Goal: Task Accomplishment & Management: Manage account settings

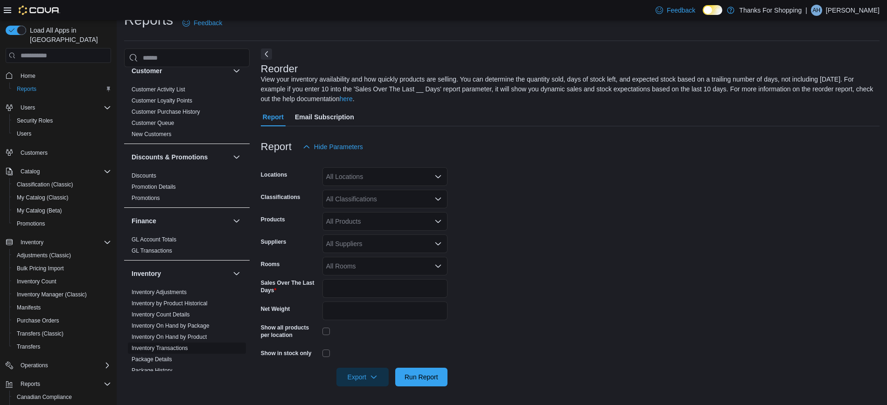
scroll to position [175, 0]
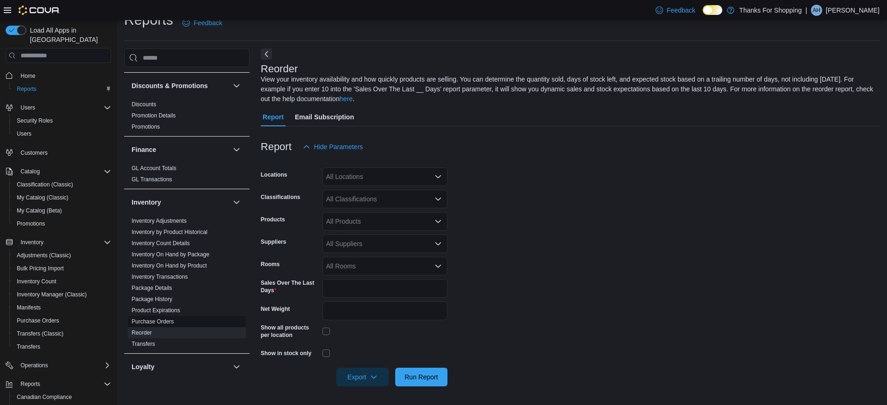
click at [143, 319] on link "Purchase Orders" at bounding box center [153, 322] width 42 height 7
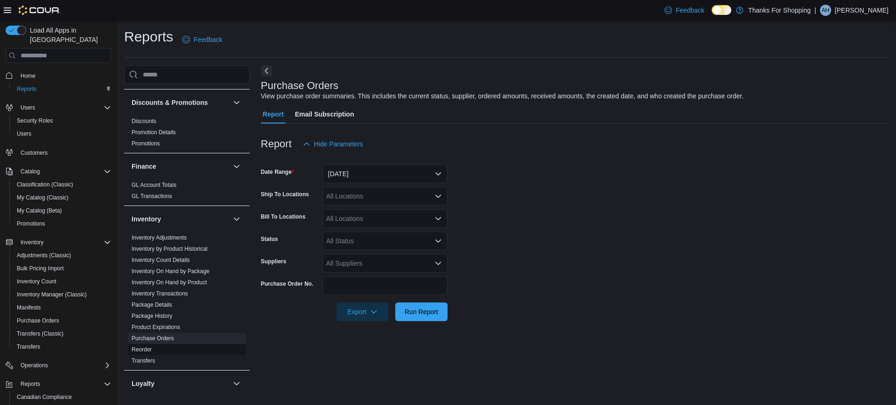
click at [139, 351] on link "Reorder" at bounding box center [142, 350] width 20 height 7
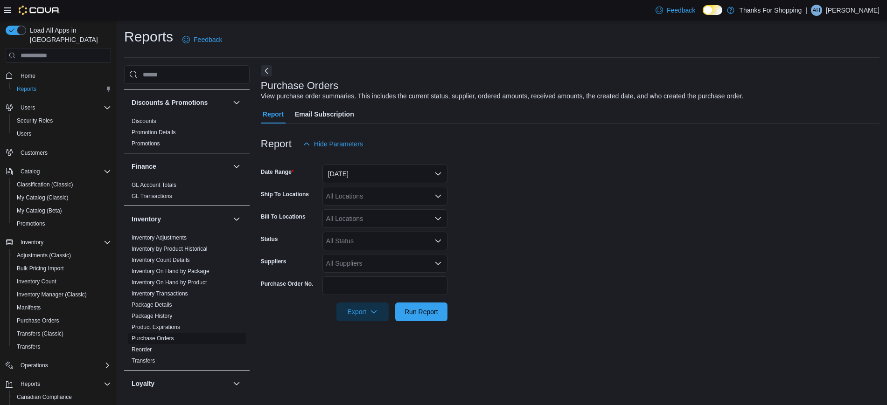
scroll to position [17, 0]
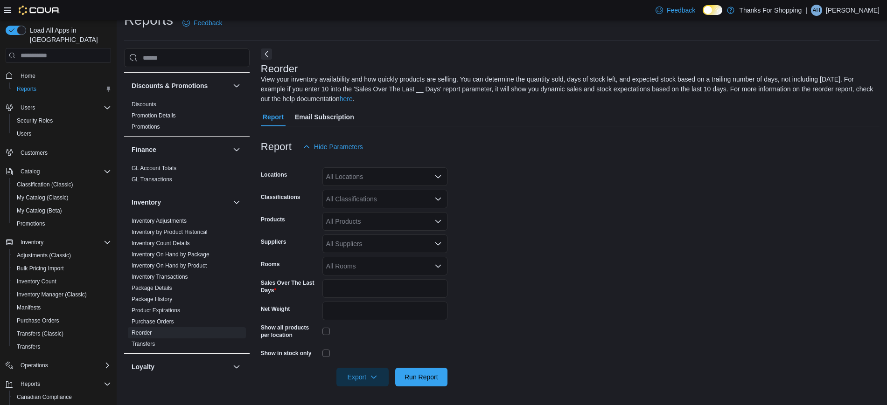
drag, startPoint x: 358, startPoint y: 201, endPoint x: 364, endPoint y: 179, distance: 22.3
click at [358, 201] on div "All Classifications" at bounding box center [384, 199] width 125 height 19
type input "****"
click at [372, 212] on span "Nicotine Vape" at bounding box center [377, 214] width 70 height 9
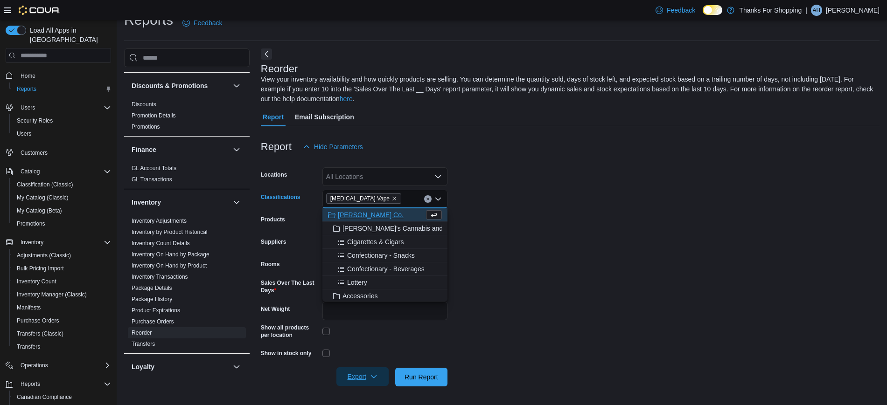
click at [354, 370] on span "Export" at bounding box center [362, 377] width 41 height 19
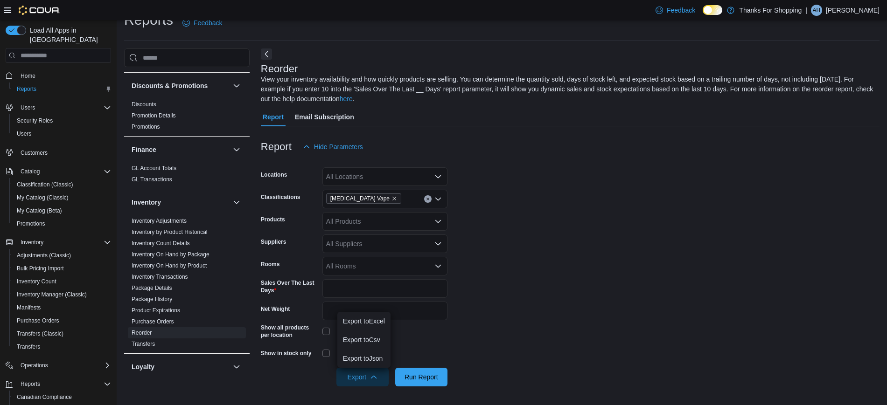
click at [359, 175] on div "All Locations" at bounding box center [384, 177] width 125 height 19
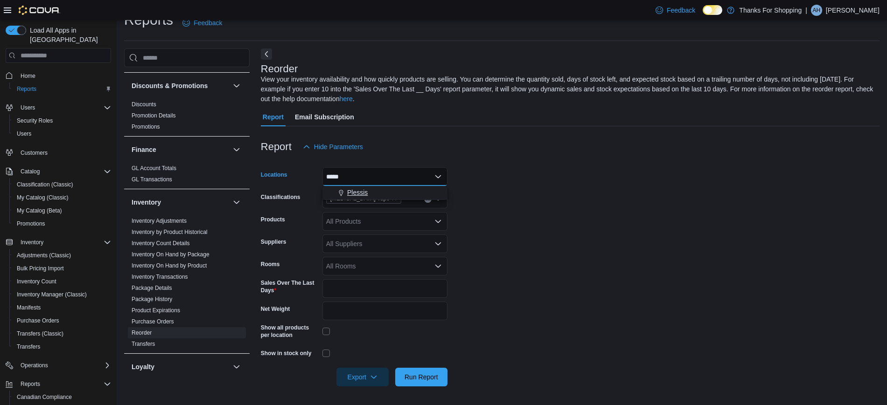
type input "*****"
click at [355, 190] on span "Plessis" at bounding box center [357, 192] width 21 height 9
click at [349, 378] on span "Export" at bounding box center [362, 377] width 41 height 19
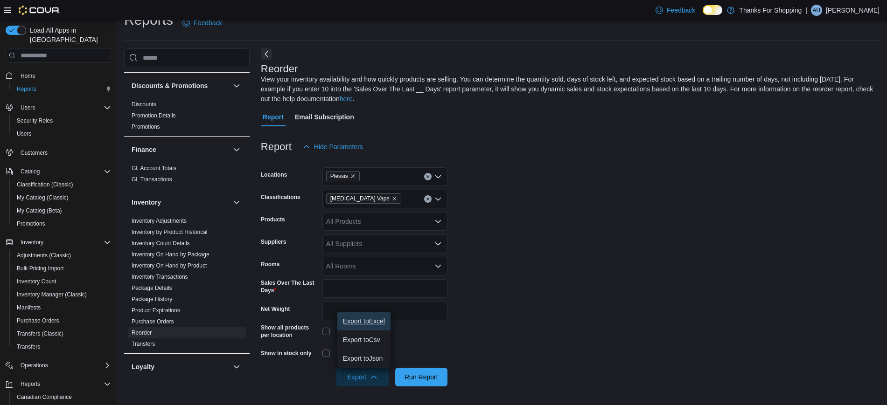
click at [352, 326] on button "Export to Excel" at bounding box center [363, 321] width 53 height 19
click at [373, 197] on span "Nicotine Vape" at bounding box center [363, 199] width 75 height 10
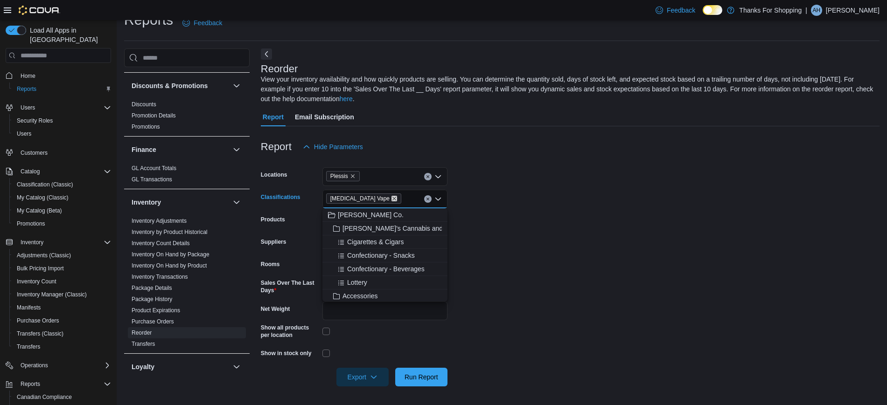
click at [391, 196] on icon "Remove Nicotine Vape from selection in this group" at bounding box center [394, 199] width 6 height 6
click at [353, 176] on icon "Remove Plessis from selection in this group" at bounding box center [353, 177] width 6 height 6
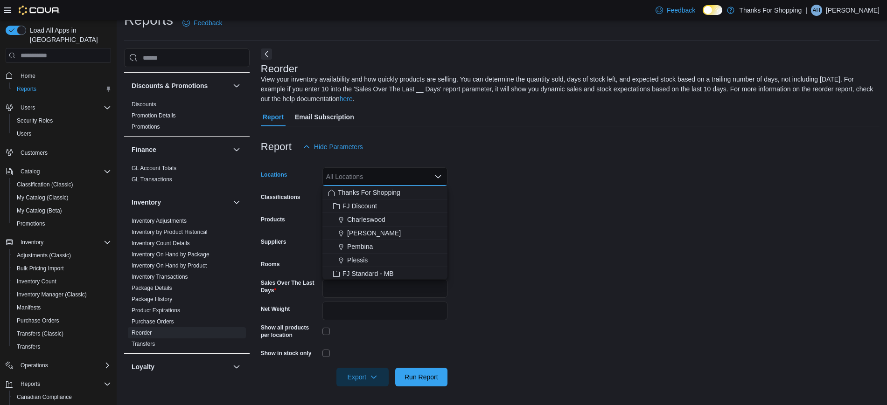
click at [589, 260] on form "Locations All Locations Combo box. Selected. Combo box input. All Locations. Ty…" at bounding box center [570, 271] width 619 height 231
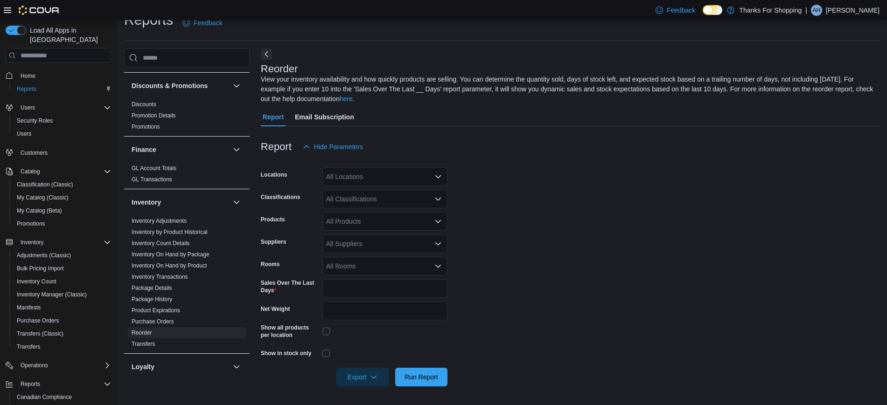
click at [355, 228] on div "All Products" at bounding box center [384, 221] width 125 height 19
paste input "********"
type input "********"
click at [370, 238] on div "Mids - Sativa (...lk Flower - 28g" at bounding box center [385, 237] width 114 height 9
paste input "********"
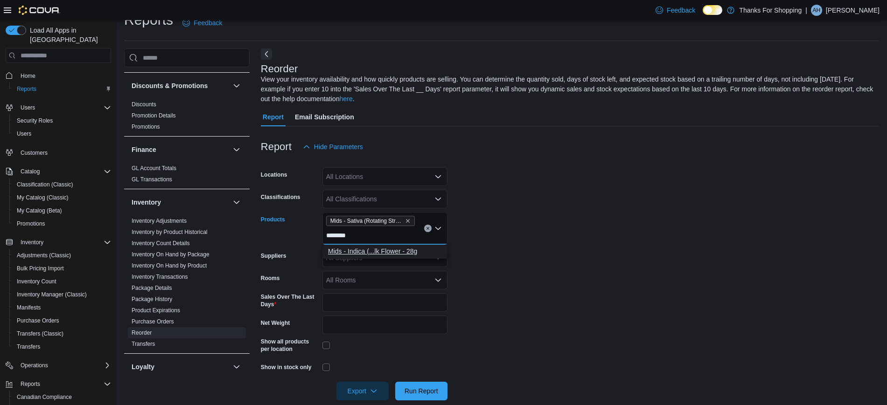
type input "********"
click at [398, 252] on div "Mids - Indica (...lk Flower - 28g" at bounding box center [385, 251] width 114 height 9
click at [511, 279] on form "Locations All Locations Classifications All Classifications Products Mids - Sat…" at bounding box center [570, 278] width 619 height 245
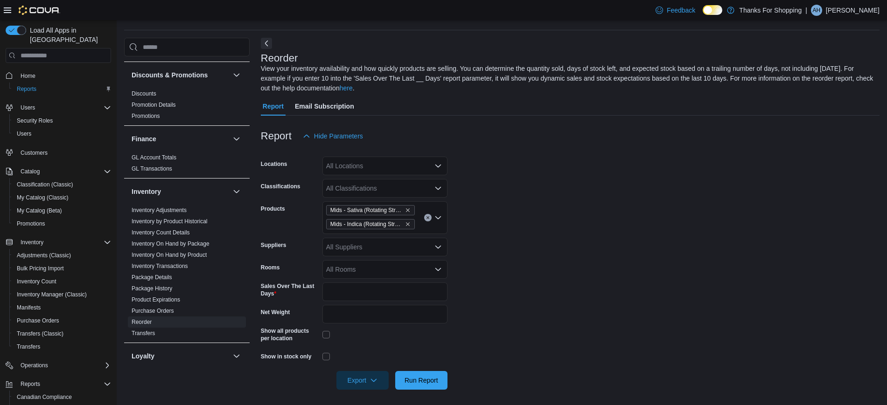
scroll to position [31, 0]
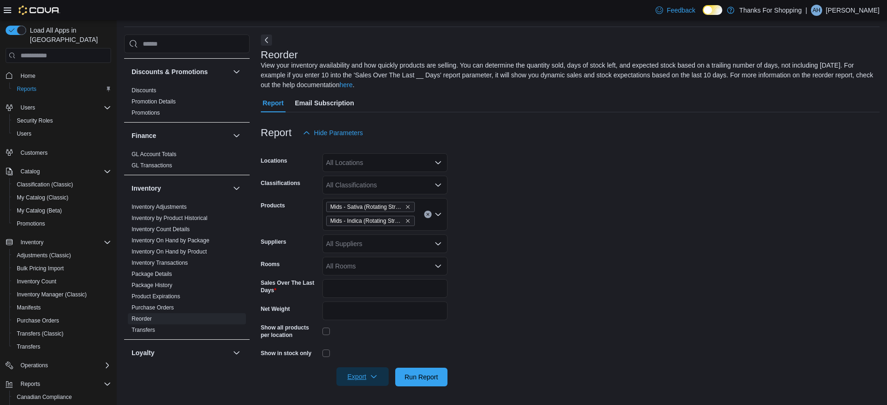
click at [356, 371] on span "Export" at bounding box center [362, 377] width 41 height 19
click at [359, 328] on button "Export to Excel" at bounding box center [363, 321] width 53 height 19
click at [406, 209] on icon "Remove Mids - Sativa (Rotating Strain) SK - Bulk Flower - 28g from selection in…" at bounding box center [408, 207] width 6 height 6
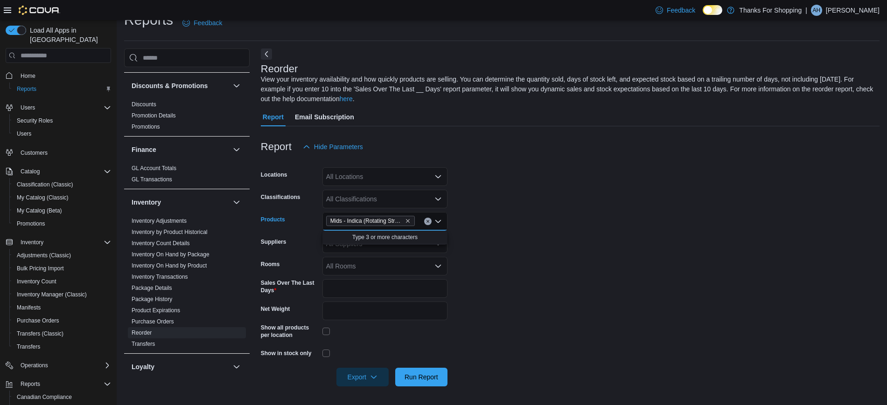
scroll to position [17, 0]
click at [406, 209] on form "Locations All Locations Classifications All Classifications Products Mids - Ind…" at bounding box center [570, 271] width 619 height 231
click at [411, 220] on span "Mids - Indica (Rotating Strain) - Bulk Flower - 28g" at bounding box center [370, 221] width 89 height 10
click at [408, 222] on icon "Remove Mids - Indica (Rotating Strain) - Bulk Flower - 28g from selection in th…" at bounding box center [408, 222] width 4 height 4
click at [32, 342] on span "Transfers" at bounding box center [28, 347] width 23 height 11
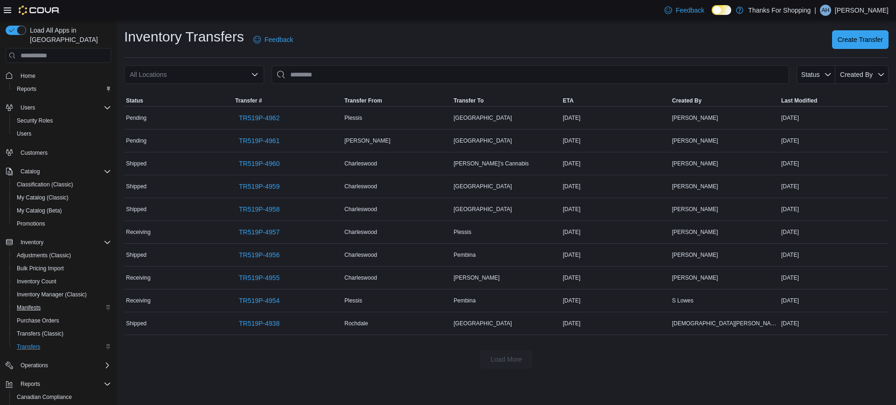
scroll to position [61, 0]
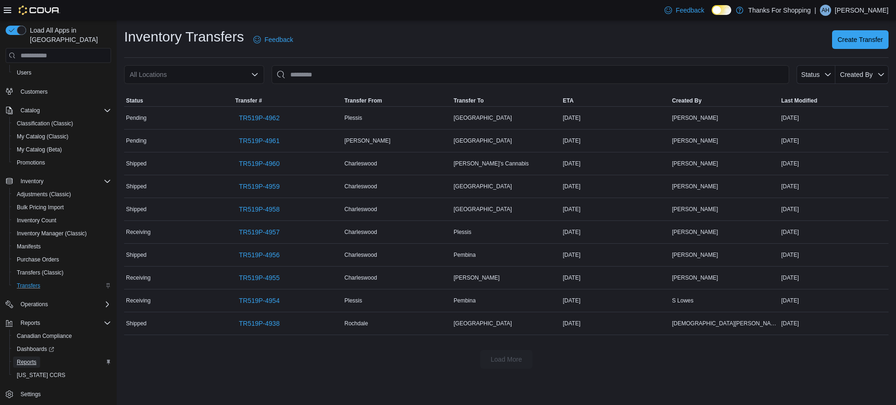
click at [38, 357] on link "Reports" at bounding box center [26, 362] width 27 height 11
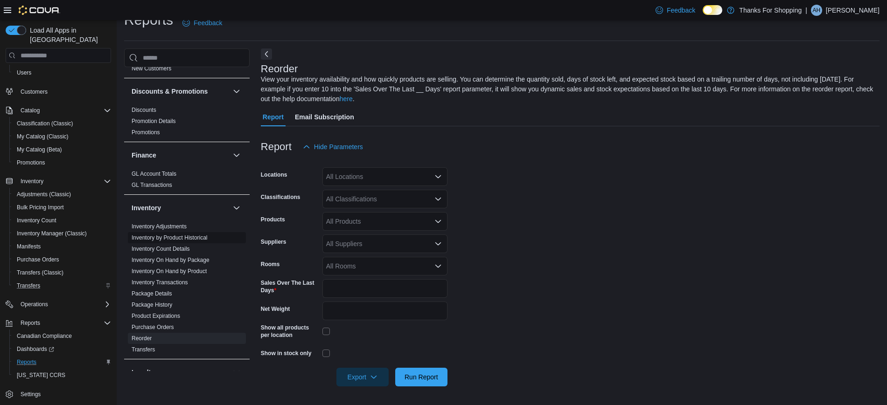
scroll to position [175, 0]
click at [162, 321] on link "Purchase Orders" at bounding box center [153, 322] width 42 height 7
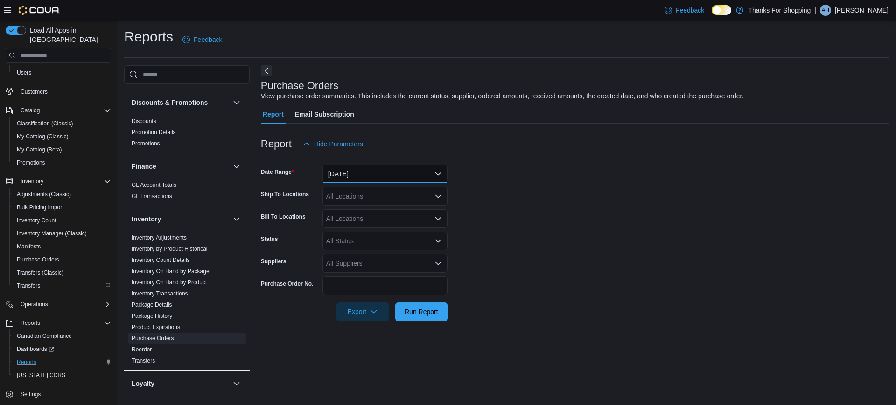
click at [384, 176] on button "Yesterday" at bounding box center [384, 174] width 125 height 19
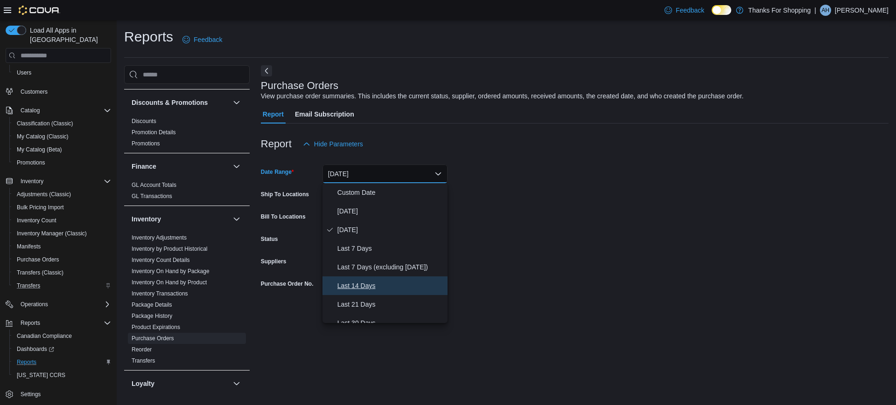
click at [352, 284] on span "Last 14 Days" at bounding box center [390, 285] width 106 height 11
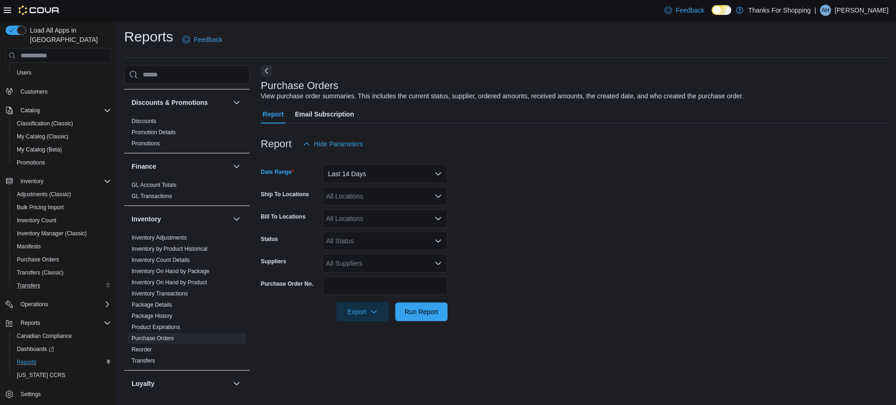
click at [363, 199] on div "All Locations" at bounding box center [384, 196] width 125 height 19
type input "***"
click at [365, 210] on div "8th St" at bounding box center [385, 212] width 114 height 9
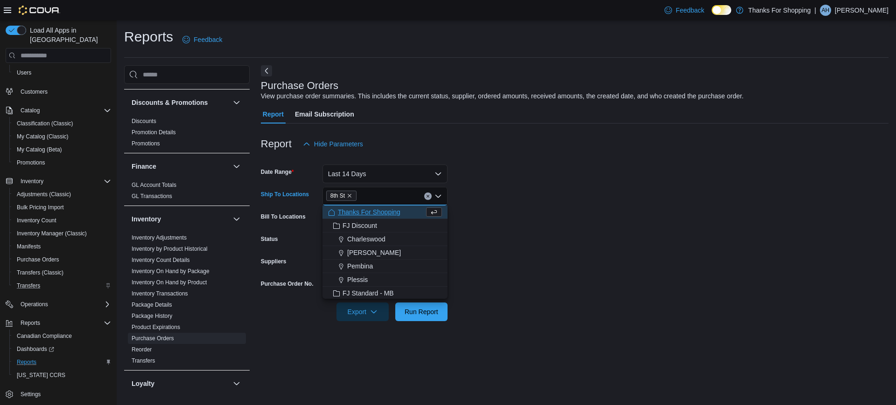
click at [524, 206] on form "Date Range Last 14 Days Ship To Locations 8th St Combo box. Selected. 8th St. P…" at bounding box center [575, 238] width 628 height 168
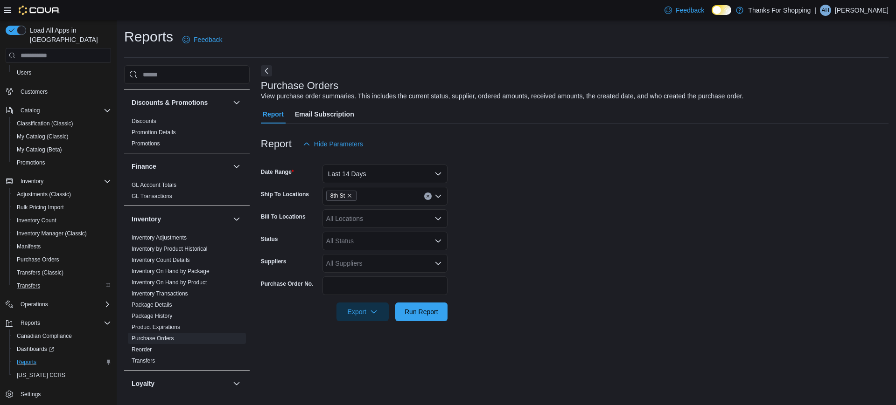
click at [358, 268] on div "All Suppliers" at bounding box center [384, 263] width 125 height 19
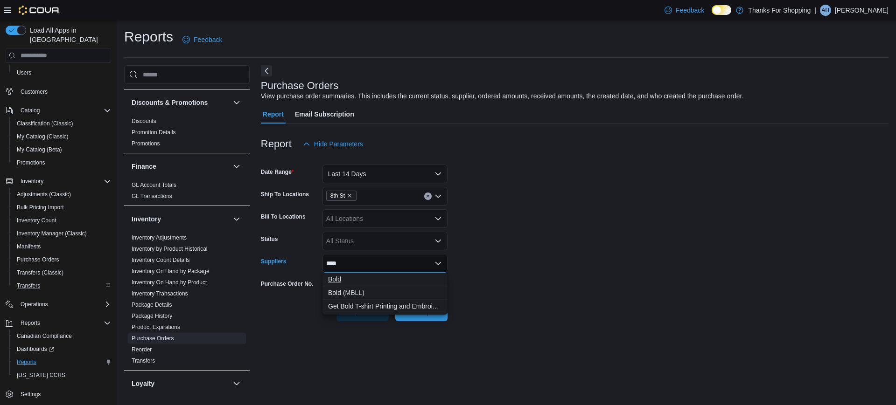
type input "****"
click at [349, 275] on span "Bold" at bounding box center [385, 279] width 114 height 9
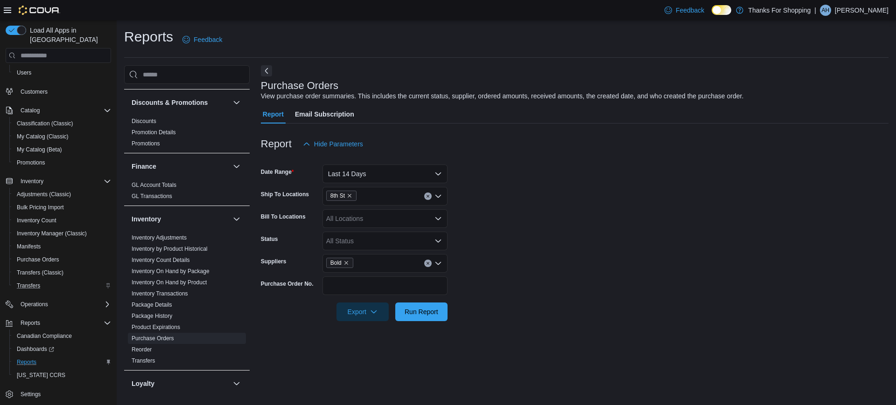
click at [534, 298] on div at bounding box center [575, 298] width 628 height 7
click at [410, 315] on span "Run Report" at bounding box center [422, 311] width 34 height 9
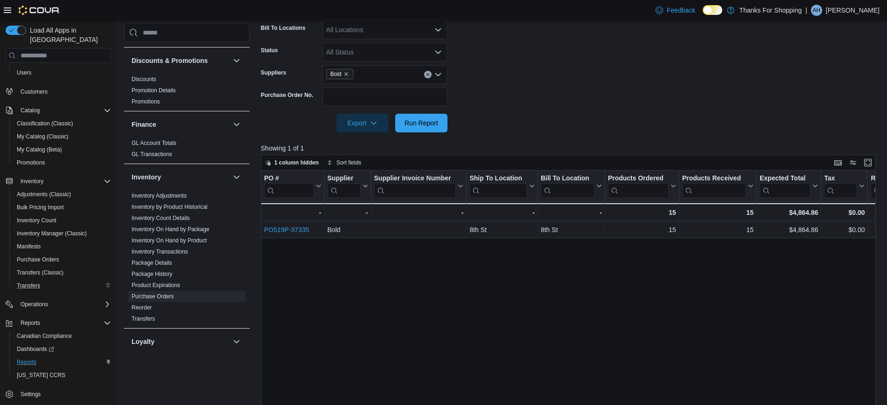
scroll to position [271, 0]
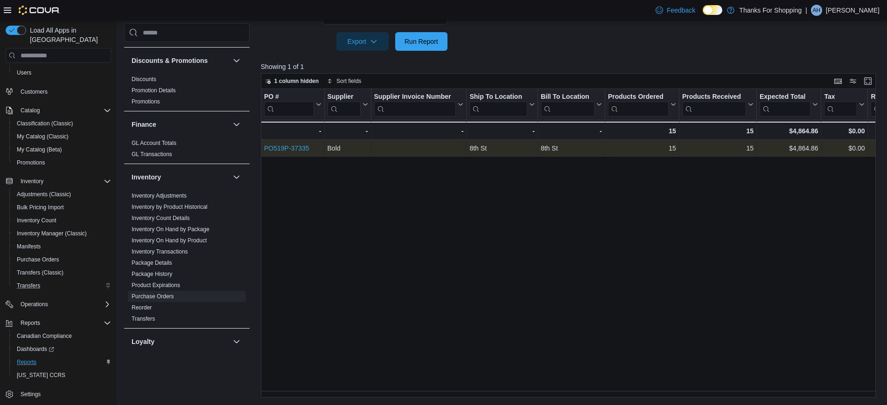
click at [294, 145] on link "PO519P-37335" at bounding box center [286, 148] width 45 height 7
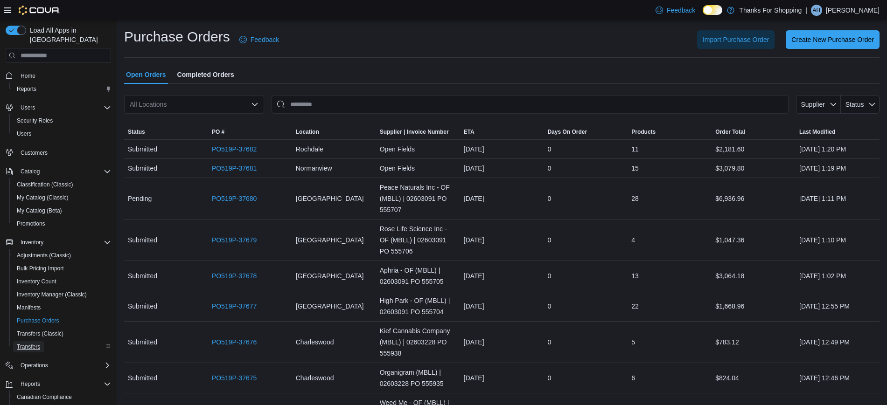
click at [36, 343] on span "Transfers" at bounding box center [28, 346] width 23 height 7
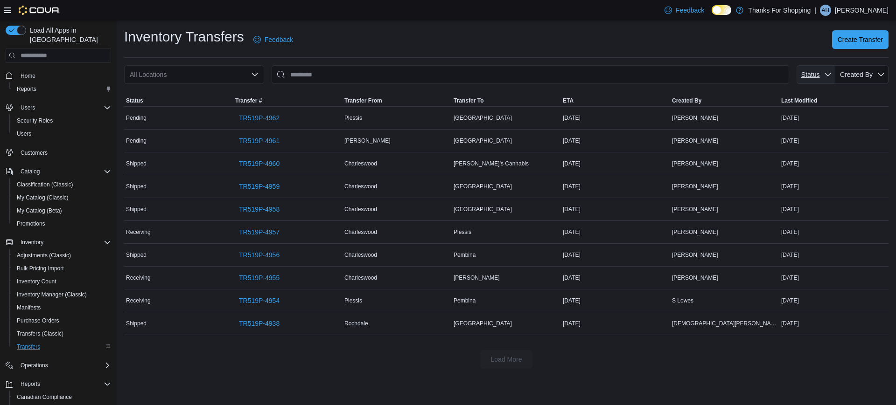
click at [813, 82] on span "Status" at bounding box center [815, 74] width 31 height 19
click at [793, 125] on span "Receiving" at bounding box center [823, 125] width 110 height 11
type input "**********"
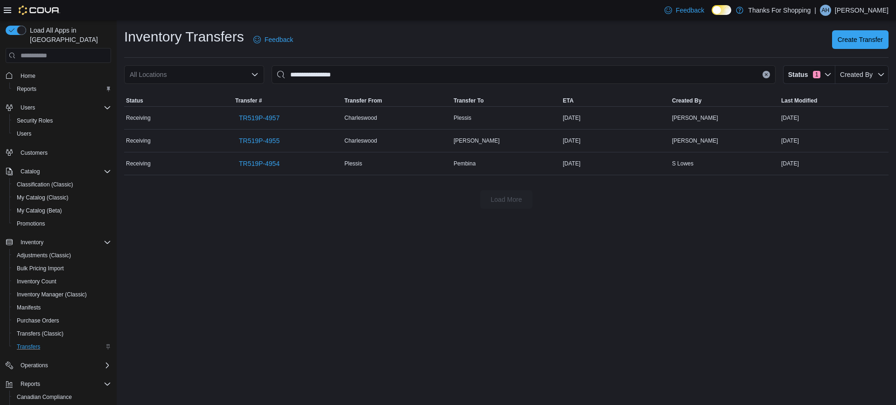
click at [328, 231] on div "**********" at bounding box center [506, 212] width 779 height 385
click at [767, 77] on button "Clear input" at bounding box center [765, 74] width 7 height 7
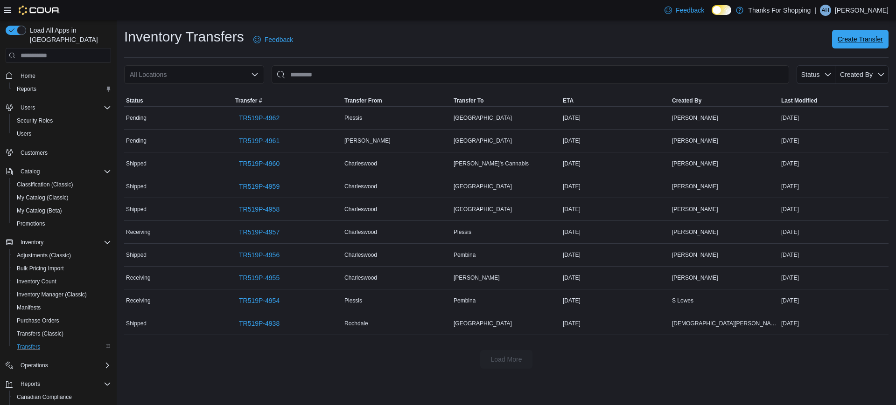
click at [846, 41] on span "Create Transfer" at bounding box center [860, 39] width 45 height 9
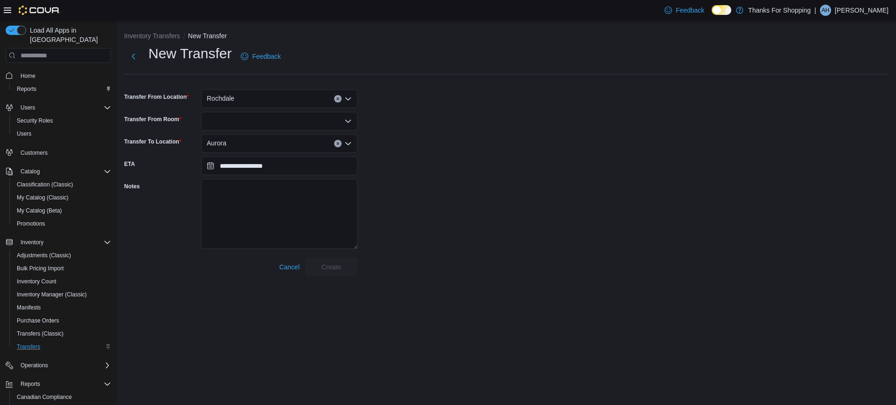
click at [317, 96] on div "Rochdale" at bounding box center [279, 99] width 156 height 19
type input "***"
click at [299, 114] on div at bounding box center [279, 121] width 156 height 19
type input "***"
click at [286, 133] on span "Reg ular Inventory" at bounding box center [285, 137] width 134 height 9
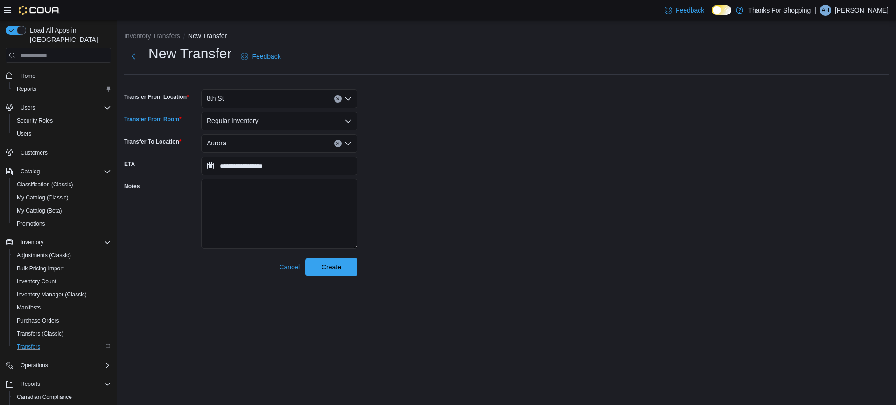
click at [276, 137] on div "Aurora" at bounding box center [279, 143] width 156 height 19
type input "****"
click at [268, 161] on div "Preston" at bounding box center [285, 159] width 134 height 9
click at [346, 277] on div "**********" at bounding box center [506, 152] width 779 height 264
click at [347, 271] on span "Create" at bounding box center [331, 267] width 41 height 19
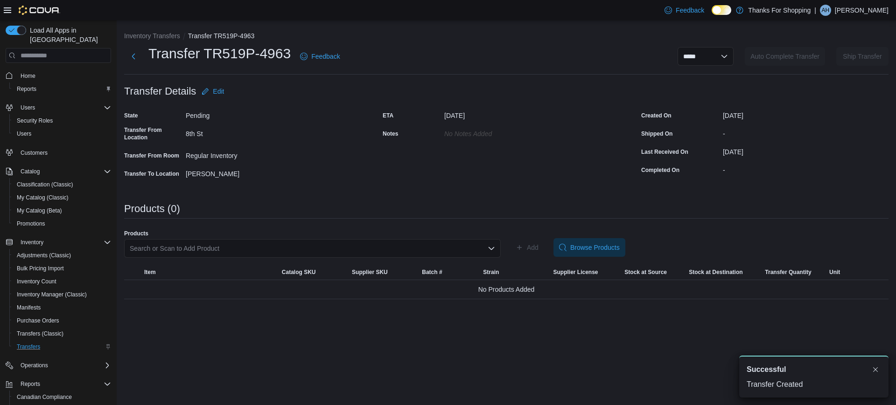
click at [233, 248] on div "Search or Scan to Add Product" at bounding box center [312, 248] width 377 height 19
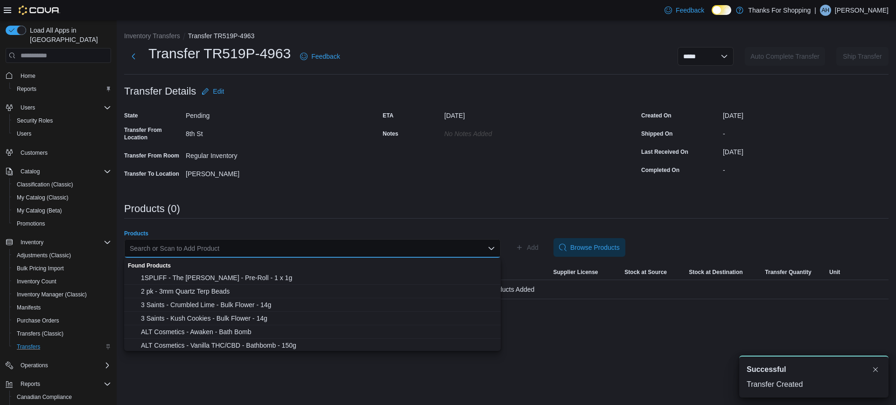
paste input "********"
type input "********"
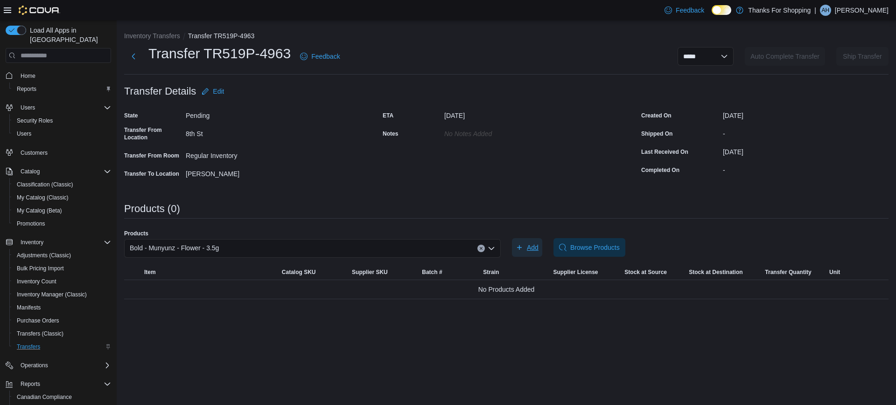
click at [512, 238] on button "Add" at bounding box center [527, 247] width 30 height 19
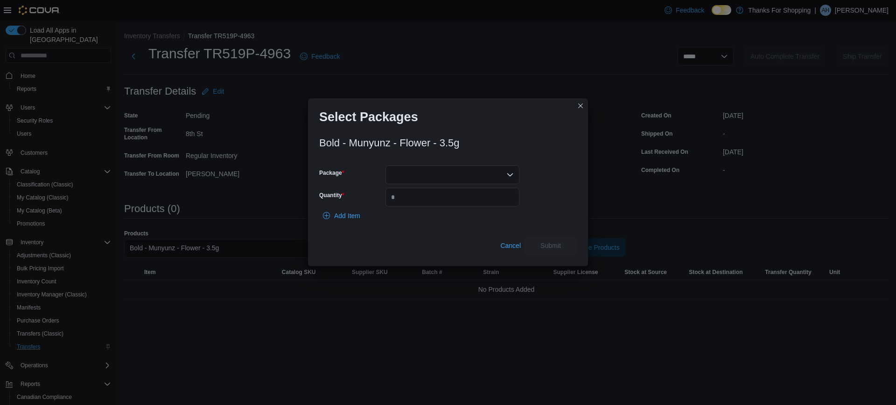
click at [406, 169] on div at bounding box center [452, 175] width 134 height 19
click at [437, 171] on div at bounding box center [452, 175] width 134 height 19
click at [439, 201] on span "010099001700006613250622101221-2502-07" at bounding box center [458, 204] width 112 height 9
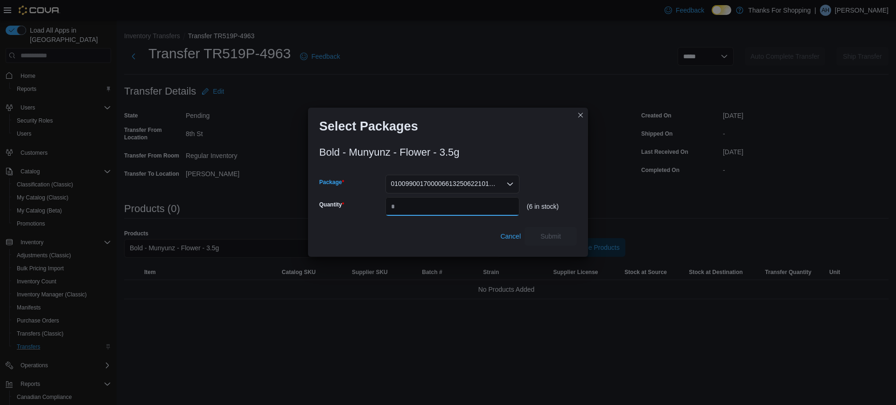
click at [431, 205] on input "Quantity" at bounding box center [452, 206] width 134 height 19
type input "*"
click at [516, 232] on span "Cancel" at bounding box center [510, 236] width 21 height 9
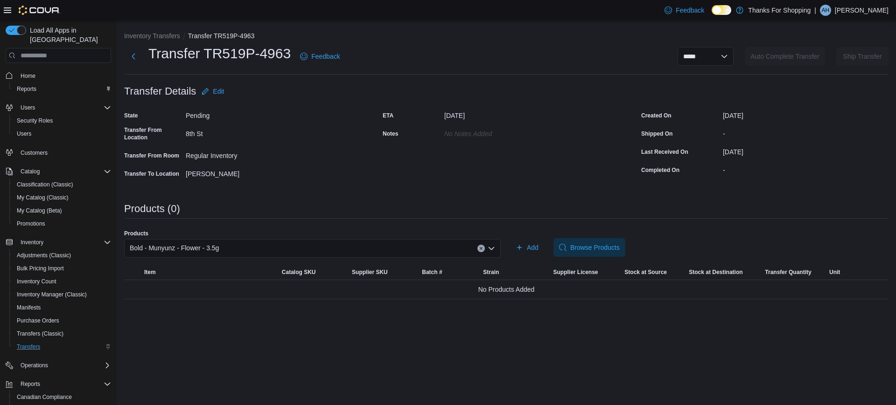
drag, startPoint x: 308, startPoint y: 187, endPoint x: 289, endPoint y: 204, distance: 26.1
click at [309, 187] on div "**********" at bounding box center [506, 165] width 764 height 268
click at [258, 254] on div "Bold - Munyunz - Flower - 3.5g" at bounding box center [312, 248] width 377 height 19
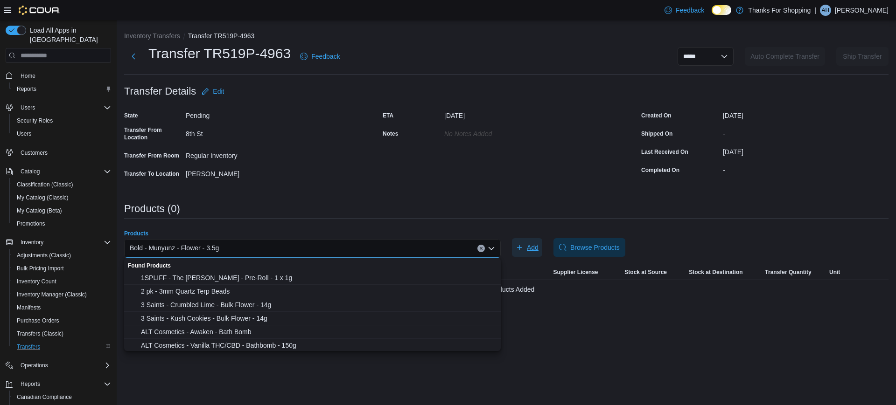
click at [538, 247] on span "Add" at bounding box center [533, 247] width 12 height 9
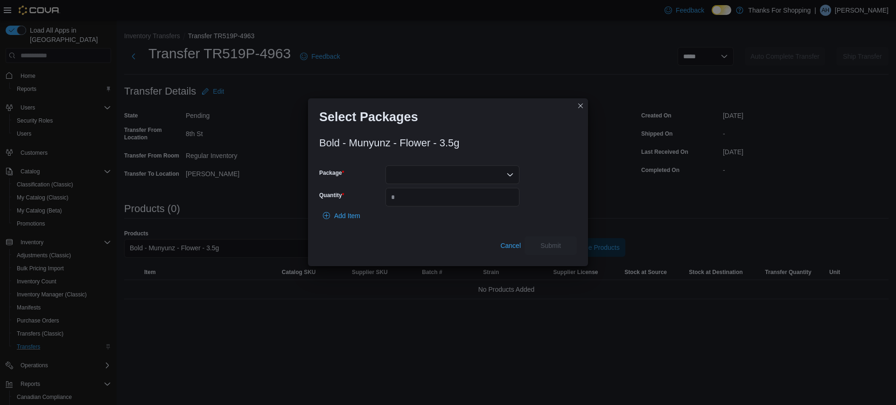
click at [475, 176] on div at bounding box center [452, 175] width 134 height 19
click at [466, 202] on span "010099001700006613250622101221-2502-07" at bounding box center [458, 204] width 112 height 9
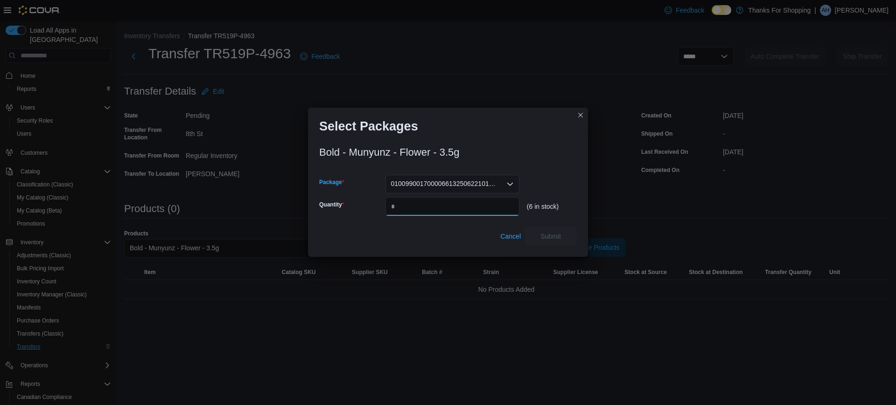
click at [466, 202] on input "Quantity" at bounding box center [452, 206] width 134 height 19
type input "*"
click at [553, 238] on span "Submit" at bounding box center [550, 235] width 21 height 9
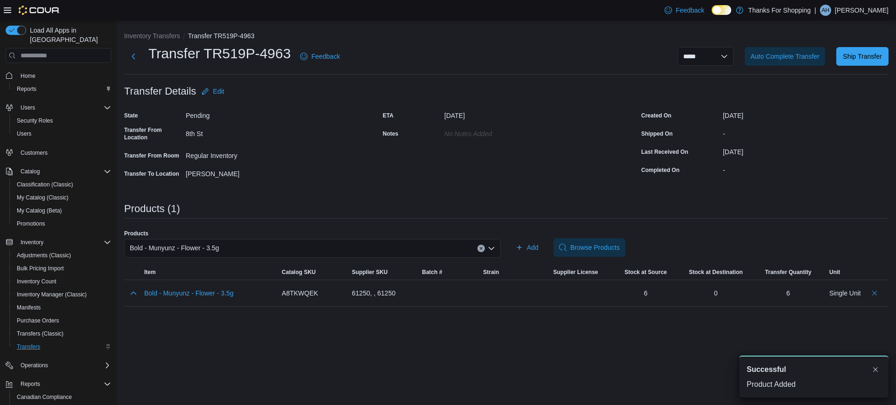
click at [285, 232] on div "Products" at bounding box center [312, 233] width 377 height 7
click at [271, 245] on div "Bold - Munyunz - Flower - 3.5g" at bounding box center [312, 248] width 377 height 19
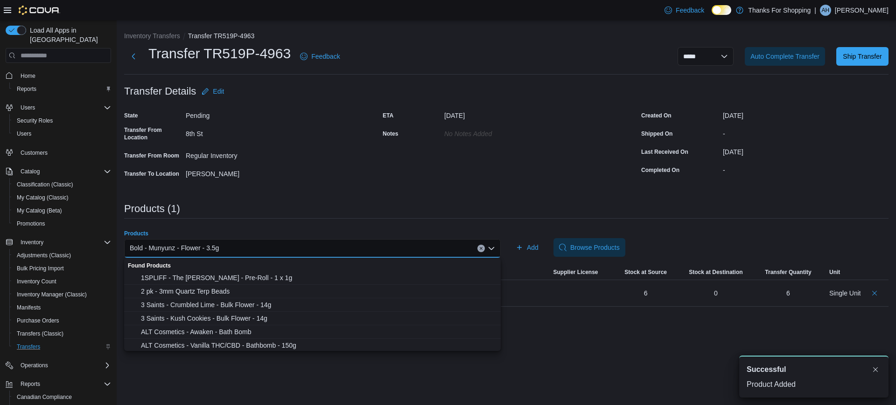
paste input "********"
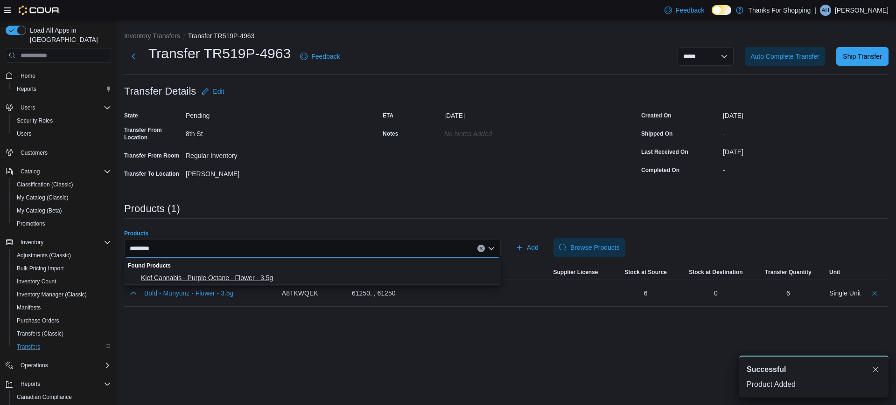
type input "********"
click at [230, 272] on button "Kief Cannabis - Purple Octane - Flower - 3.5g" at bounding box center [312, 279] width 377 height 14
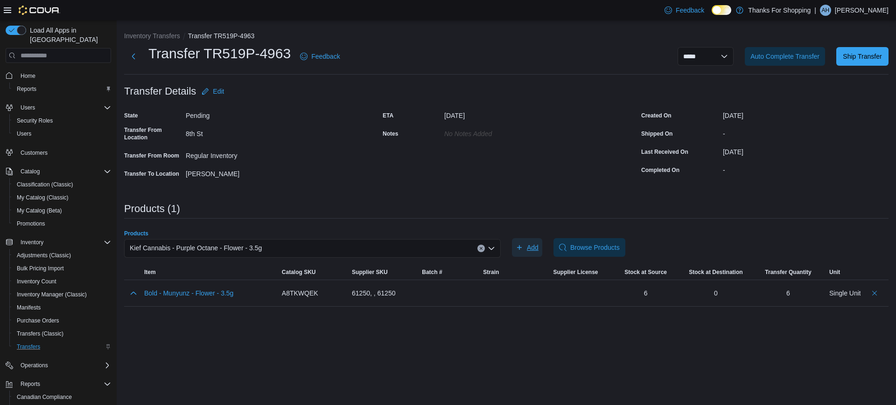
click at [538, 248] on span "Add" at bounding box center [533, 247] width 12 height 9
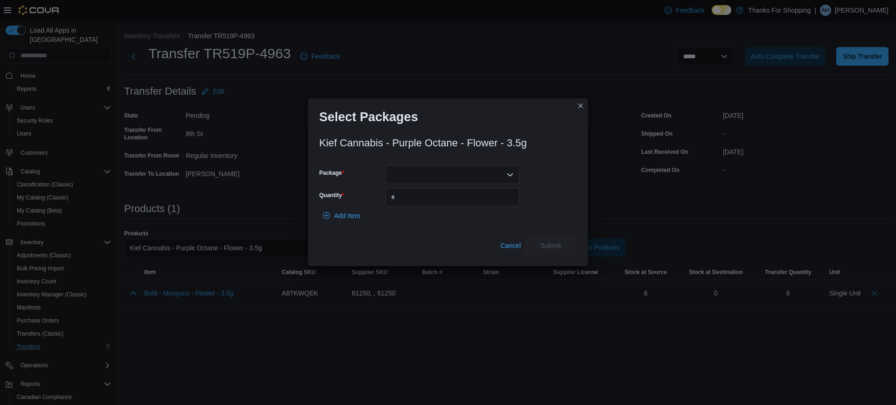
drag, startPoint x: 510, startPoint y: 164, endPoint x: 501, endPoint y: 175, distance: 14.2
click at [509, 164] on div "Kief Cannabis - Purple Octane - Flower - 3.5g Package Quantity Add Item Cancel …" at bounding box center [448, 193] width 258 height 123
click at [501, 176] on div at bounding box center [452, 175] width 134 height 19
click at [463, 203] on span "01006280900224521325042910KCC-KIEF-JLZ-100924" at bounding box center [458, 204] width 112 height 9
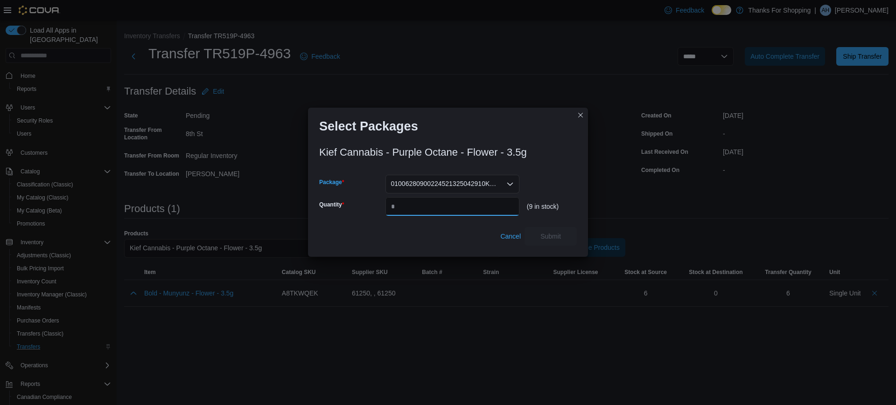
click at [463, 203] on input "Quantity" at bounding box center [452, 206] width 134 height 19
type input "*"
click at [544, 232] on span "Submit" at bounding box center [550, 235] width 21 height 9
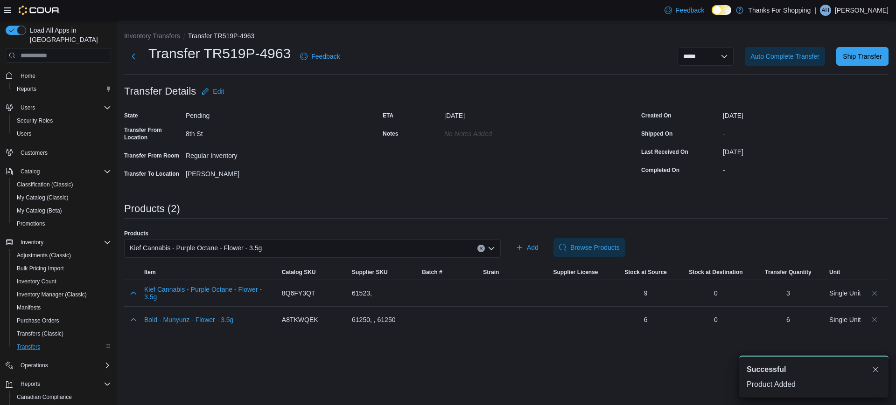
click at [384, 254] on div "Kief Cannabis - Purple Octane - Flower - 3.5g" at bounding box center [312, 248] width 377 height 19
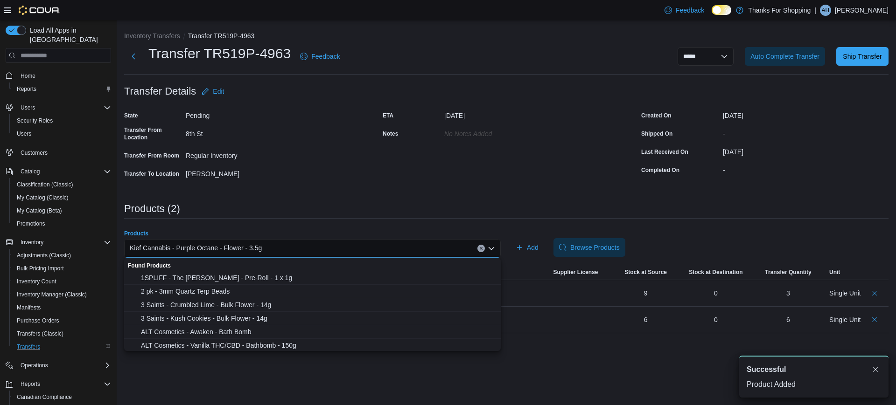
paste input "********"
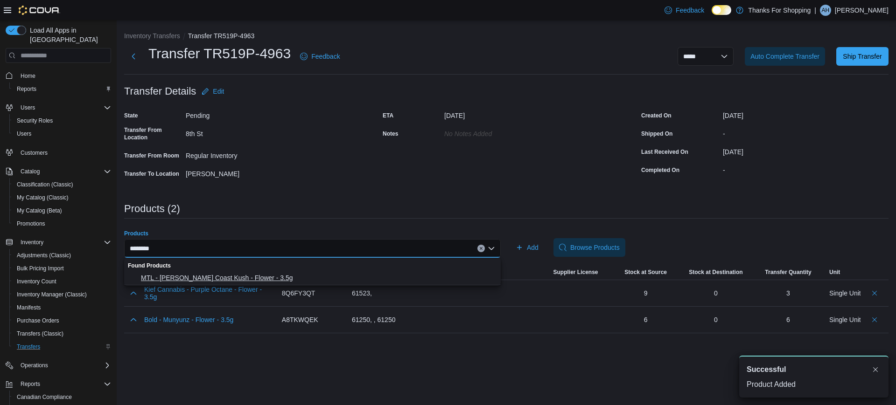
type input "********"
click at [235, 275] on span "MTL - Wes Coast Kush - Flower - 3.5g" at bounding box center [318, 277] width 354 height 9
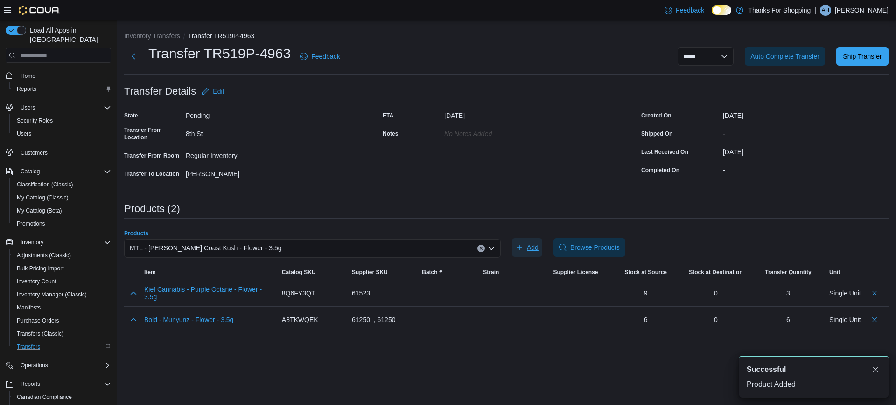
click at [532, 242] on span "Add" at bounding box center [527, 247] width 23 height 19
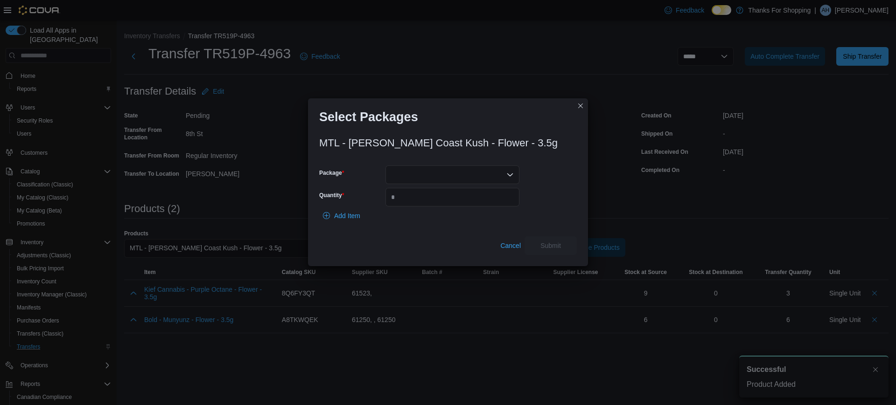
click at [467, 173] on div at bounding box center [452, 175] width 134 height 19
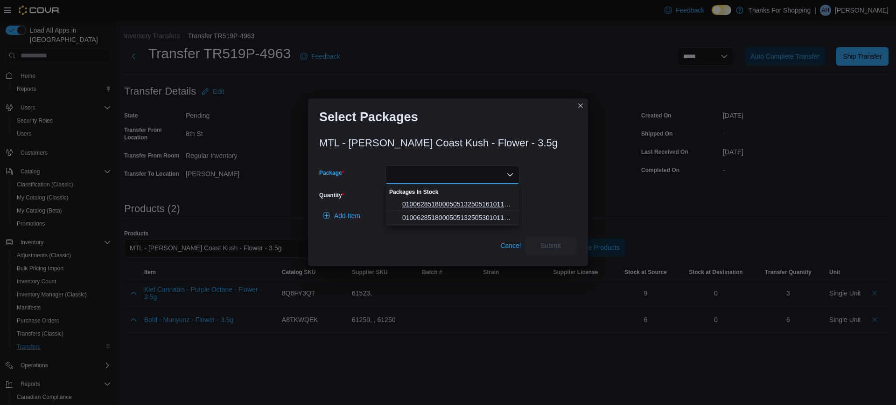
click at [449, 203] on span "01006285180005051325051610111024L1001" at bounding box center [458, 204] width 112 height 9
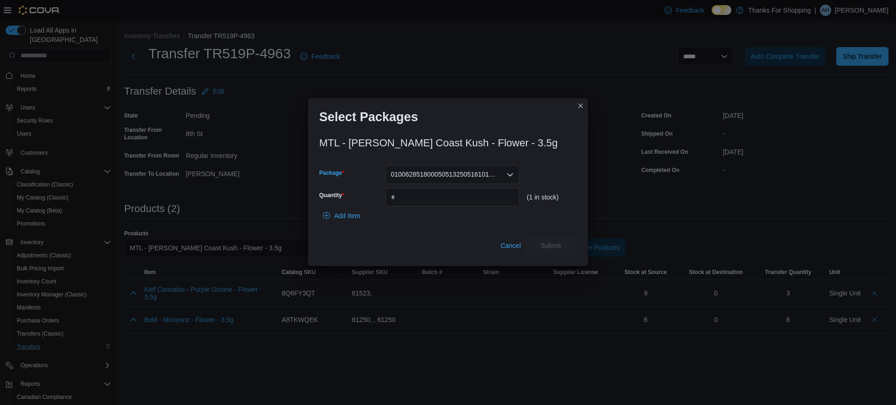
click at [467, 176] on span "01006285180005051325051610111024L1001" at bounding box center [444, 174] width 106 height 11
click at [455, 207] on span "01006285180005051325053010111024L1701" at bounding box center [458, 204] width 112 height 9
click at [455, 206] on input "Quantity" at bounding box center [452, 197] width 134 height 19
type input "*"
click at [560, 245] on span "Submit" at bounding box center [550, 245] width 21 height 9
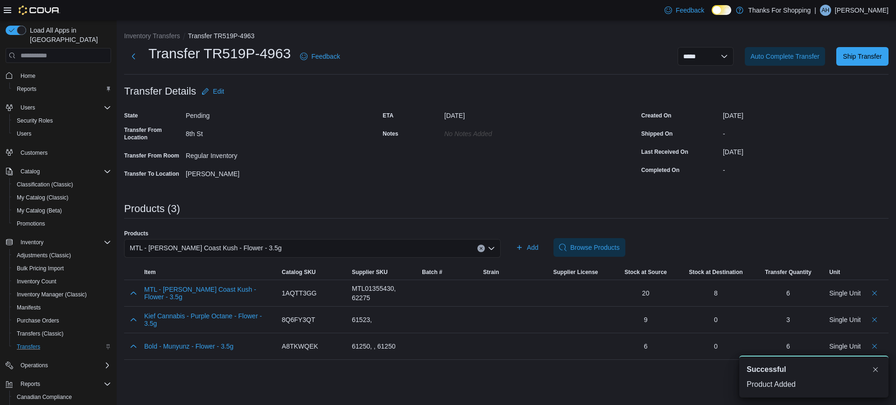
click at [285, 247] on div "MTL - Wes Coast Kush - Flower - 3.5g" at bounding box center [312, 248] width 377 height 19
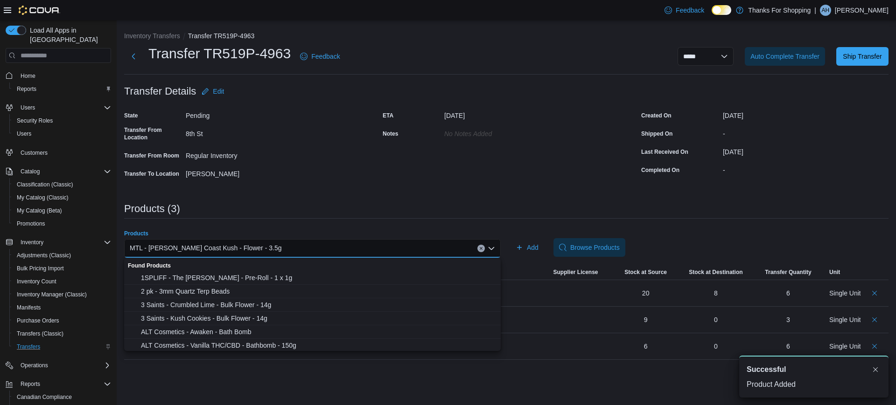
paste input "********"
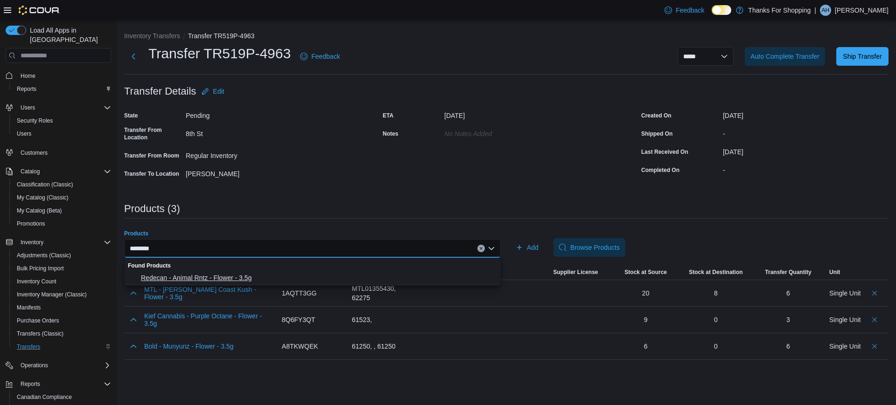
type input "********"
click at [231, 280] on span "Redecan - Animal Rntz - Flower - 3.5g" at bounding box center [318, 277] width 354 height 9
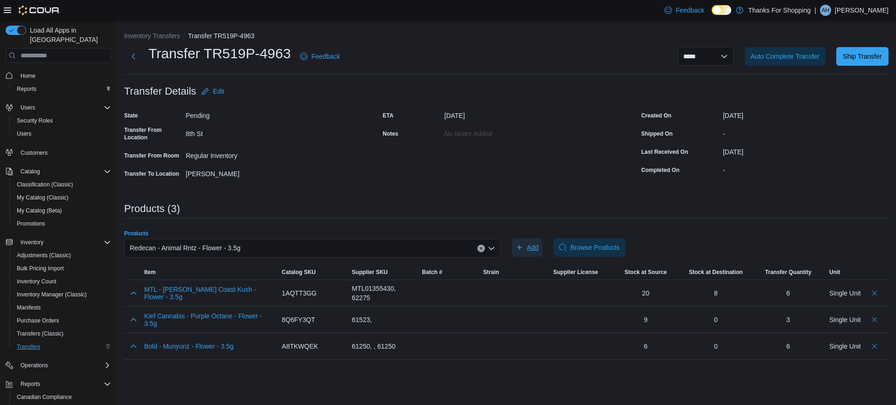
click at [527, 246] on span "Add" at bounding box center [533, 247] width 12 height 9
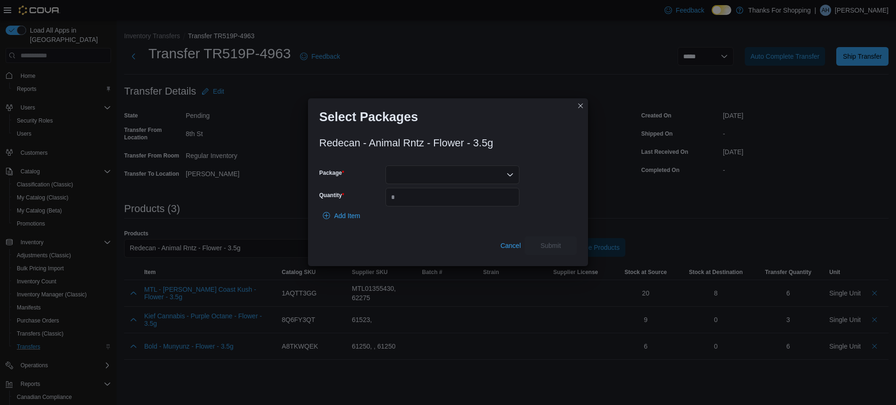
click at [493, 160] on div "Redecan - Animal Rntz - Flower - 3.5g Package Quantity Add Item Cancel Submit" at bounding box center [448, 193] width 258 height 123
click at [492, 171] on div at bounding box center [452, 175] width 134 height 19
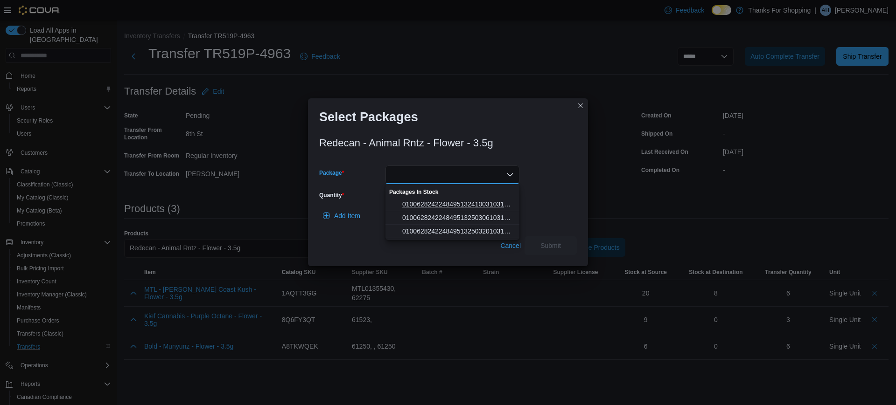
click at [456, 203] on span "010062824224849513241003103101734662" at bounding box center [458, 204] width 112 height 9
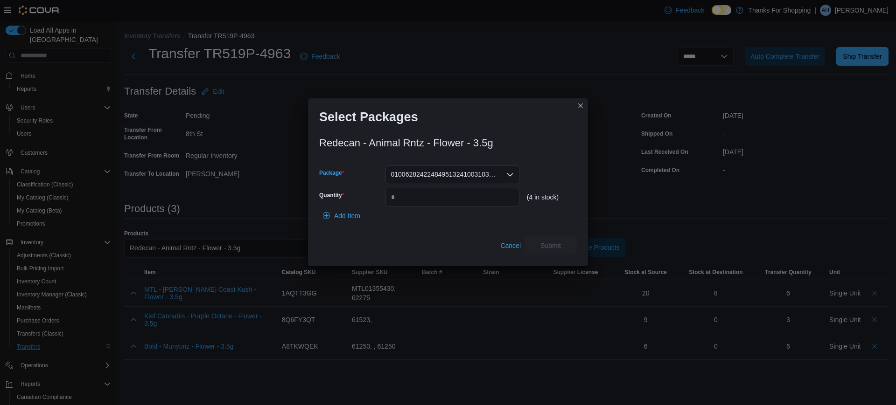
click at [471, 171] on span "010062824224849513241003103101734662" at bounding box center [444, 174] width 106 height 11
click at [458, 198] on button "010062824224849513250306103101736547" at bounding box center [452, 205] width 134 height 14
click at [470, 175] on span "010062824224849513250306103101736547" at bounding box center [444, 174] width 106 height 11
click at [452, 218] on span "010062824224849513250320103101736770" at bounding box center [458, 217] width 112 height 9
click at [448, 201] on input "Quantity" at bounding box center [452, 197] width 134 height 19
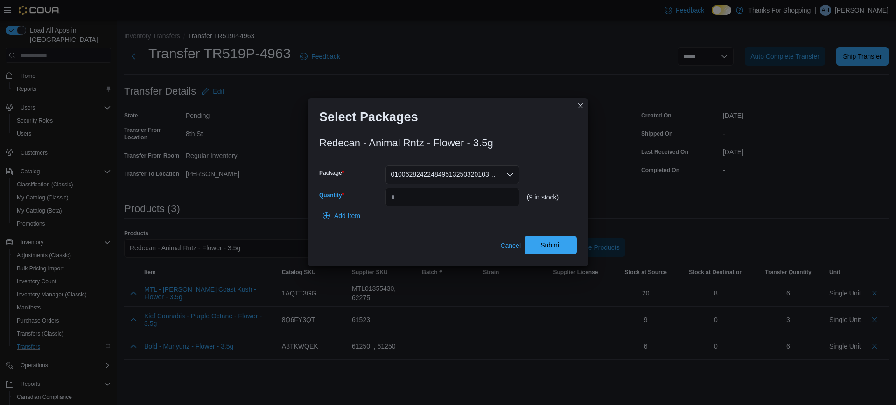
type input "*"
click at [550, 242] on span "Submit" at bounding box center [550, 245] width 21 height 9
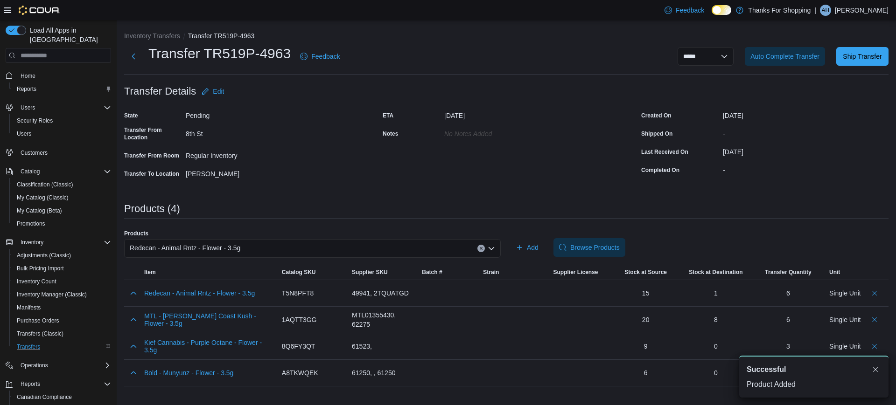
click at [193, 247] on span "Redecan - Animal Rntz - Flower - 3.5g" at bounding box center [185, 248] width 111 height 11
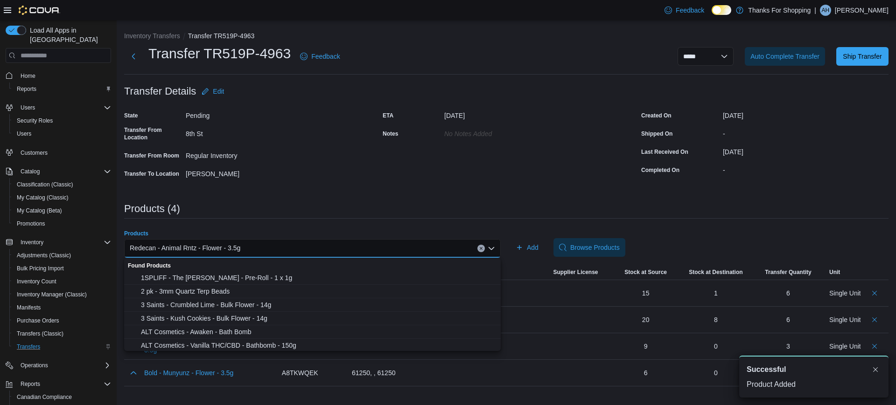
paste input "********"
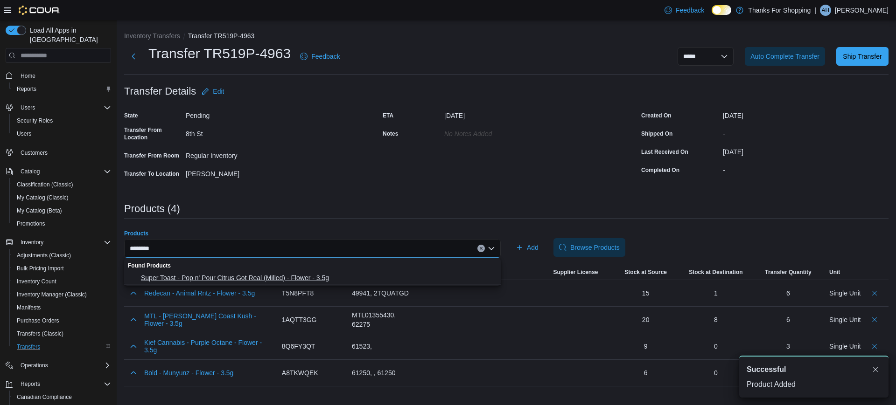
type input "********"
click at [197, 276] on span "Super Toast - Pop n' Pour Citrus Got Real (Milled) - Flower - 3.5g" at bounding box center [318, 277] width 354 height 9
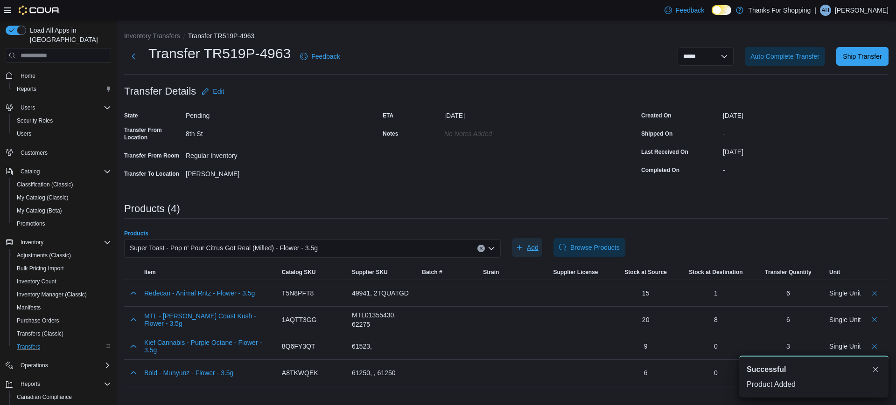
click at [536, 246] on span "Add" at bounding box center [533, 247] width 12 height 9
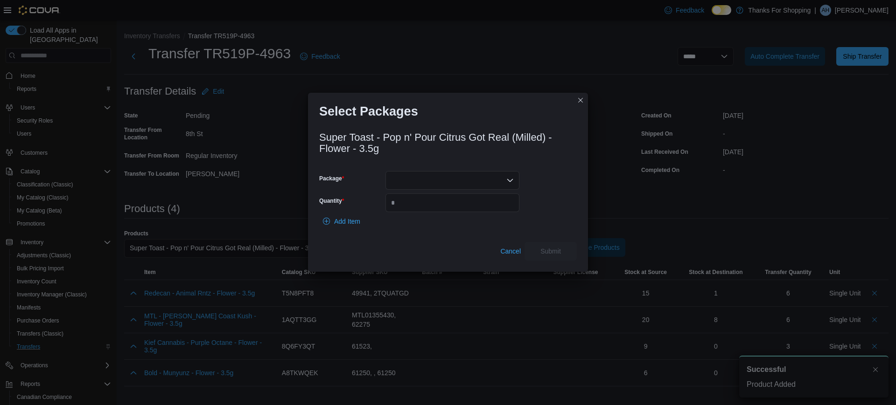
click at [507, 182] on icon "Open list of options" at bounding box center [509, 180] width 7 height 7
click at [472, 206] on span "0100628188003905132508061000009931" at bounding box center [458, 209] width 112 height 9
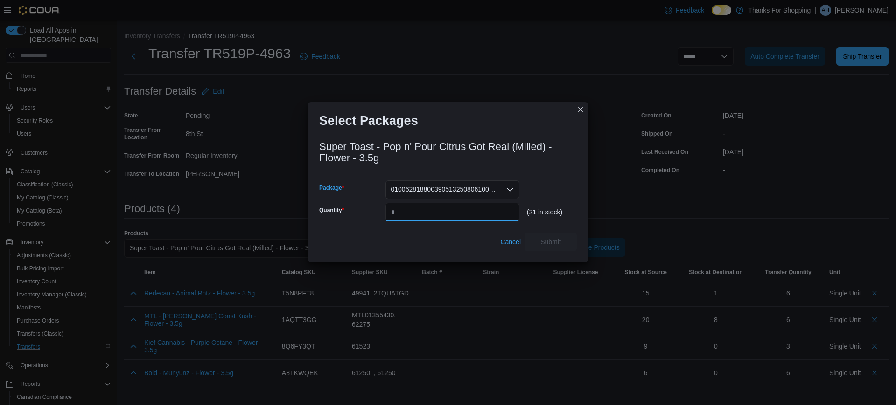
click at [472, 206] on input "Quantity" at bounding box center [452, 212] width 134 height 19
type input "*"
click at [540, 242] on span "Submit" at bounding box center [550, 241] width 41 height 19
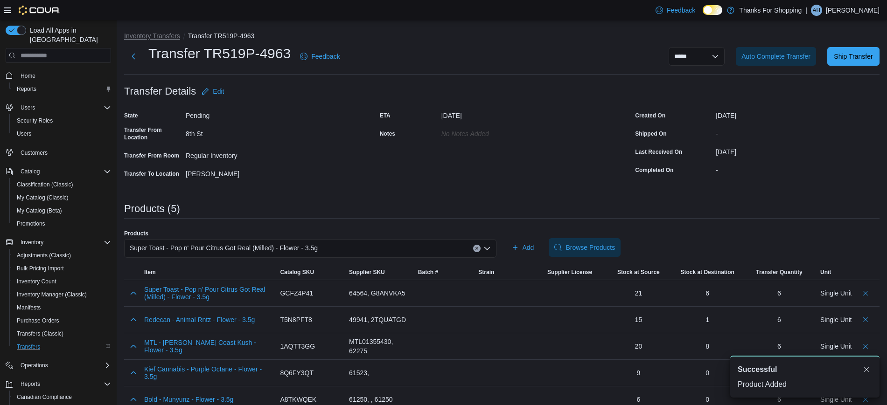
click at [162, 37] on button "Inventory Transfers" at bounding box center [152, 35] width 56 height 7
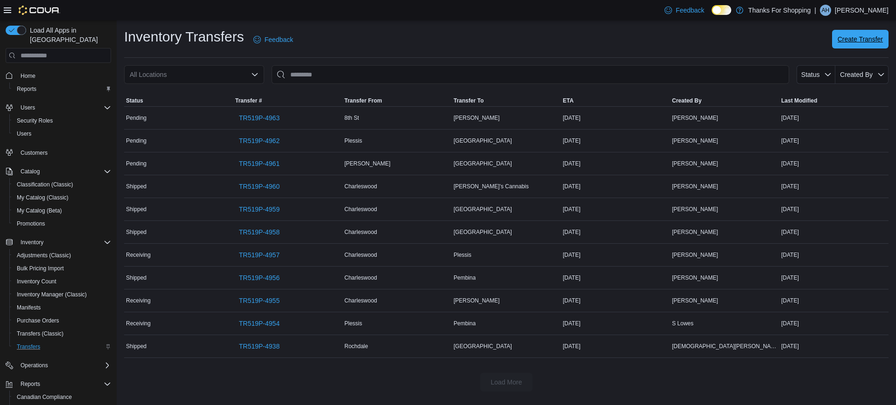
click at [860, 40] on span "Create Transfer" at bounding box center [860, 39] width 45 height 9
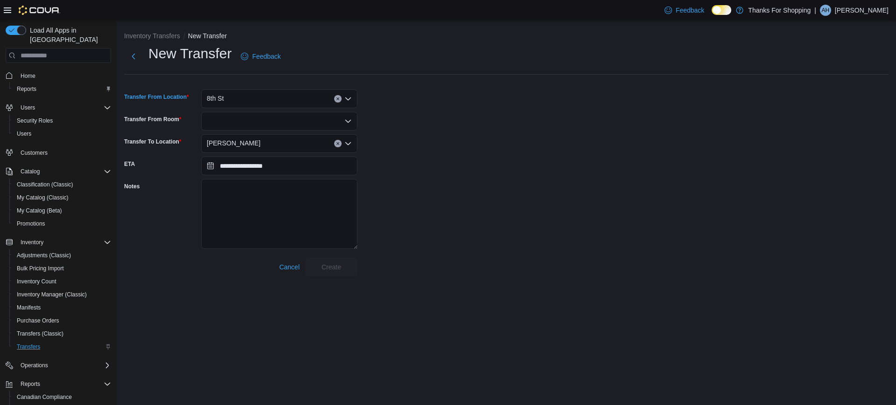
click at [245, 94] on div "8th St" at bounding box center [279, 99] width 156 height 19
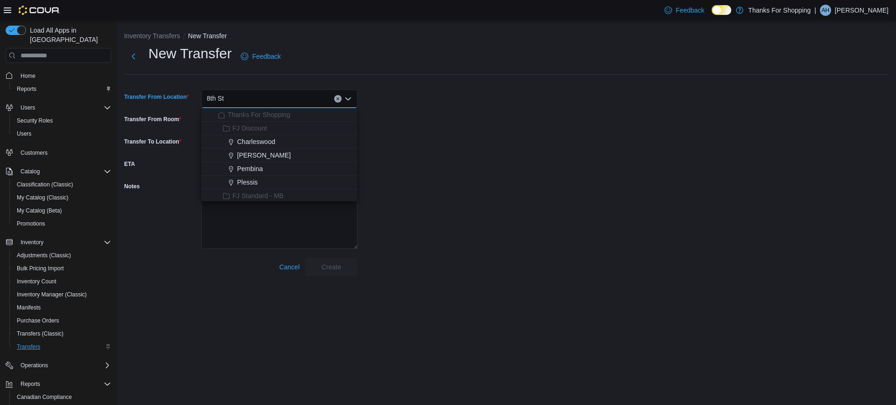
drag, startPoint x: 428, startPoint y: 73, endPoint x: 350, endPoint y: 66, distance: 77.7
click at [429, 73] on div "New Transfer Feedback" at bounding box center [506, 59] width 764 height 30
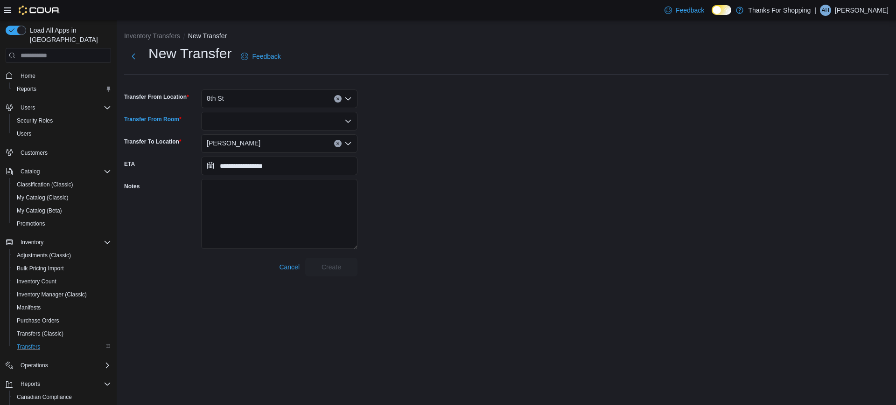
click at [252, 125] on div at bounding box center [279, 121] width 156 height 19
type input "****"
click at [254, 131] on button "Regu lar Inventory" at bounding box center [279, 138] width 156 height 14
click at [255, 137] on div "Preston" at bounding box center [279, 143] width 156 height 19
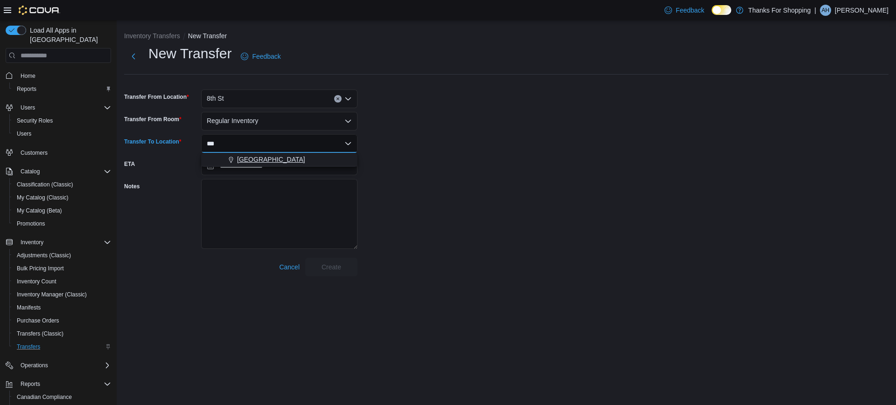
type input "***"
click at [291, 153] on button "[GEOGRAPHIC_DATA]" at bounding box center [279, 160] width 156 height 14
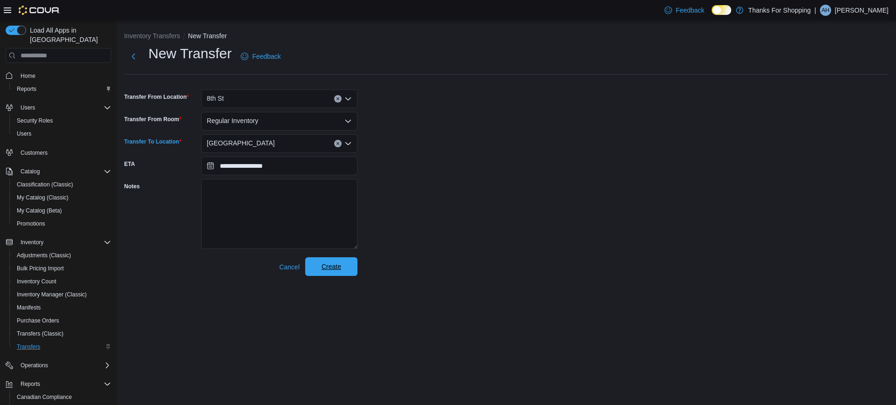
click at [336, 268] on span "Create" at bounding box center [331, 266] width 20 height 9
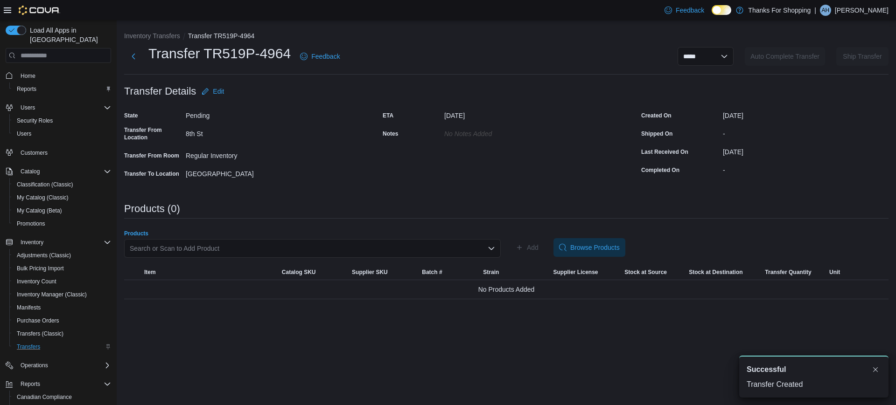
click at [346, 247] on div "Search or Scan to Add Product" at bounding box center [312, 248] width 377 height 19
paste input "********"
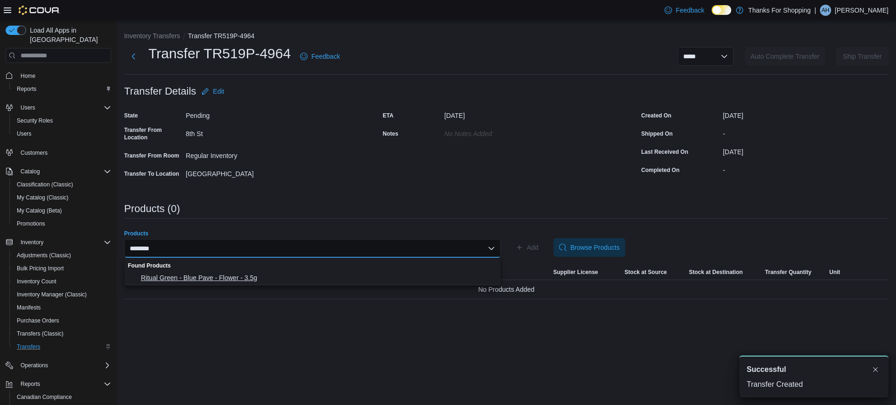
type input "********"
click at [276, 275] on span "Ritual Green - Blue Pave - Flower - 3.5g" at bounding box center [318, 277] width 354 height 9
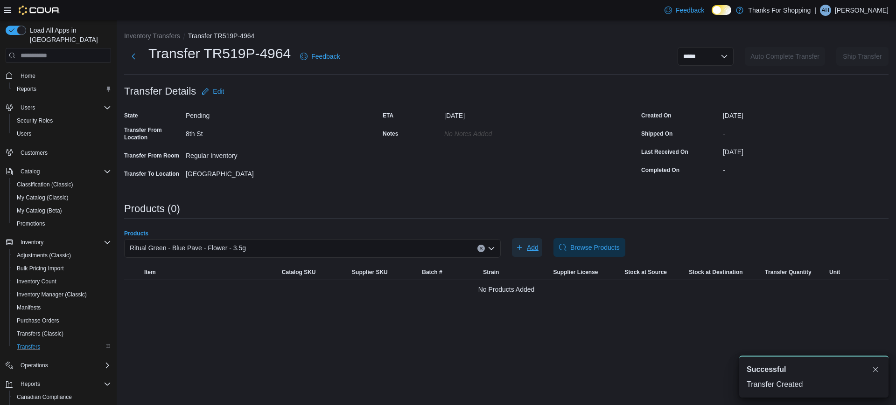
click at [527, 244] on span "Add" at bounding box center [533, 247] width 12 height 9
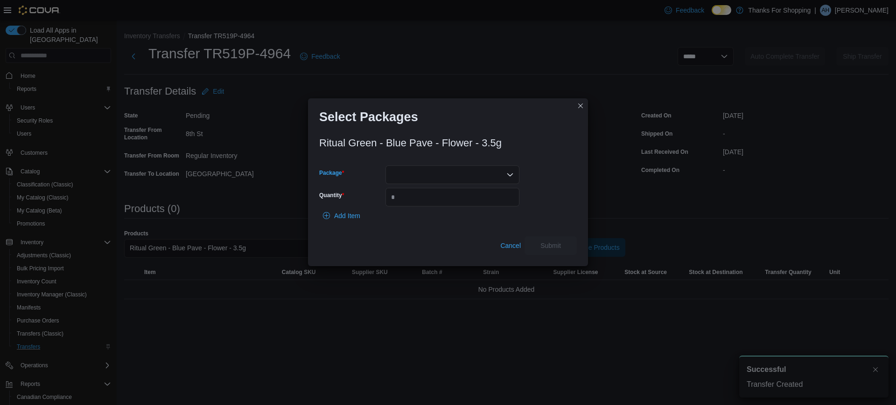
click at [440, 168] on div at bounding box center [452, 175] width 134 height 19
click at [443, 209] on button "010081386700174113250606102025099" at bounding box center [452, 205] width 134 height 14
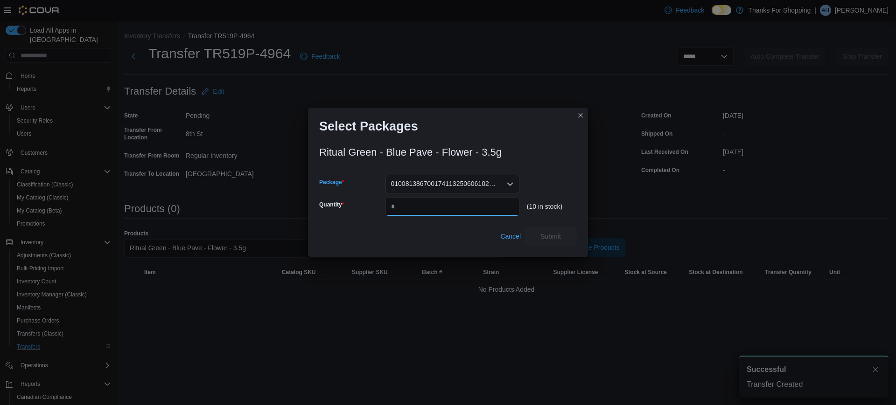
click at [451, 197] on input "Quantity" at bounding box center [452, 206] width 134 height 19
type input "*"
click at [554, 233] on span "Submit" at bounding box center [550, 235] width 21 height 9
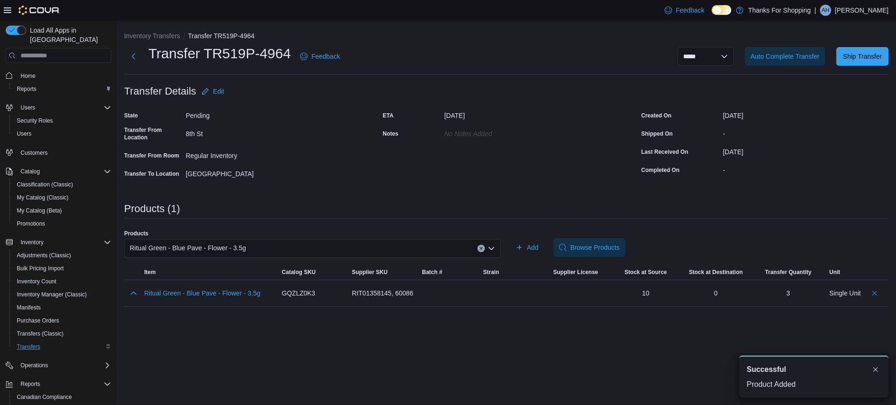
click at [316, 251] on div "Ritual Green - Blue Pave - Flower - 3.5g" at bounding box center [312, 248] width 377 height 19
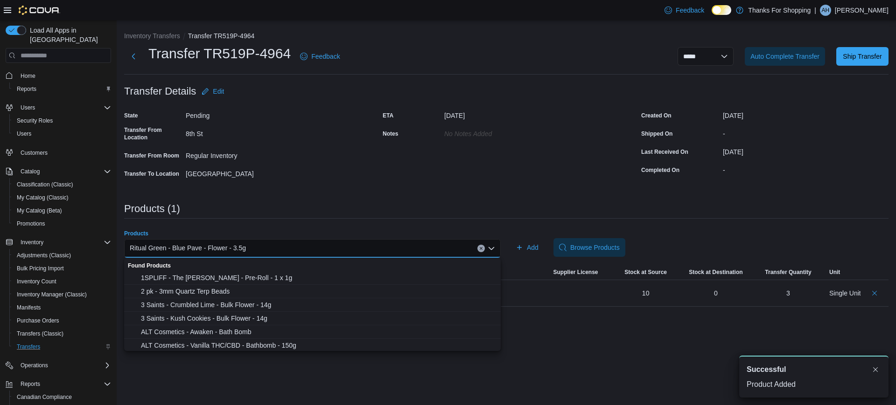
paste input "********"
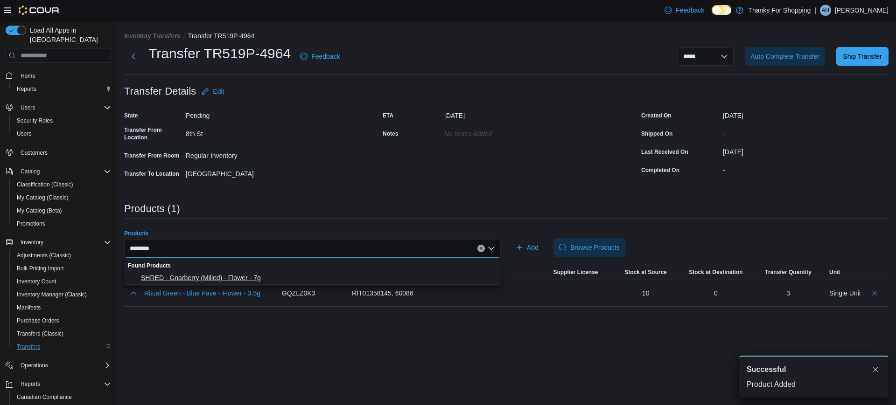
type input "********"
click at [258, 278] on span "SHRED - Gnarberry (Milled) - Flower - 7g" at bounding box center [318, 277] width 354 height 9
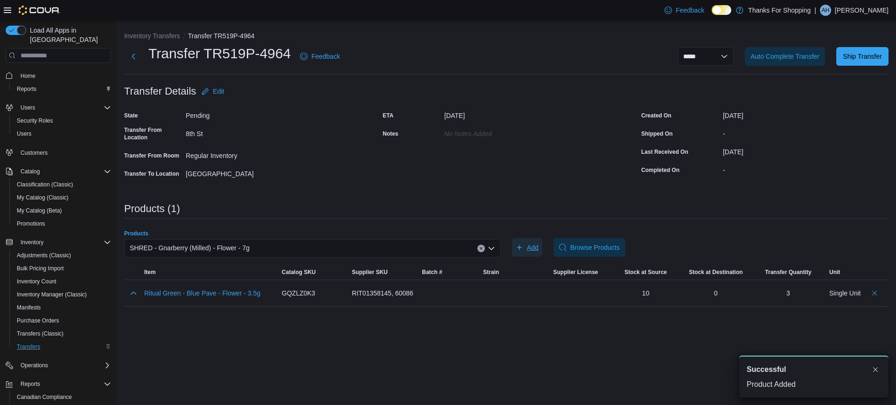
click at [540, 250] on button "Add" at bounding box center [527, 247] width 30 height 19
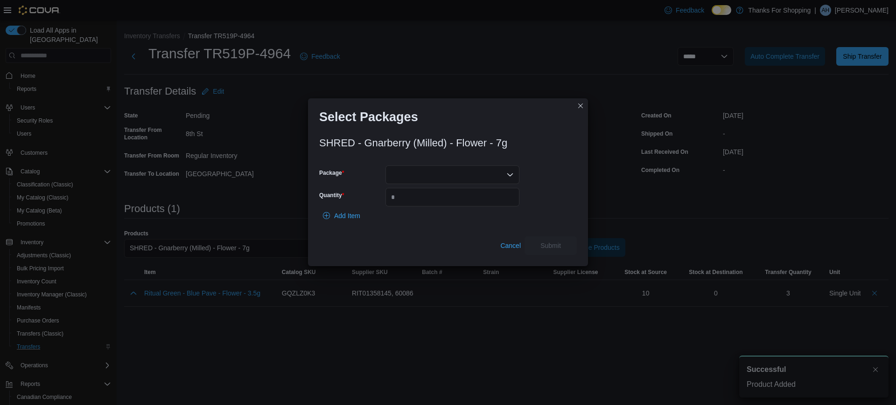
click at [516, 174] on div at bounding box center [452, 175] width 134 height 19
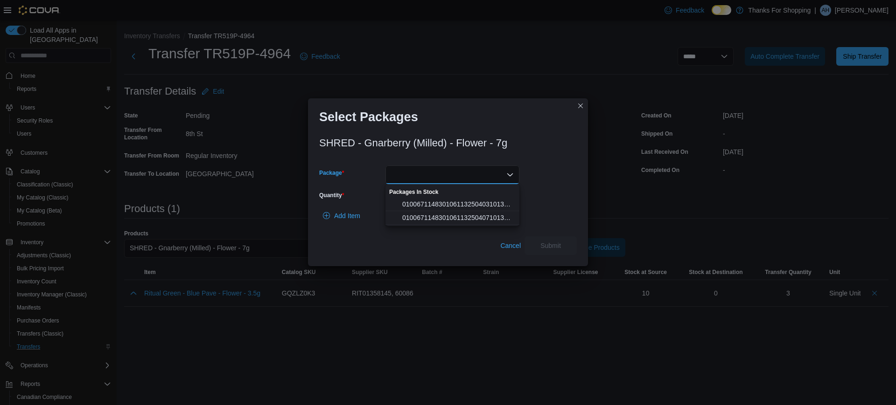
click at [486, 170] on div "Combo box. Selected. . Press Backspace to delete . Combo box input. Select a Pa…" at bounding box center [452, 175] width 134 height 19
click at [460, 208] on span "0100671148301061132504031013094250403" at bounding box center [458, 204] width 112 height 9
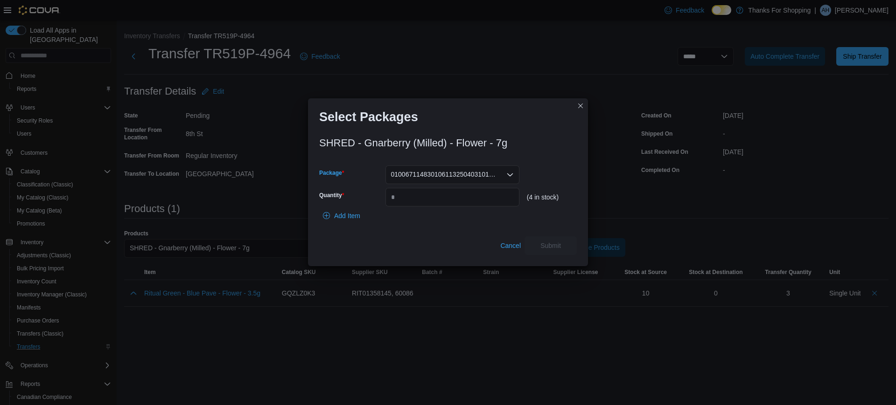
click at [466, 171] on span "0100671148301061132504031013094250403" at bounding box center [444, 174] width 106 height 11
click at [447, 207] on span "0100671148301061132504071013127250407" at bounding box center [458, 204] width 112 height 9
click at [449, 206] on input "Quantity" at bounding box center [452, 197] width 134 height 19
type input "*"
click at [564, 245] on span "Submit" at bounding box center [550, 245] width 41 height 19
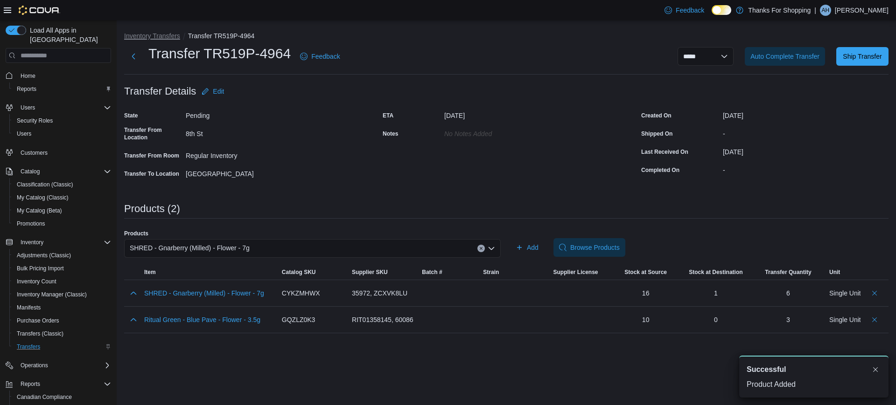
click at [173, 36] on button "Inventory Transfers" at bounding box center [152, 35] width 56 height 7
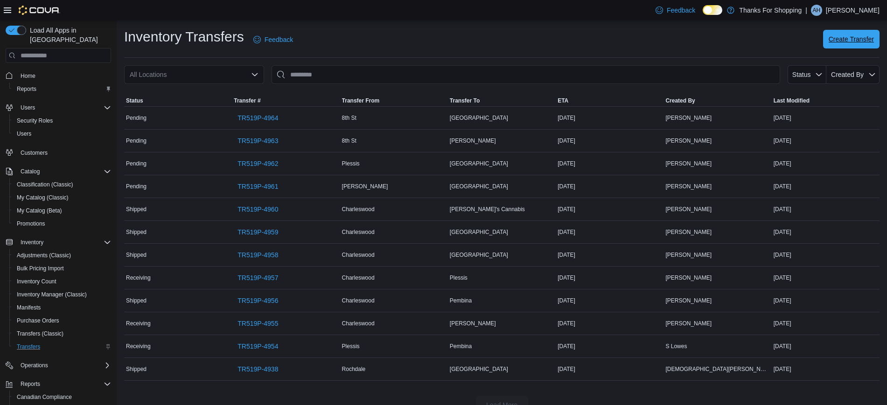
click at [848, 45] on span "Create Transfer" at bounding box center [851, 39] width 45 height 19
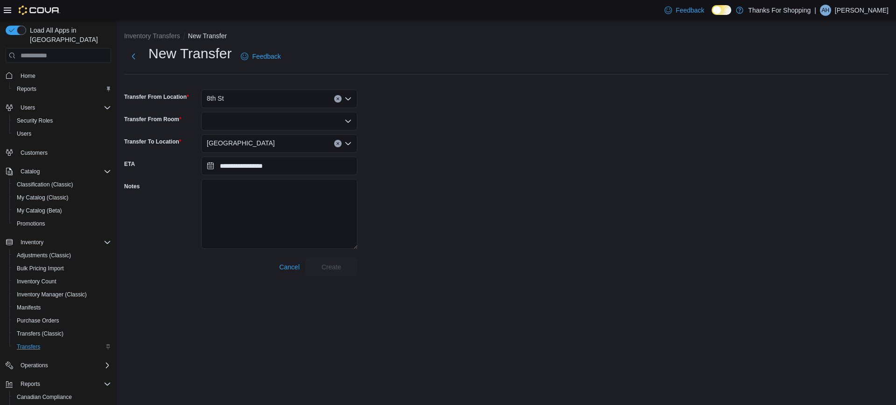
click at [287, 102] on div "8th St" at bounding box center [279, 99] width 156 height 19
type input "*****"
click at [286, 115] on div "Preston" at bounding box center [285, 114] width 134 height 9
click at [285, 117] on div at bounding box center [279, 121] width 156 height 19
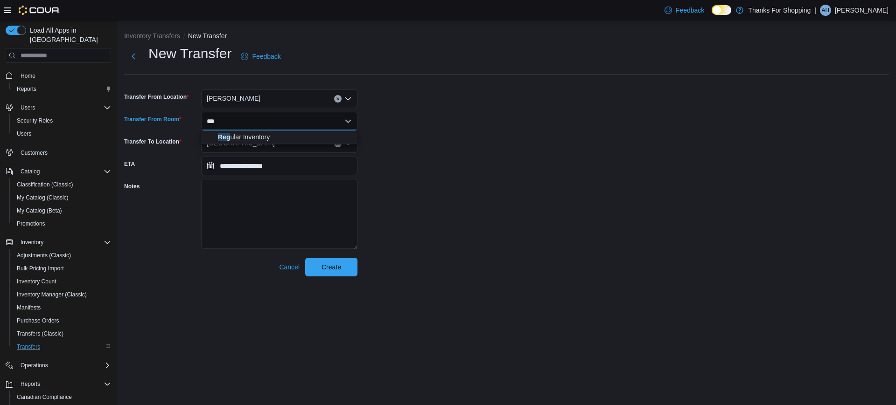
type input "***"
click at [276, 139] on span "Reg ular Inventory" at bounding box center [285, 137] width 134 height 9
click at [281, 139] on div "[GEOGRAPHIC_DATA]" at bounding box center [279, 143] width 156 height 19
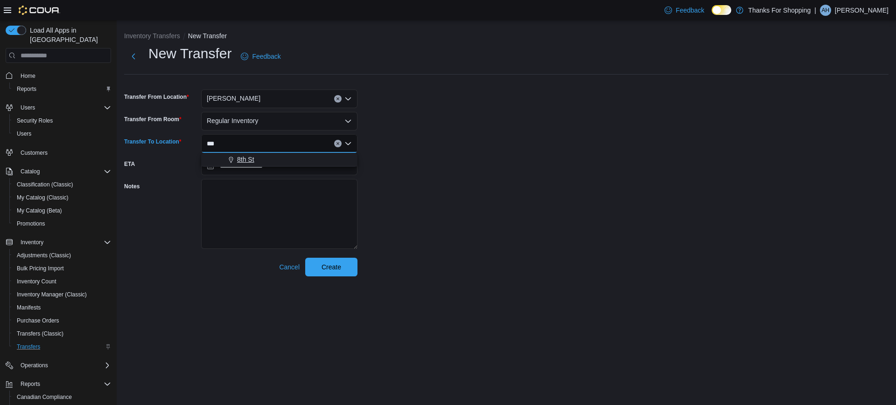
type input "***"
click at [251, 164] on button "8th St" at bounding box center [279, 160] width 156 height 14
click at [335, 264] on span "Create" at bounding box center [331, 266] width 20 height 9
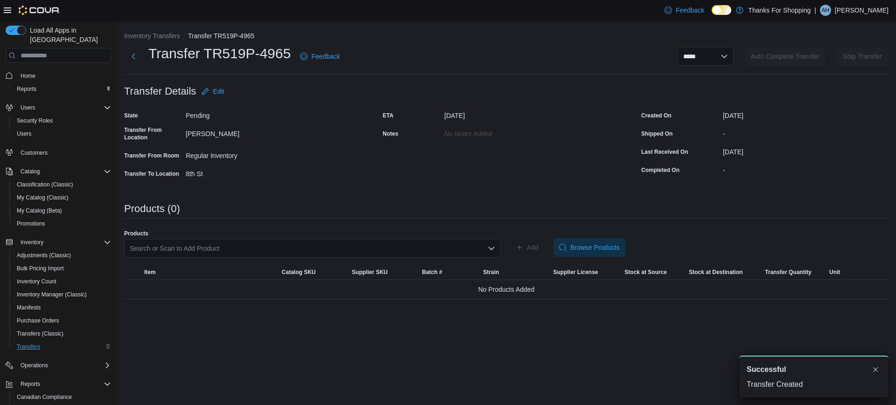
drag, startPoint x: 240, startPoint y: 239, endPoint x: 239, endPoint y: 246, distance: 7.0
click at [240, 243] on div "Search or Scan to Add Product" at bounding box center [312, 248] width 377 height 19
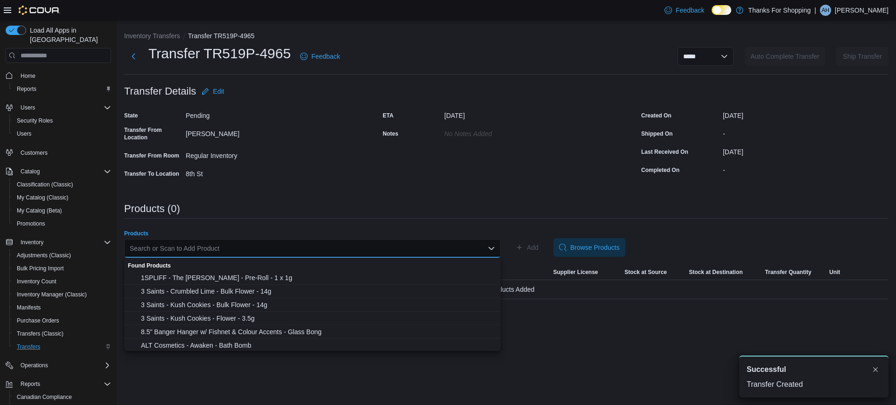
paste input "********"
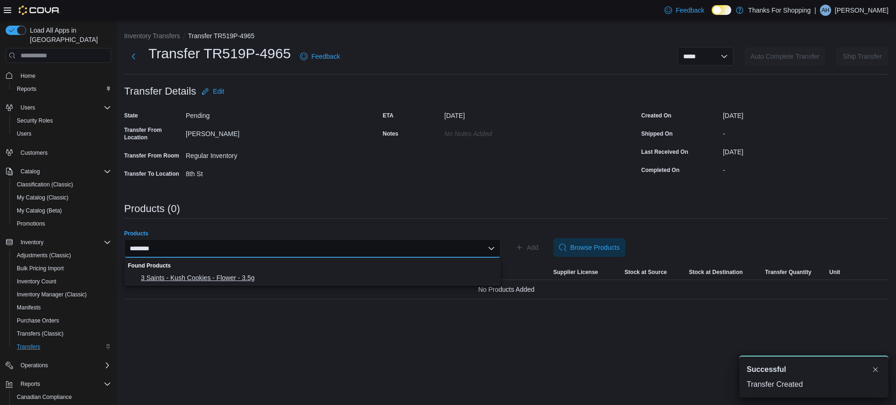
type input "********"
drag, startPoint x: 209, startPoint y: 274, endPoint x: 267, endPoint y: 278, distance: 58.4
click at [209, 273] on span "3 Saints - Kush Cookies - Flower - 3.5g" at bounding box center [318, 277] width 354 height 9
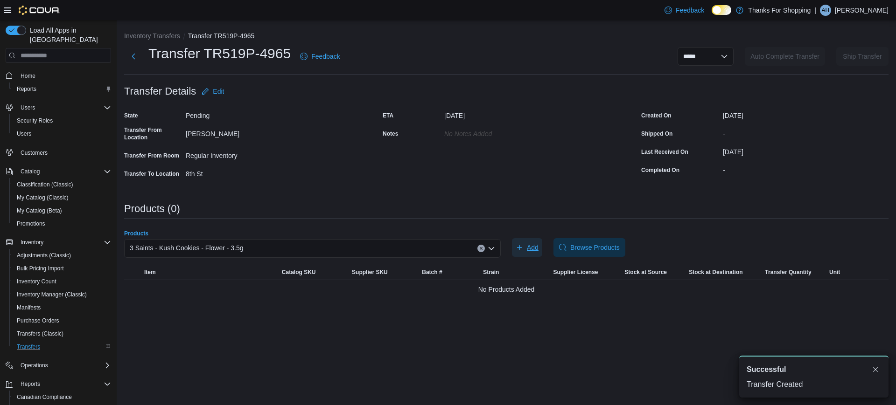
click at [521, 239] on span "Add" at bounding box center [527, 247] width 23 height 19
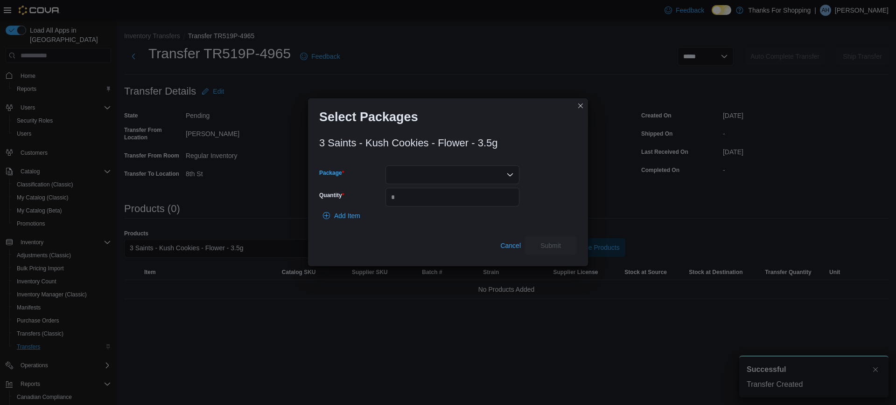
click at [465, 179] on div at bounding box center [452, 175] width 134 height 19
click at [469, 201] on span "01008001299026701325070510AA1G0706" at bounding box center [458, 204] width 112 height 9
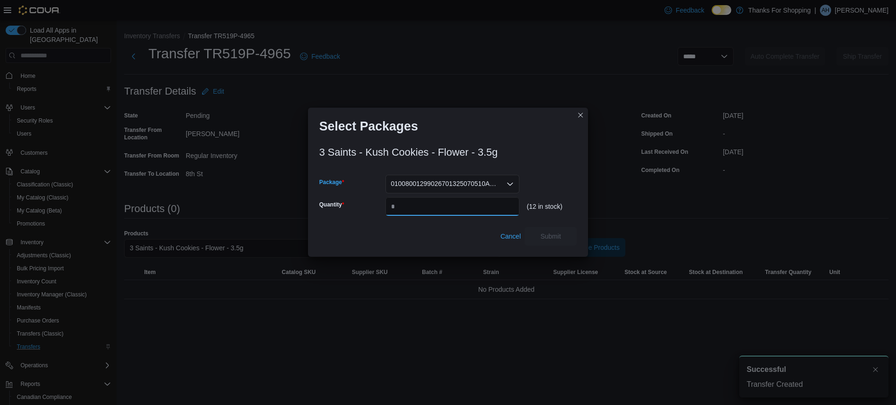
click at [469, 202] on input "Quantity" at bounding box center [452, 206] width 134 height 19
type input "**"
click at [573, 242] on button "Submit" at bounding box center [550, 236] width 52 height 19
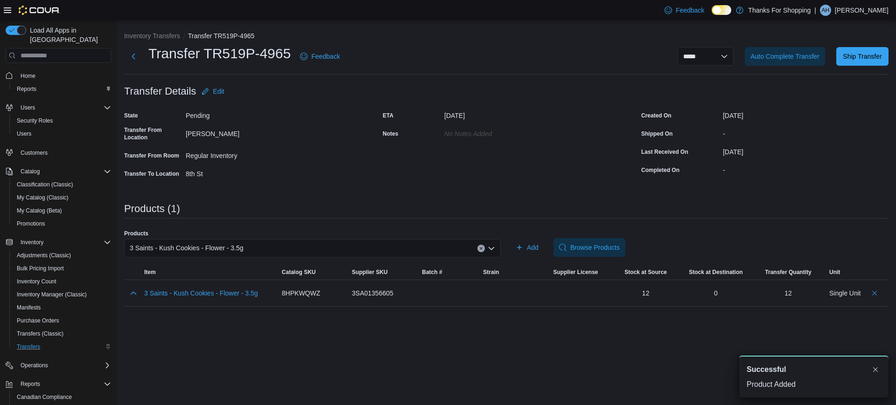
click at [347, 248] on div "3 Saints - Kush Cookies - Flower - 3.5g" at bounding box center [312, 248] width 377 height 19
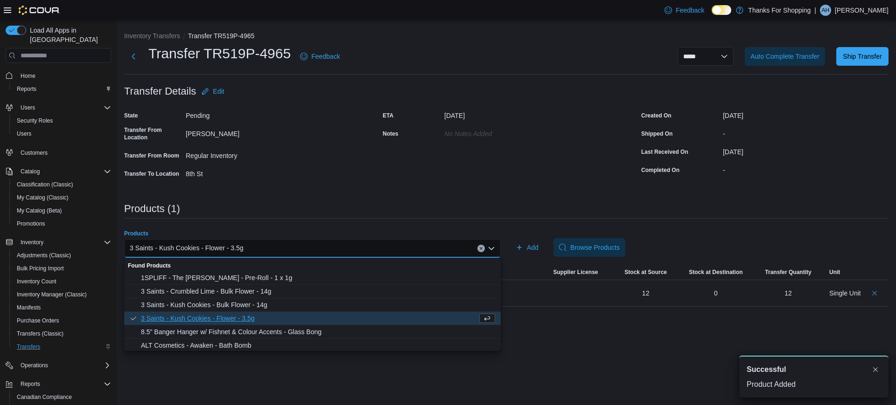
paste input "********"
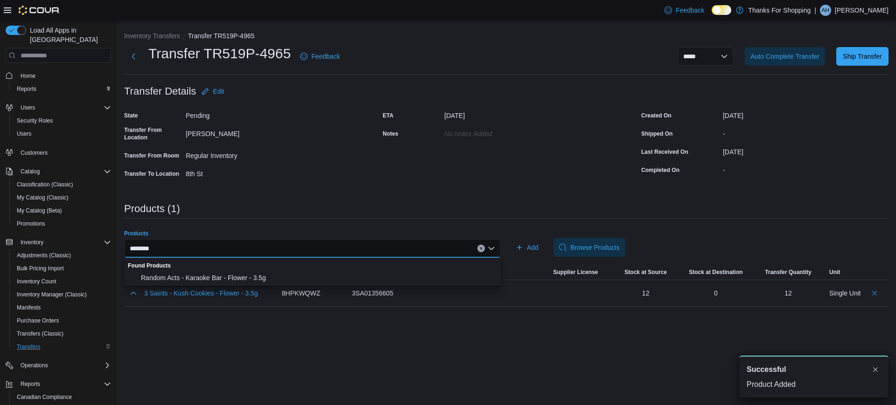
type input "********"
drag, startPoint x: 270, startPoint y: 268, endPoint x: 261, endPoint y: 275, distance: 11.7
click at [269, 269] on div "Found Products" at bounding box center [312, 265] width 377 height 14
click at [261, 275] on span "Random Acts - Karaoke Bar - Flower - 3.5g" at bounding box center [318, 277] width 354 height 9
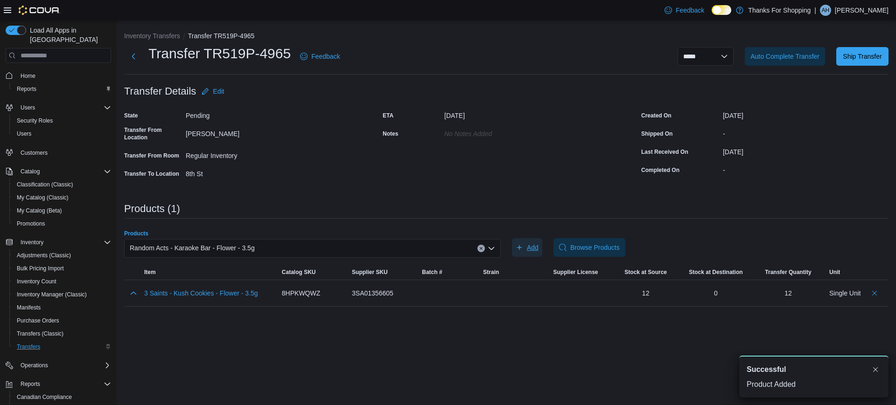
click at [529, 251] on span "Add" at bounding box center [533, 247] width 12 height 9
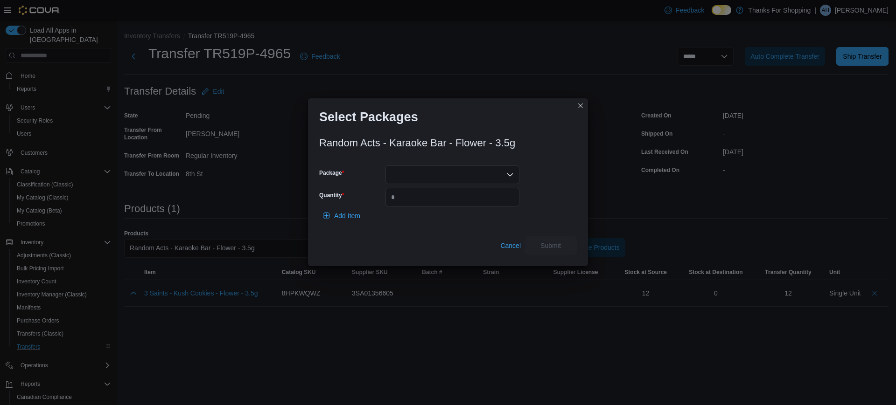
click at [478, 170] on div at bounding box center [452, 175] width 134 height 19
click at [470, 202] on span "01006286345317161325041710ACCDI2502" at bounding box center [458, 204] width 112 height 9
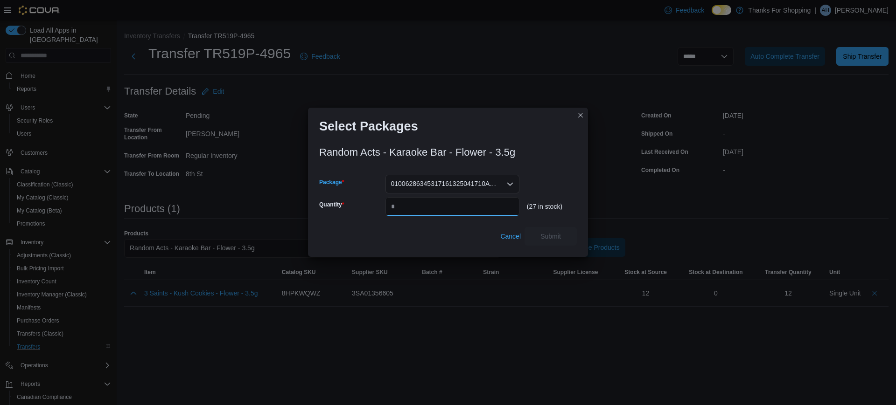
click at [471, 202] on input "Quantity" at bounding box center [452, 206] width 134 height 19
type input "**"
drag, startPoint x: 563, startPoint y: 230, endPoint x: 587, endPoint y: 221, distance: 26.3
click at [562, 231] on span "Submit" at bounding box center [550, 236] width 41 height 19
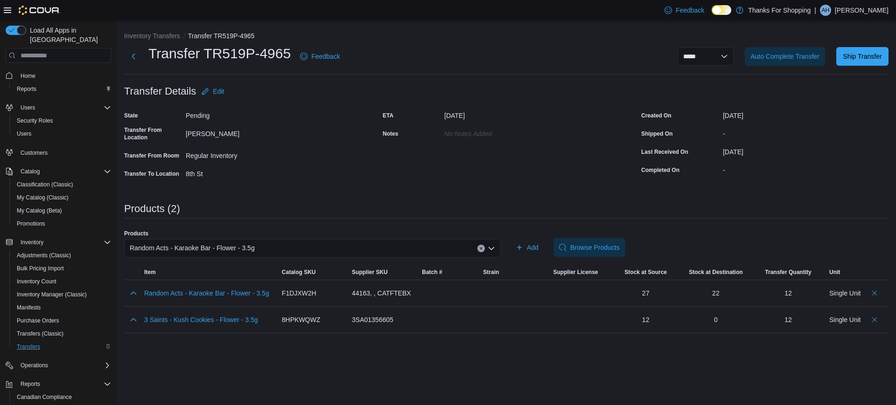
click at [276, 256] on div "Random Acts - Karaoke Bar - Flower - 3.5g" at bounding box center [312, 248] width 377 height 19
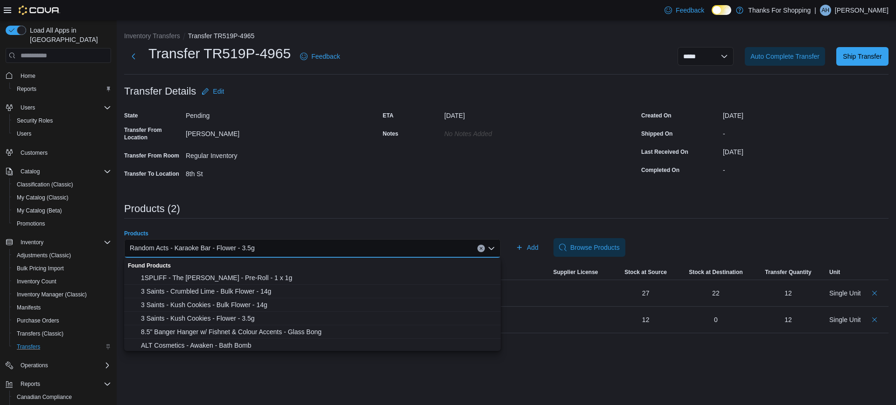
paste input "********"
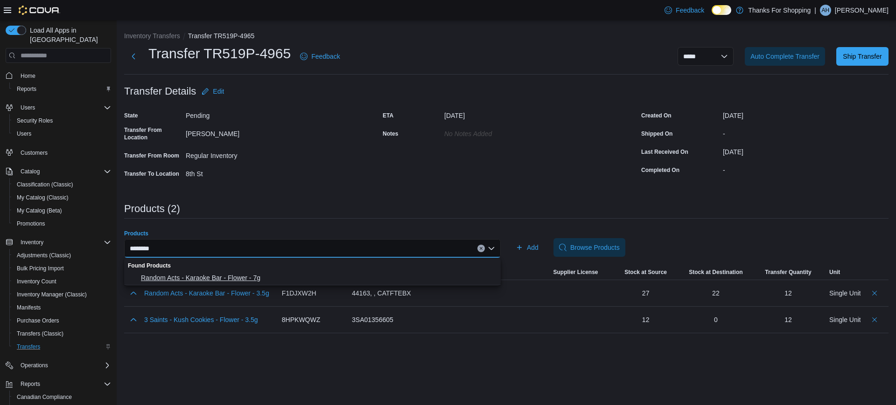
type input "********"
click at [249, 276] on span "Random Acts - Karaoke Bar - Flower - 7g" at bounding box center [318, 277] width 354 height 9
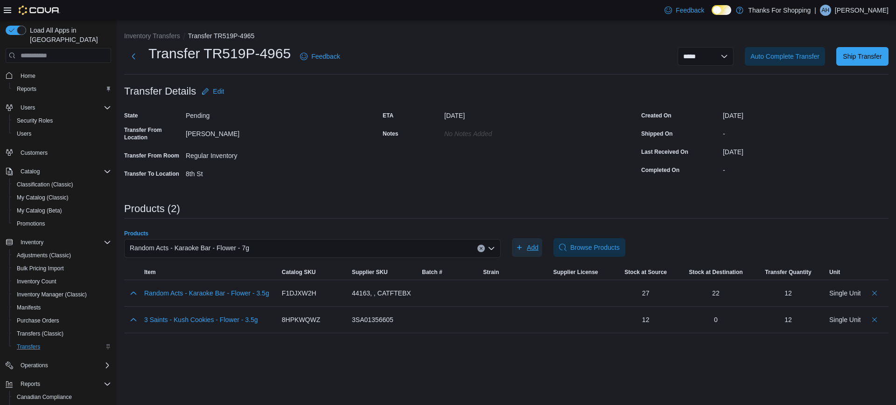
click at [527, 246] on span "Add" at bounding box center [533, 247] width 12 height 9
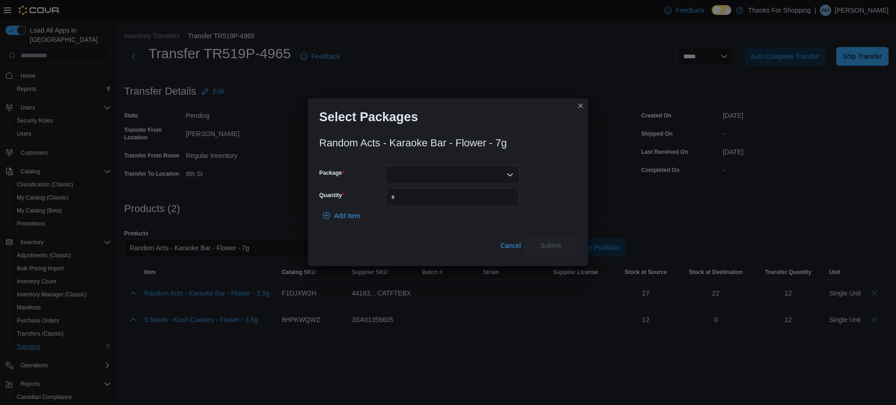
click at [498, 176] on div at bounding box center [452, 175] width 134 height 19
click at [475, 207] on span "01006286345313271325062010MTF2409" at bounding box center [458, 204] width 112 height 9
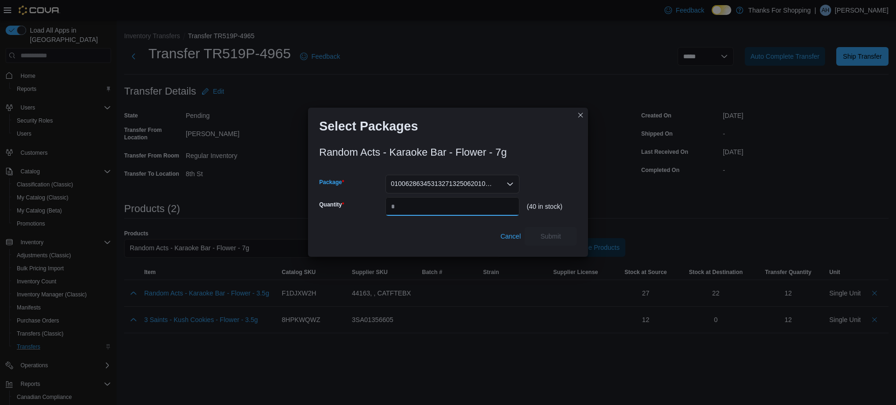
click at [477, 203] on input "Quantity" at bounding box center [452, 206] width 134 height 19
type input "**"
click at [567, 239] on span "Submit" at bounding box center [550, 236] width 41 height 19
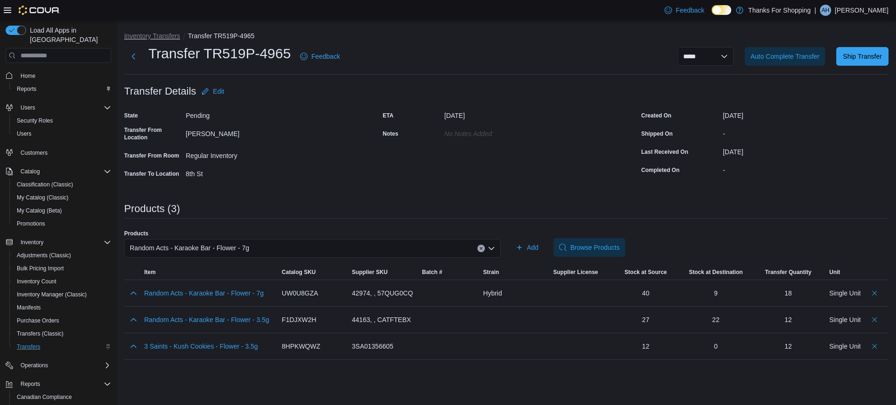
click at [132, 34] on button "Inventory Transfers" at bounding box center [152, 35] width 56 height 7
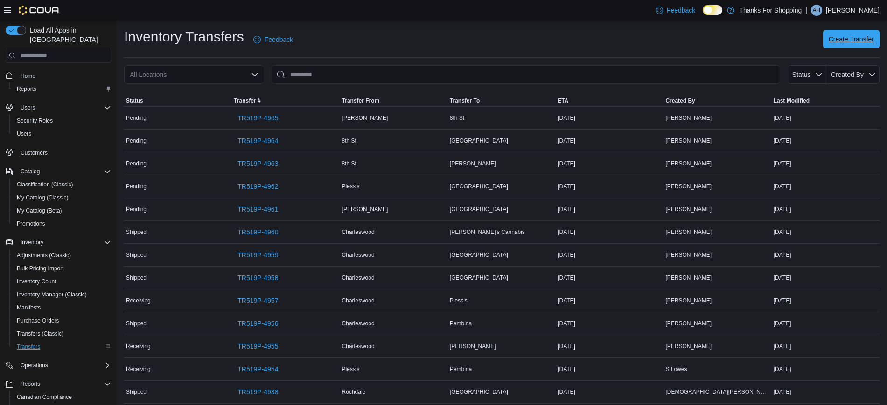
click at [859, 44] on span "Create Transfer" at bounding box center [851, 39] width 45 height 19
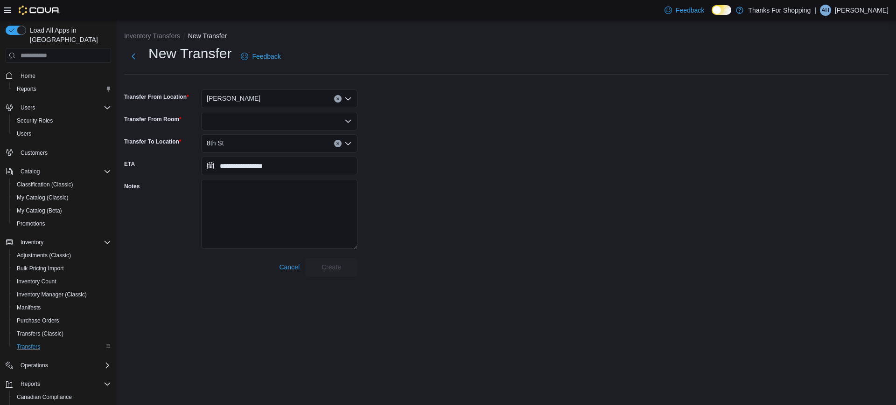
click at [252, 120] on div at bounding box center [279, 121] width 156 height 19
type input "***"
click at [255, 135] on span "Reg ular Inventory" at bounding box center [285, 137] width 134 height 9
click at [256, 138] on div "8th St" at bounding box center [279, 143] width 156 height 19
type input "***"
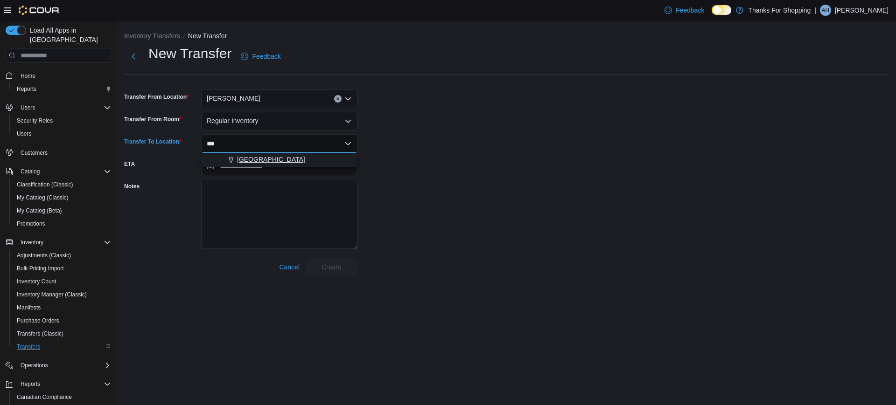
click at [280, 164] on span "[GEOGRAPHIC_DATA]" at bounding box center [271, 159] width 68 height 9
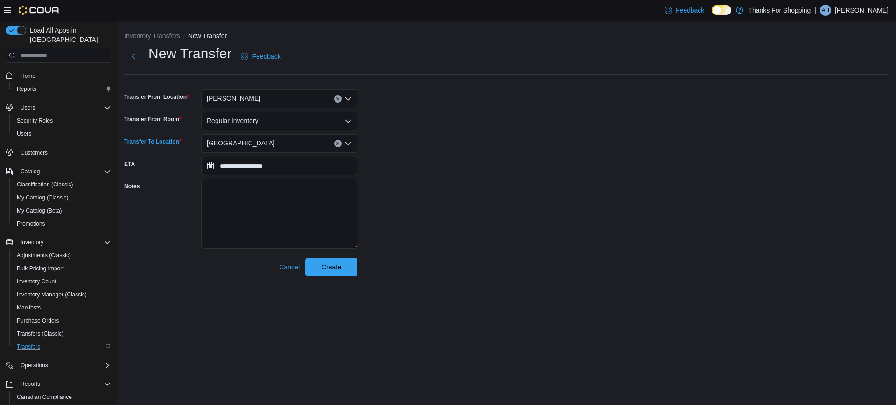
click at [355, 278] on div "**********" at bounding box center [506, 152] width 779 height 264
click at [349, 273] on span "Create" at bounding box center [331, 267] width 41 height 19
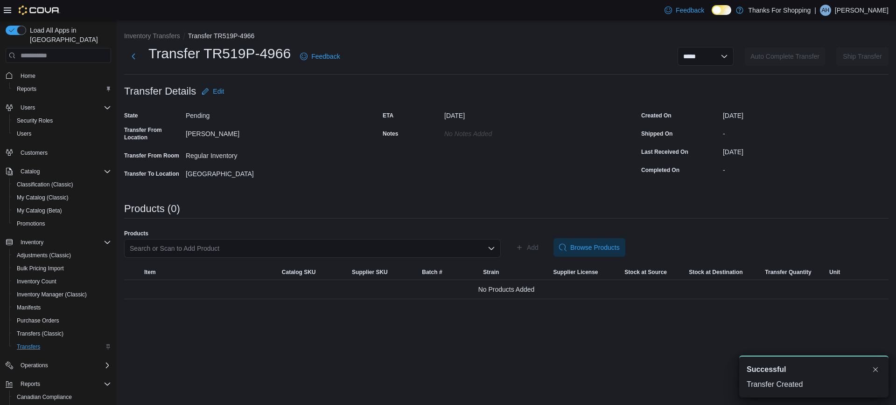
click at [314, 240] on div "Search or Scan to Add Product" at bounding box center [312, 248] width 377 height 19
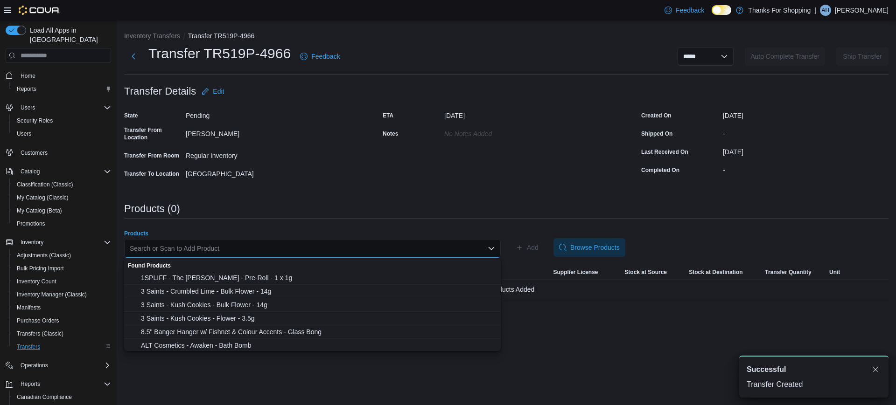
paste input "********"
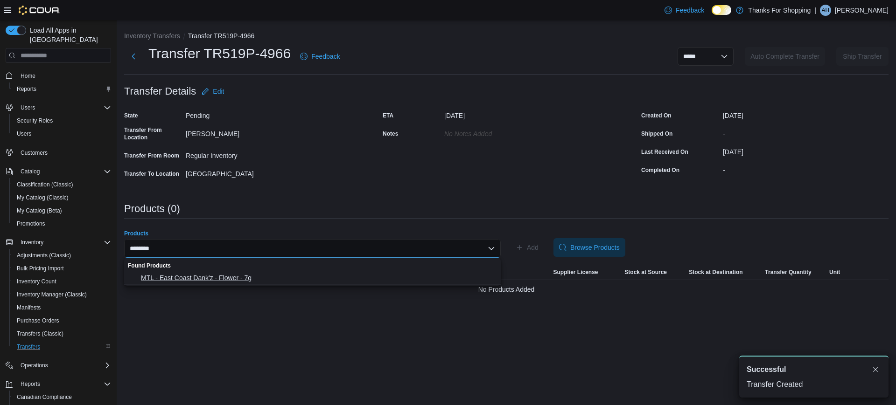
type input "********"
click at [239, 276] on span "MTL - East Coast Dank'z - Flower - 7g" at bounding box center [318, 277] width 354 height 9
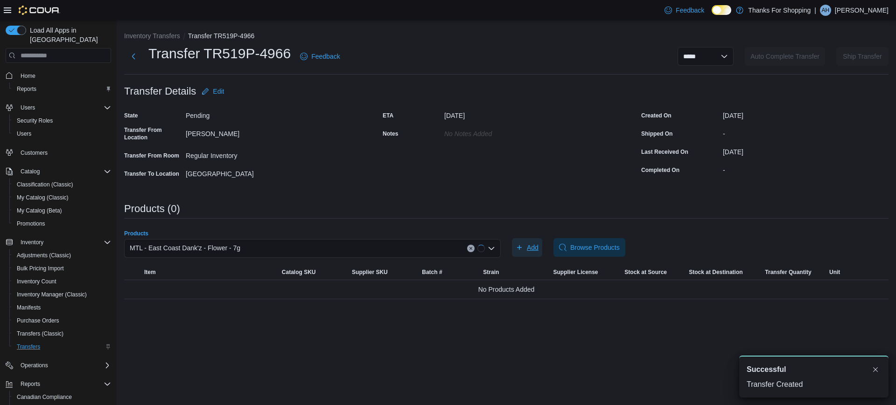
click at [531, 241] on span "Add" at bounding box center [527, 247] width 23 height 19
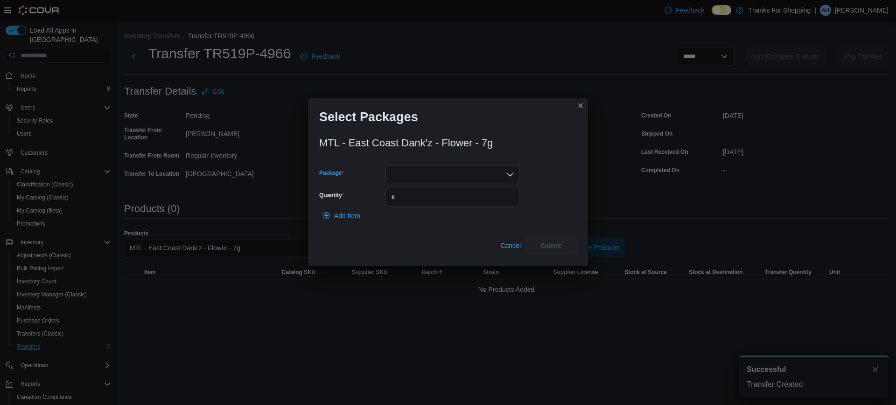
click at [498, 170] on div at bounding box center [452, 175] width 134 height 19
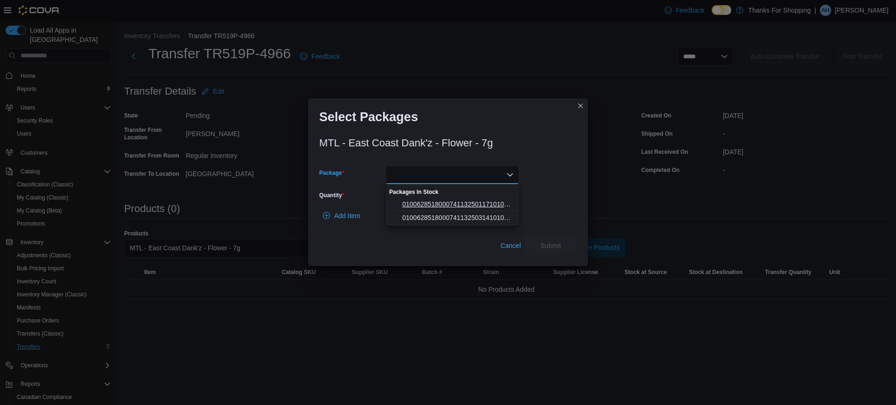
click at [470, 210] on button "01006285180007411325011710106524J1001" at bounding box center [452, 205] width 134 height 14
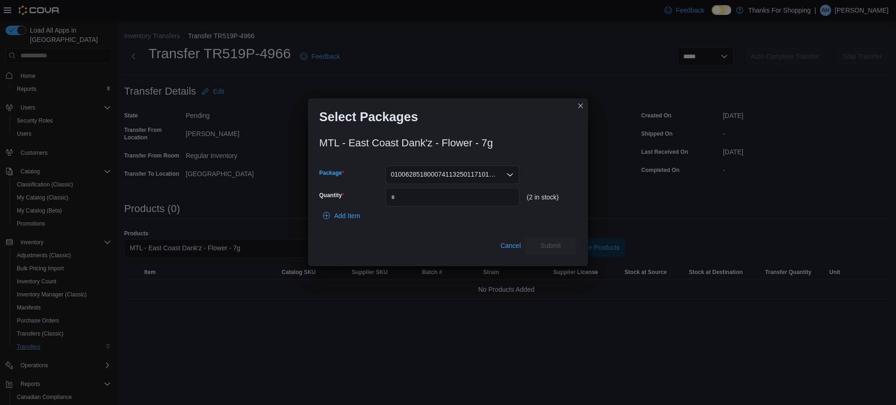
click at [496, 170] on span "01006285180007411325011710106524J1001" at bounding box center [444, 174] width 106 height 11
click at [474, 201] on span "01006285180007411325031410106524K2602" at bounding box center [458, 204] width 112 height 9
click at [477, 202] on input "Quantity" at bounding box center [452, 197] width 134 height 19
type input "*"
click at [567, 242] on span "Submit" at bounding box center [550, 245] width 41 height 19
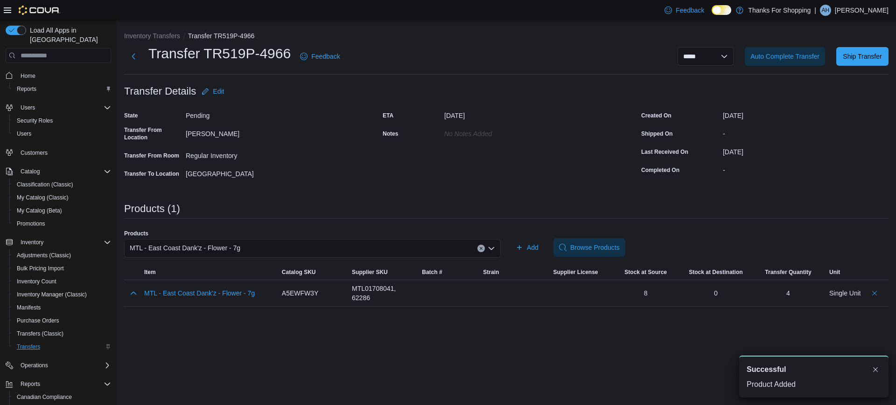
drag, startPoint x: 236, startPoint y: 252, endPoint x: 260, endPoint y: 257, distance: 24.7
click at [236, 252] on span "MTL - East Coast Dank'z - Flower - 7g" at bounding box center [185, 248] width 111 height 11
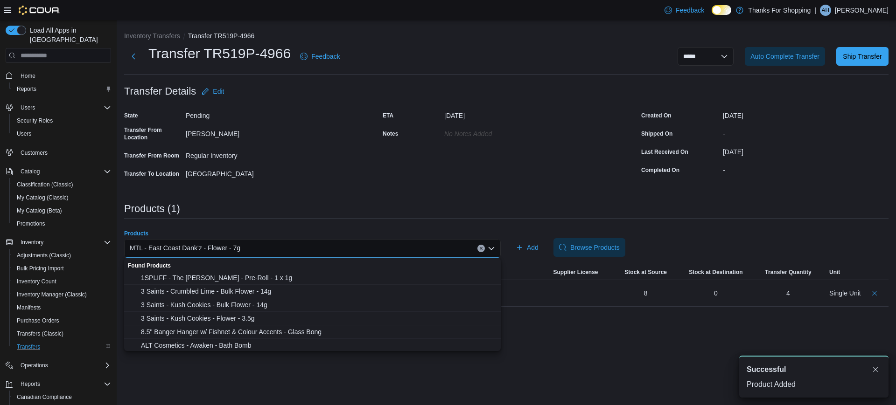
paste input "********"
type input "********"
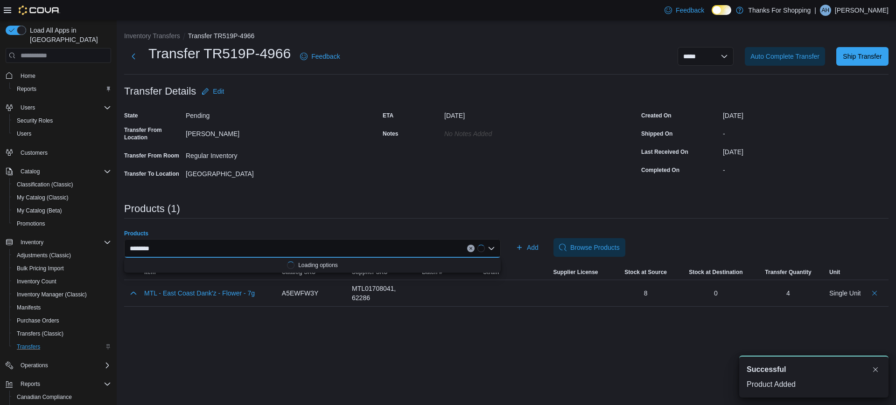
drag, startPoint x: 266, startPoint y: 251, endPoint x: 241, endPoint y: 264, distance: 28.6
click at [263, 251] on div "********" at bounding box center [312, 248] width 377 height 19
click at [224, 272] on button "Ritual Green - Blue Pave - Flower - 3.5g" at bounding box center [312, 279] width 377 height 14
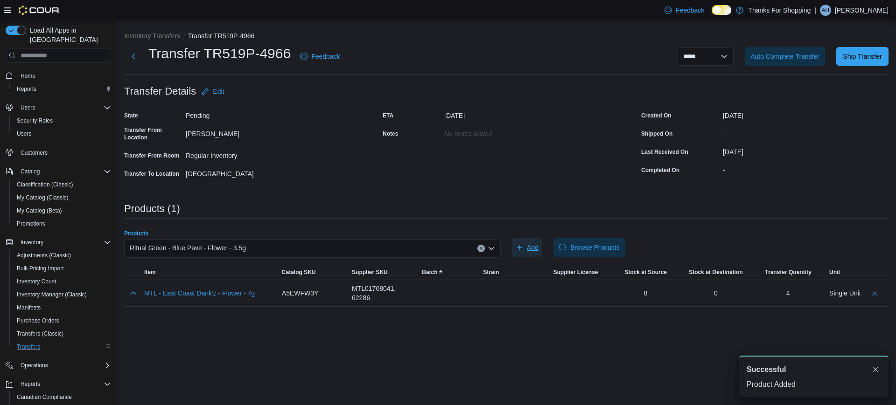
click at [527, 247] on span "Add" at bounding box center [527, 247] width 23 height 19
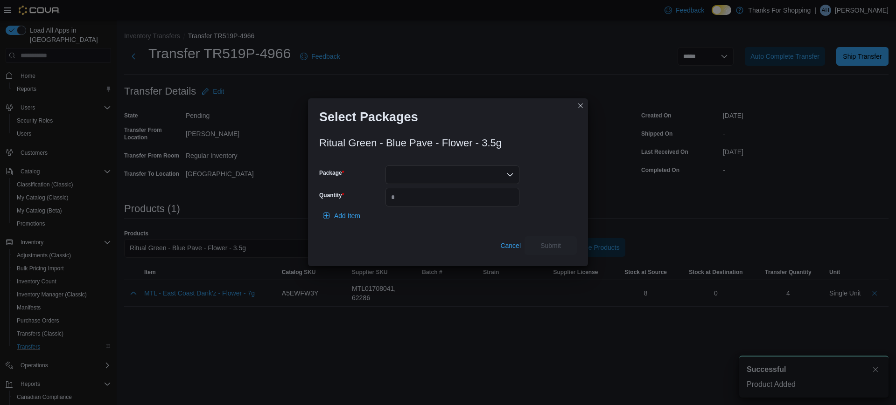
click at [491, 171] on div at bounding box center [452, 175] width 134 height 19
click at [474, 204] on span "010081386700174113250606102025099" at bounding box center [458, 204] width 112 height 9
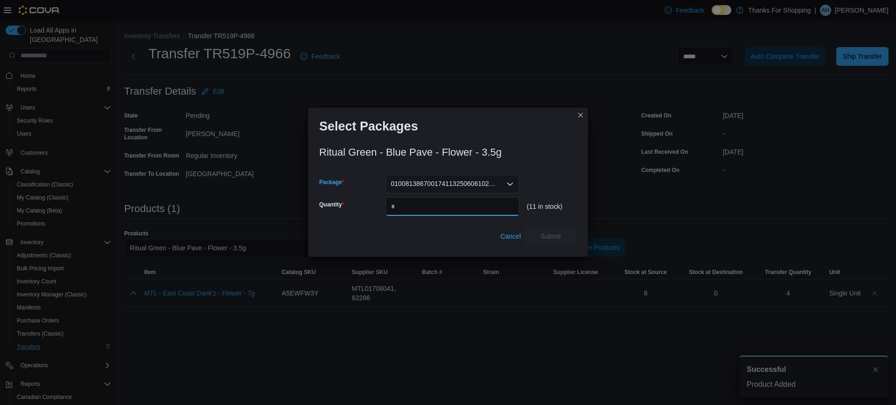
click at [474, 204] on input "Quantity" at bounding box center [452, 206] width 134 height 19
type input "*"
click at [545, 239] on span "Submit" at bounding box center [550, 235] width 21 height 9
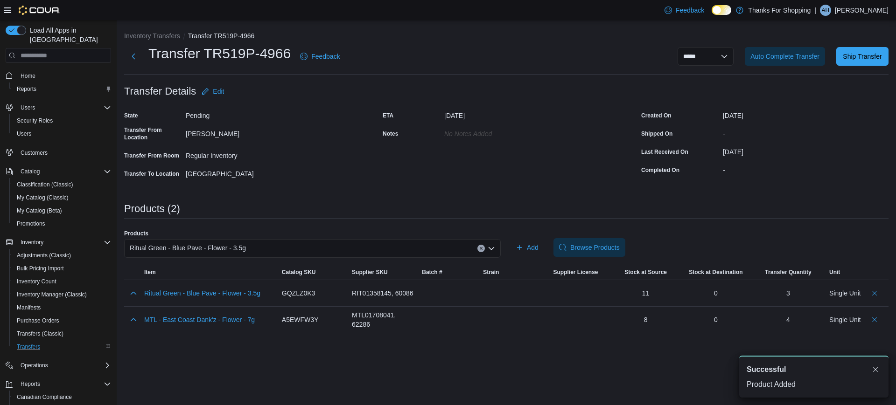
click at [382, 246] on div "Ritual Green - Blue Pave - Flower - 3.5g" at bounding box center [312, 248] width 377 height 19
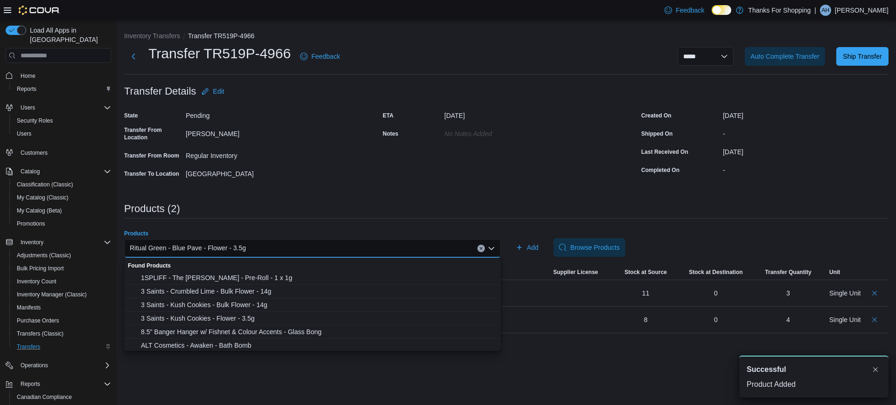
paste input "********"
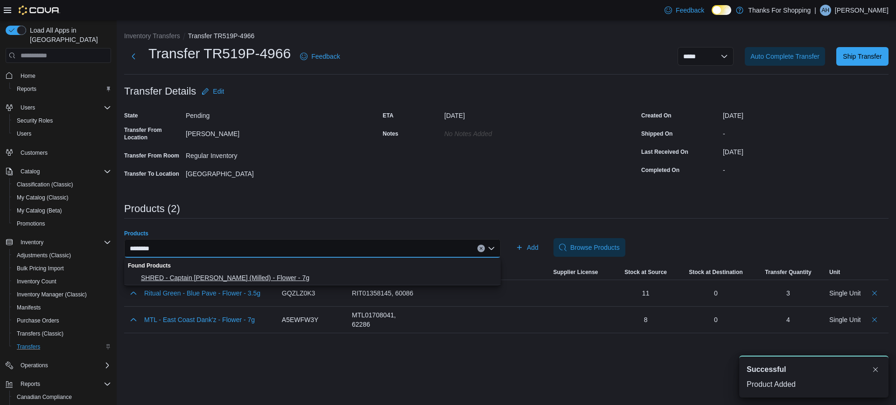
type input "********"
click at [266, 276] on span "SHRED - Captain Kush (Milled) - Flower - 7g" at bounding box center [318, 277] width 354 height 9
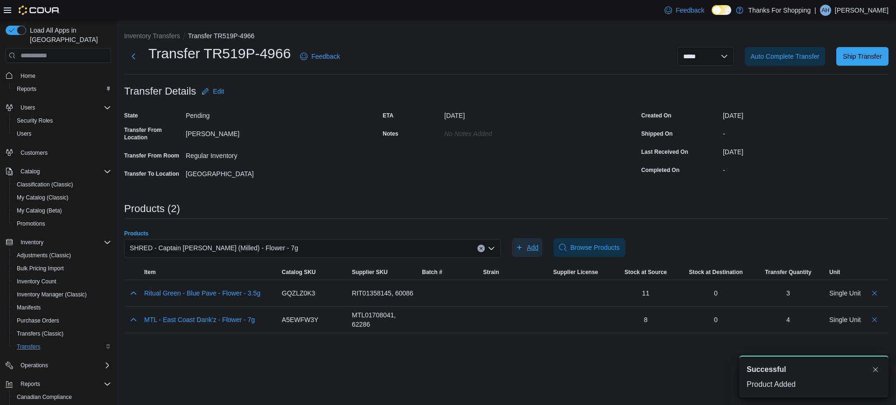
click at [537, 248] on span "Add" at bounding box center [533, 247] width 12 height 9
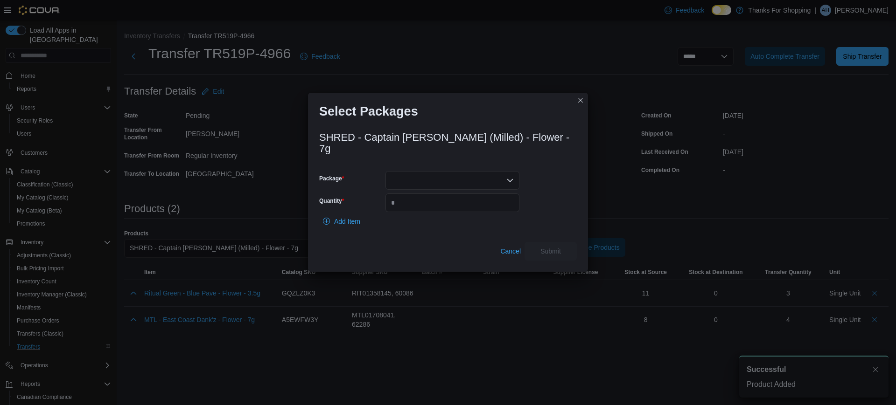
click at [467, 171] on div at bounding box center [452, 180] width 134 height 19
click at [452, 217] on span "0100671148304086132504151013155250415" at bounding box center [458, 217] width 112 height 9
click at [458, 206] on input "Quantity" at bounding box center [452, 203] width 134 height 19
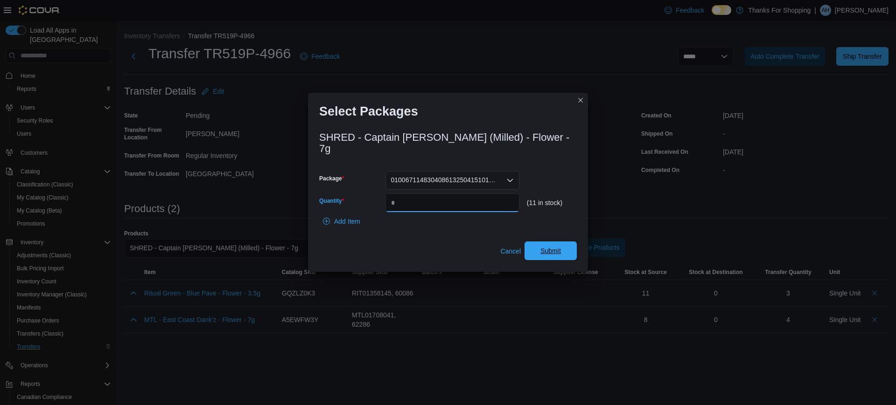
type input "*"
click at [573, 252] on button "Submit" at bounding box center [550, 251] width 52 height 19
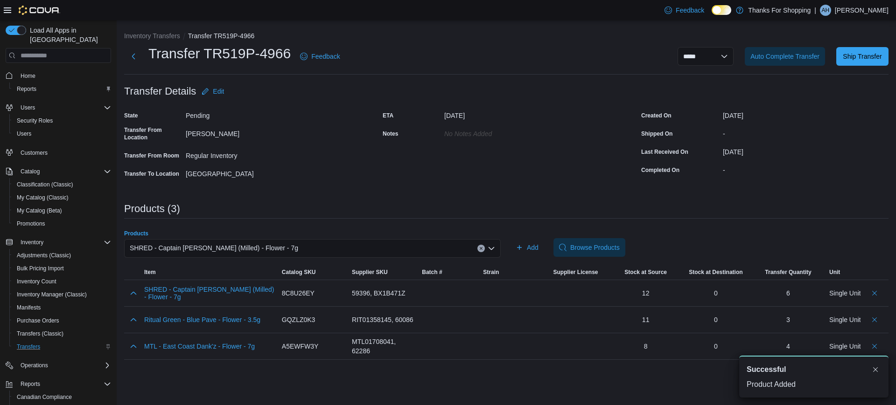
click at [331, 245] on div "SHRED - Captain Kush (Milled) - Flower - 7g" at bounding box center [312, 248] width 377 height 19
paste input "********"
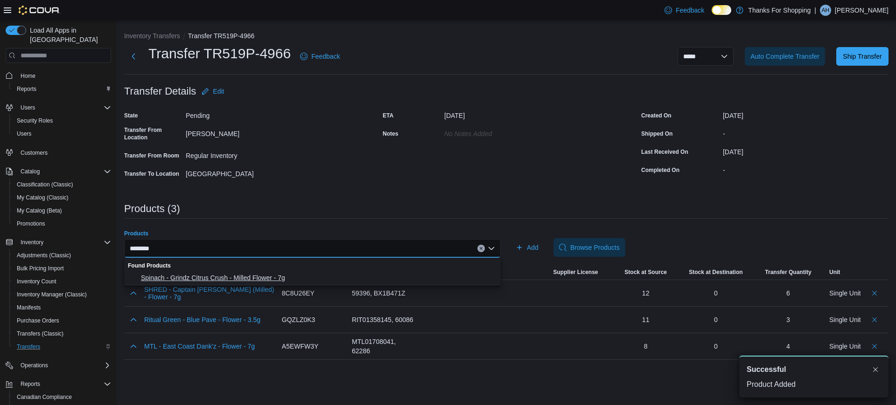
type input "********"
click at [270, 274] on span "Spinach - Grindz Citrus Crush - Milled Flower - 7g" at bounding box center [318, 277] width 354 height 9
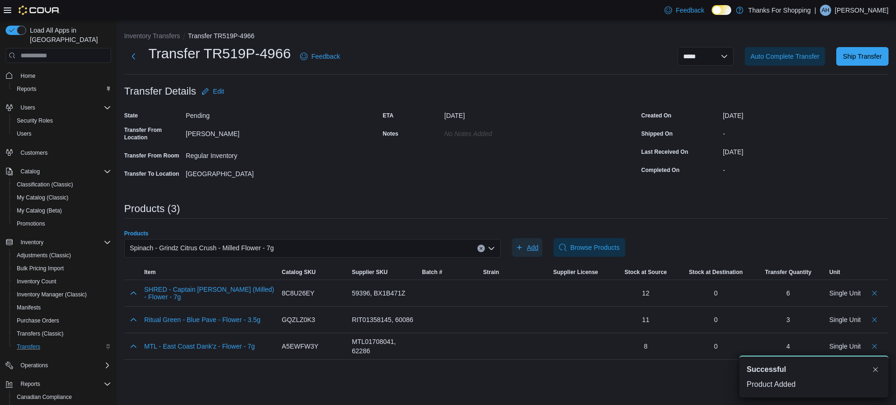
click at [542, 251] on button "Add" at bounding box center [527, 247] width 30 height 19
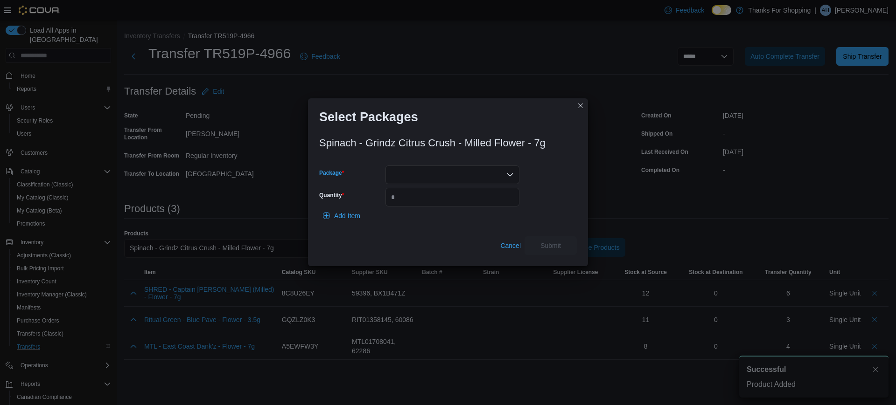
click at [502, 180] on div at bounding box center [452, 175] width 134 height 19
drag, startPoint x: 502, startPoint y: 180, endPoint x: 472, endPoint y: 194, distance: 33.0
click at [482, 175] on div at bounding box center [452, 175] width 134 height 19
click at [470, 202] on span "01008414320109281325062510024515" at bounding box center [458, 204] width 112 height 9
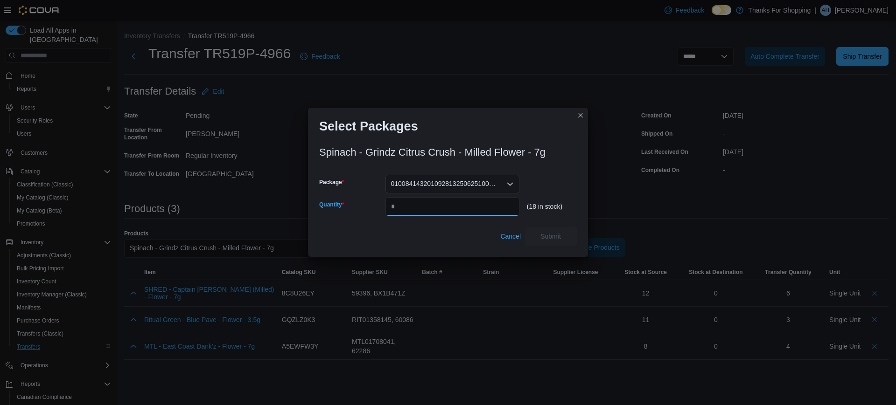
click at [469, 201] on input "Quantity" at bounding box center [452, 206] width 134 height 19
type input "*"
click at [555, 238] on span "Submit" at bounding box center [550, 235] width 21 height 9
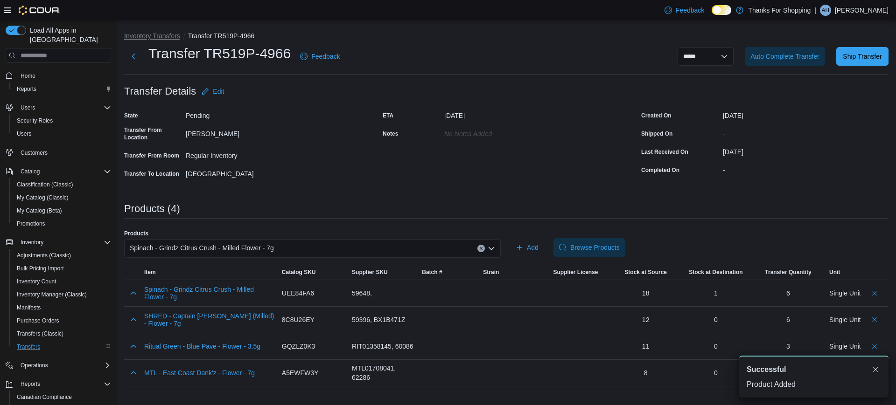
click at [148, 33] on button "Inventory Transfers" at bounding box center [152, 35] width 56 height 7
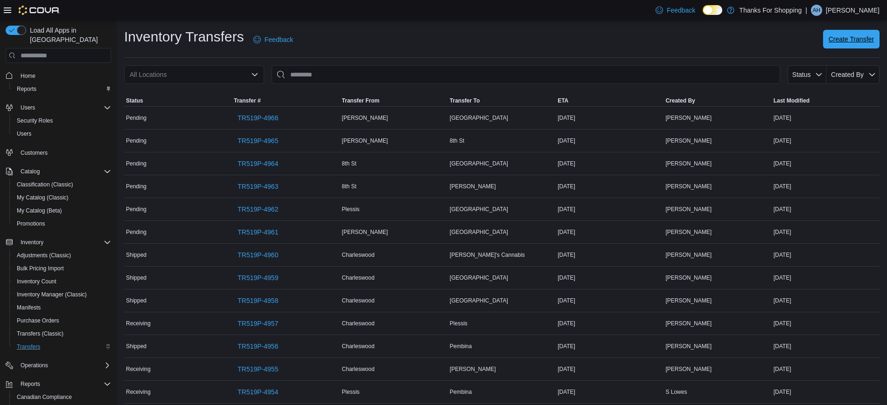
click at [866, 36] on span "Create Transfer" at bounding box center [851, 39] width 45 height 9
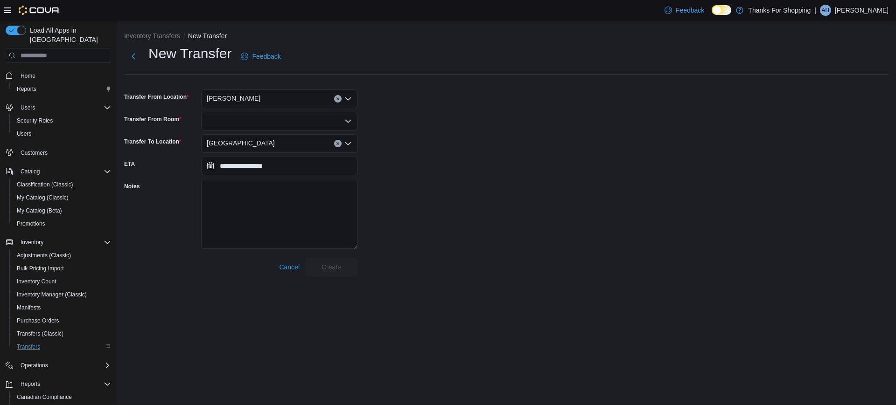
click at [245, 112] on div at bounding box center [279, 121] width 156 height 19
click at [252, 104] on div "Preston" at bounding box center [279, 99] width 156 height 19
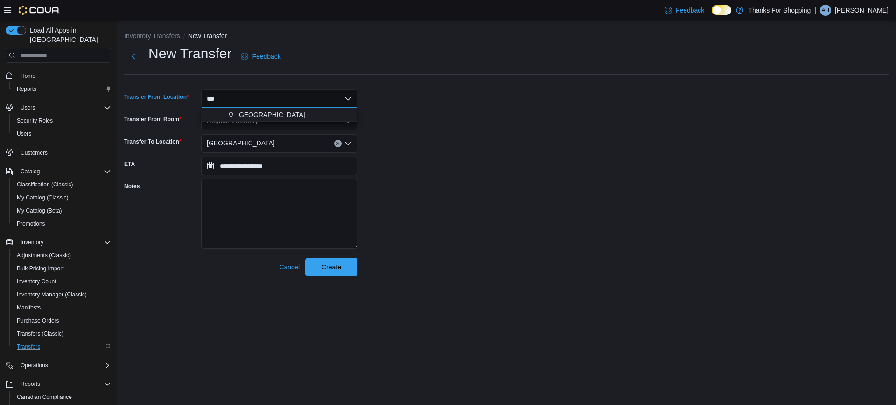
type input "***"
click at [266, 111] on span "[GEOGRAPHIC_DATA]" at bounding box center [271, 114] width 68 height 9
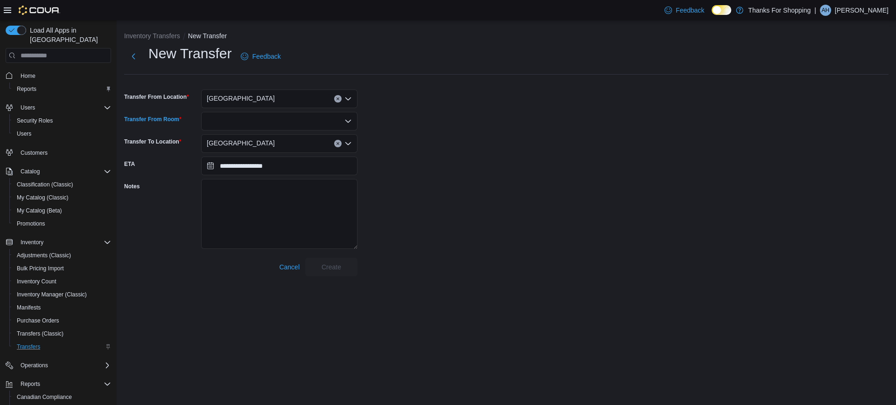
click at [260, 121] on div at bounding box center [279, 121] width 156 height 19
type input "***"
click at [251, 133] on span "Reg ular Inventory" at bounding box center [285, 137] width 134 height 9
click at [251, 145] on span "[GEOGRAPHIC_DATA]" at bounding box center [241, 143] width 68 height 11
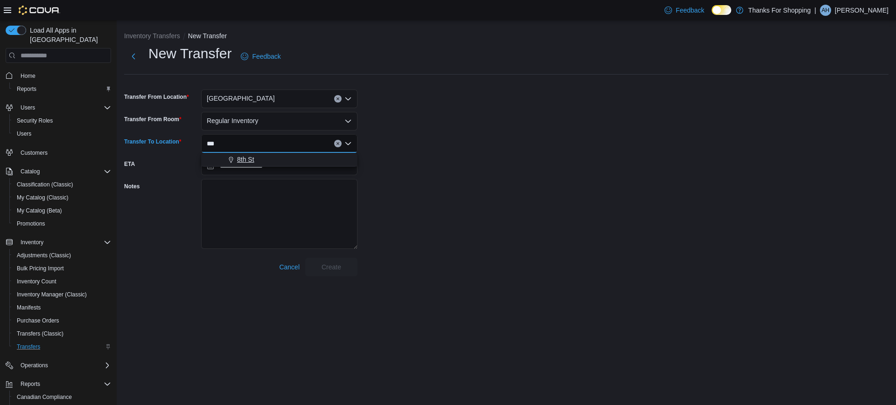
type input "***"
drag, startPoint x: 267, startPoint y: 154, endPoint x: 272, endPoint y: 150, distance: 5.9
click at [268, 154] on button "8th St" at bounding box center [279, 160] width 156 height 14
click at [341, 276] on span "Create" at bounding box center [331, 267] width 41 height 19
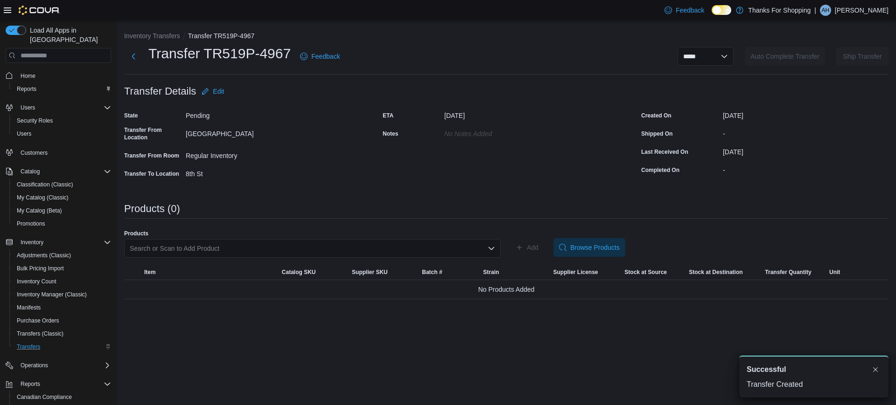
drag, startPoint x: 260, startPoint y: 247, endPoint x: 278, endPoint y: 217, distance: 34.7
click at [260, 247] on div "Search or Scan to Add Product" at bounding box center [312, 248] width 377 height 19
paste input "********"
type input "********"
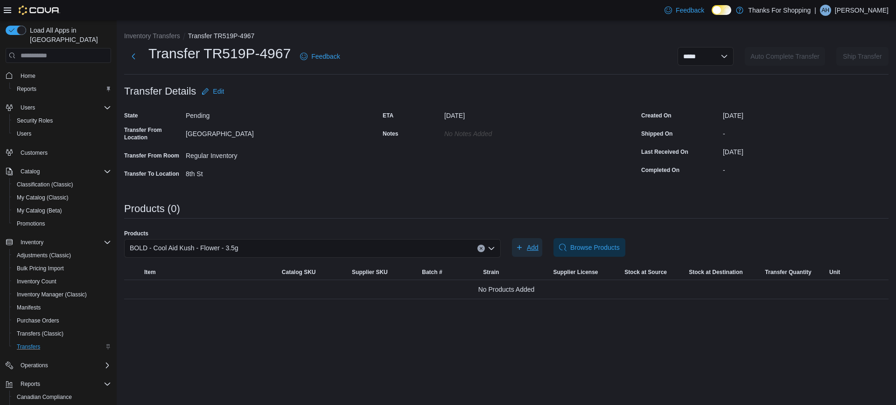
click at [512, 238] on button "Add" at bounding box center [527, 247] width 30 height 19
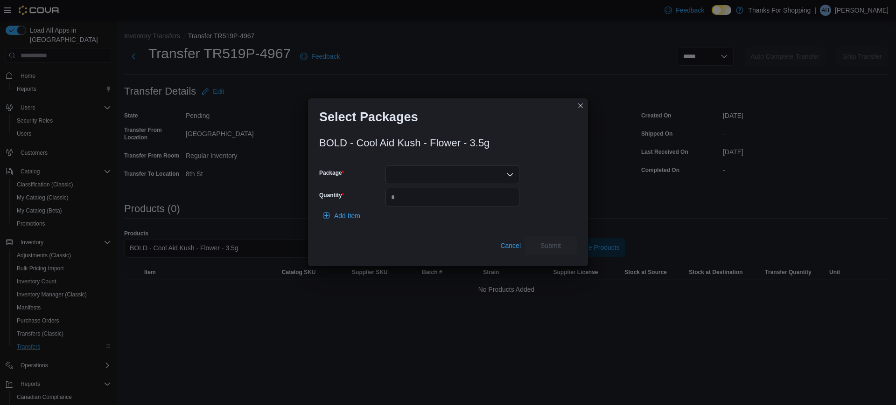
click at [426, 166] on div at bounding box center [452, 175] width 134 height 19
click at [434, 204] on span "010099001700084413250717103721-2506-01" at bounding box center [458, 204] width 112 height 9
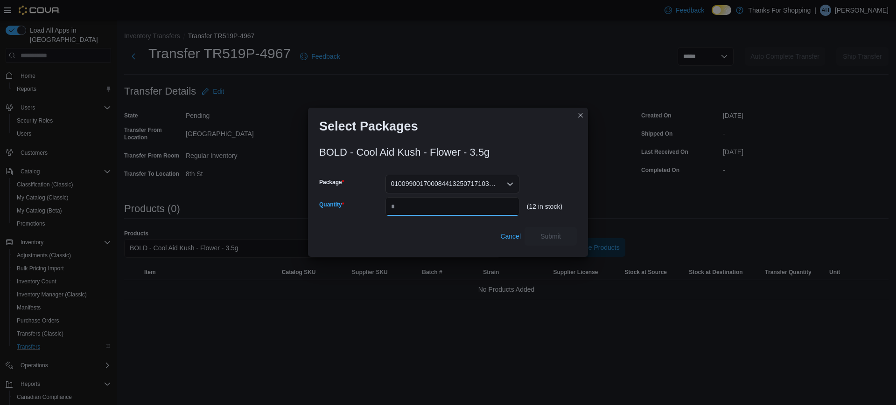
click at [468, 206] on input "Quantity" at bounding box center [452, 206] width 134 height 19
type input "*"
click at [554, 235] on span "Submit" at bounding box center [550, 235] width 21 height 9
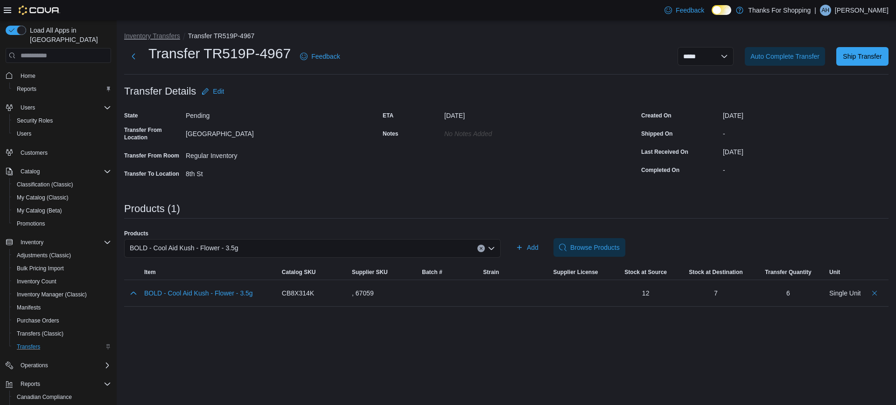
click at [168, 38] on button "Inventory Transfers" at bounding box center [152, 35] width 56 height 7
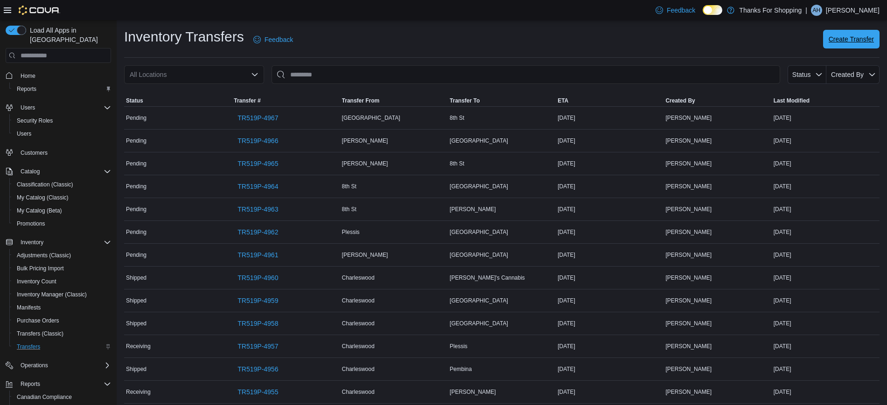
click at [854, 42] on span "Create Transfer" at bounding box center [851, 39] width 45 height 9
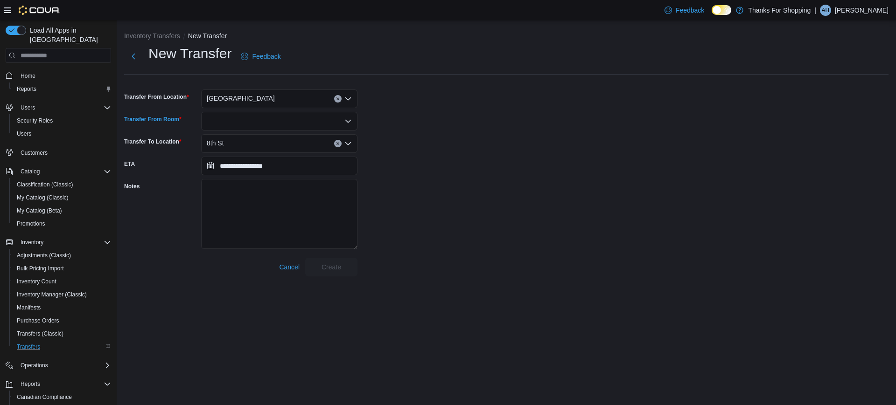
click at [302, 123] on div at bounding box center [279, 121] width 156 height 19
type input "***"
click at [265, 129] on div "*** Combo box. Selected. reg. Selected. Combo box input. Type some text or, to …" at bounding box center [279, 121] width 156 height 19
click at [265, 137] on span "Reg ular Inventory" at bounding box center [285, 137] width 134 height 9
click at [265, 137] on div "8th St" at bounding box center [279, 143] width 156 height 19
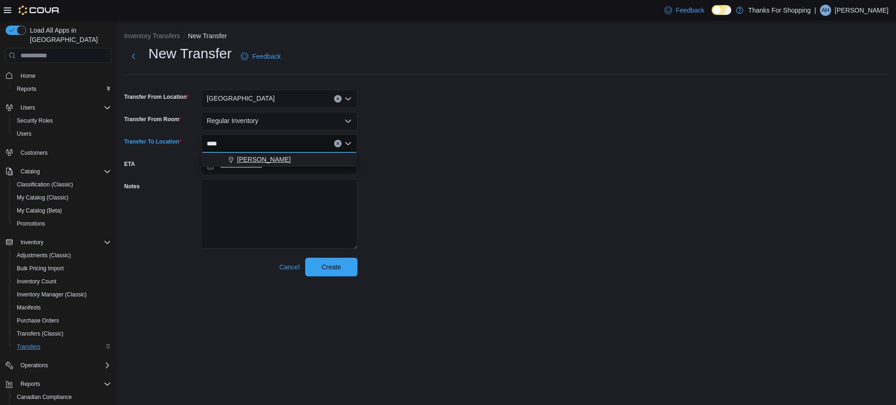
type input "****"
click at [269, 161] on div "Preston" at bounding box center [285, 159] width 134 height 9
click at [332, 272] on span "Create" at bounding box center [331, 266] width 20 height 9
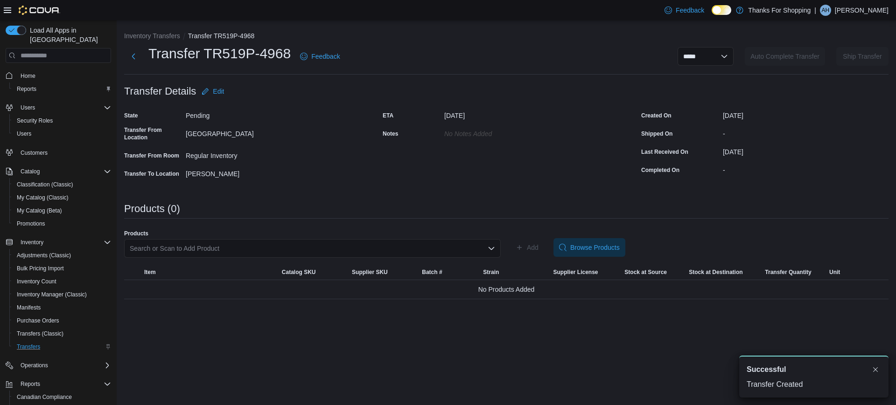
click at [314, 241] on div "Search or Scan to Add Product" at bounding box center [312, 248] width 377 height 19
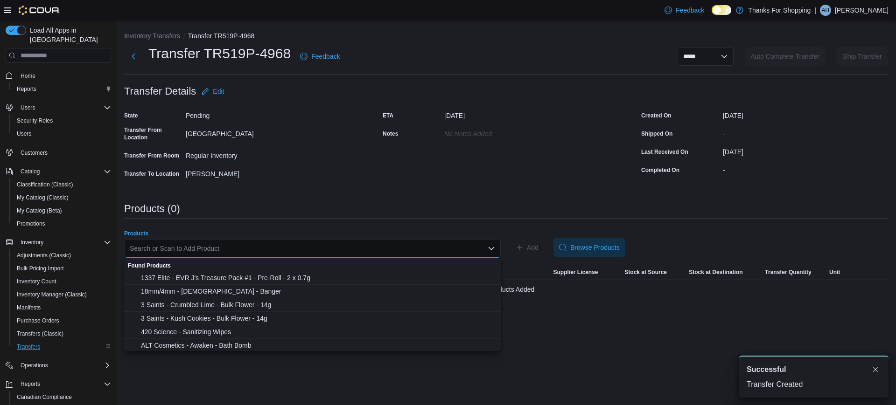
paste input "********"
type input "********"
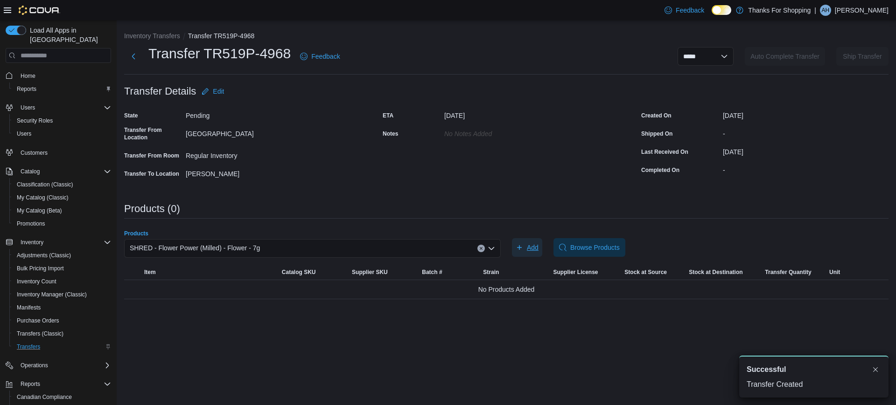
click at [512, 238] on button "Add" at bounding box center [527, 247] width 30 height 19
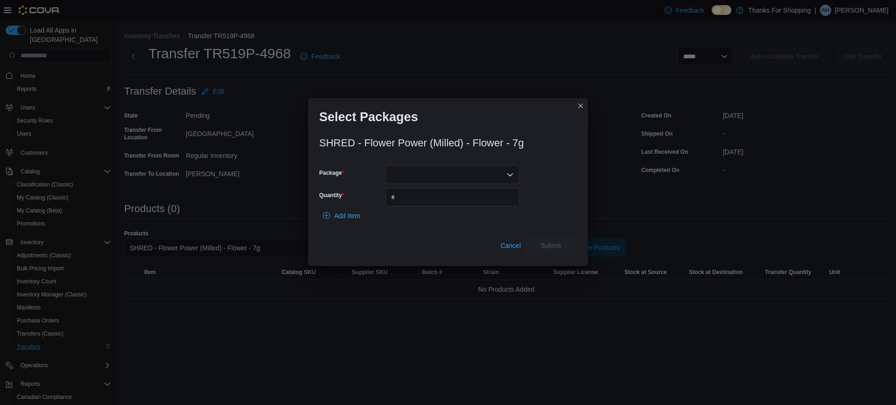
click at [450, 170] on div at bounding box center [452, 175] width 134 height 19
click at [433, 210] on button "0100671148301030132503221013034250322" at bounding box center [452, 205] width 134 height 14
click at [449, 193] on input "Quantity" at bounding box center [452, 197] width 134 height 19
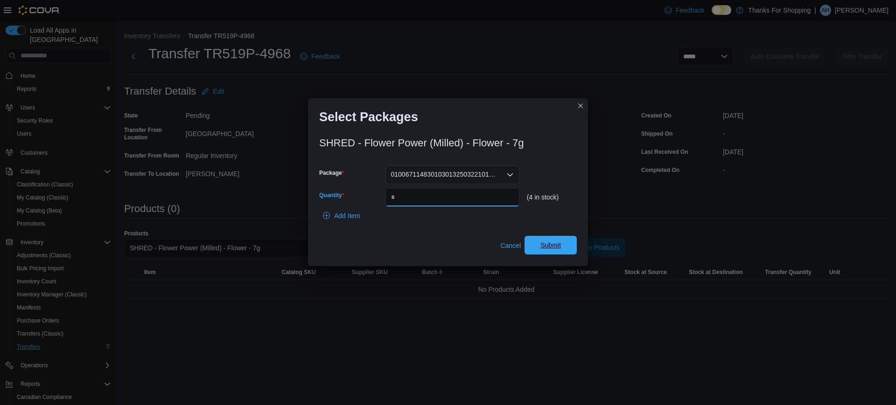
type input "*"
click at [560, 244] on span "Submit" at bounding box center [550, 245] width 21 height 9
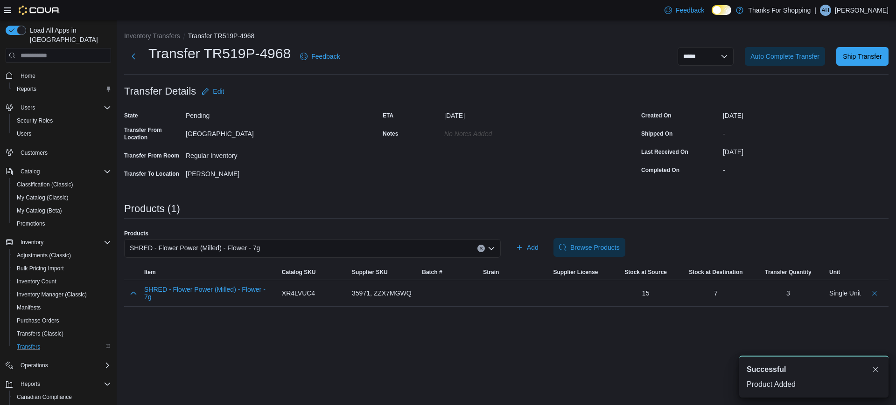
click at [423, 241] on div "SHRED - Flower Power (Milled) - Flower - 7g" at bounding box center [312, 248] width 377 height 19
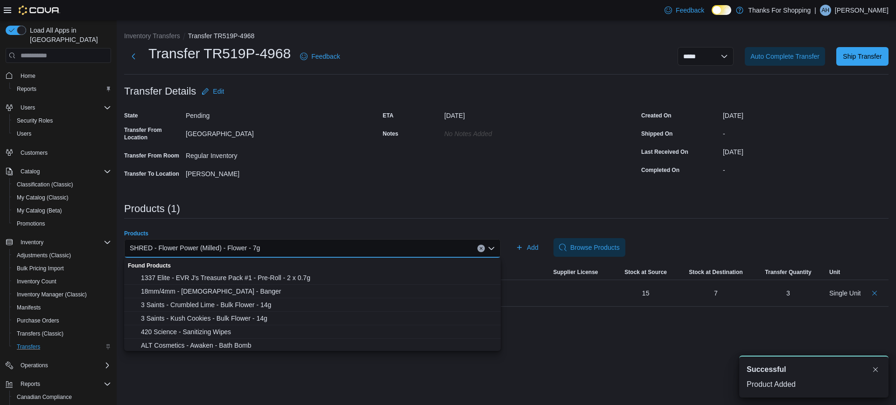
paste input "********"
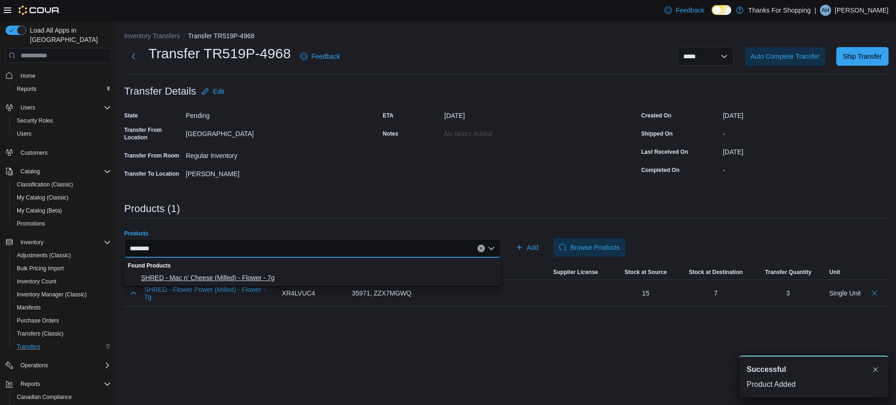
type input "********"
click at [231, 274] on span "SHRED - Mac n' Cheese (Milled) - Flower - 7g" at bounding box center [318, 277] width 354 height 9
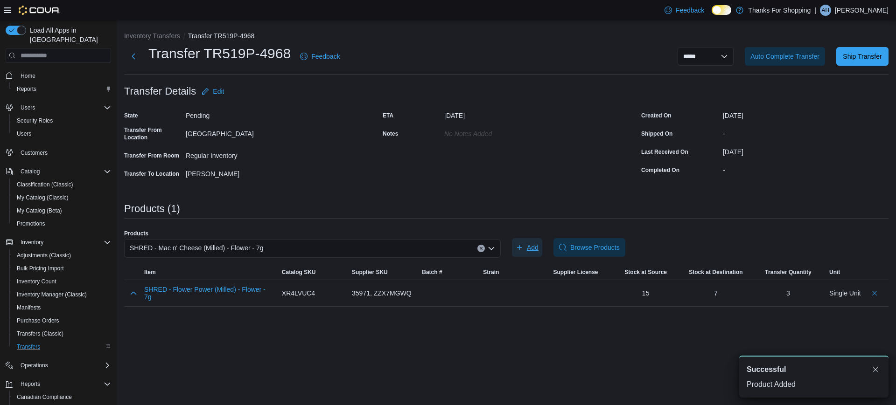
click at [530, 252] on span "Add" at bounding box center [533, 247] width 12 height 9
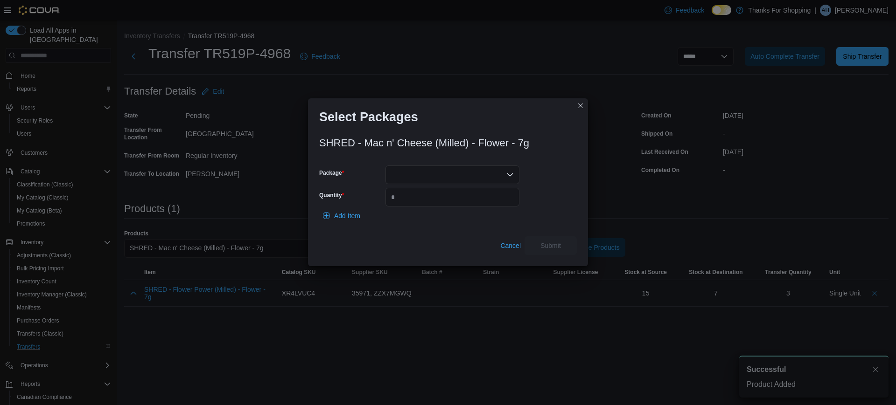
click at [505, 180] on div at bounding box center [452, 175] width 134 height 19
drag, startPoint x: 470, startPoint y: 206, endPoint x: 474, endPoint y: 210, distance: 5.3
click at [471, 206] on span "0100671148304116132506141013414250614" at bounding box center [458, 204] width 112 height 9
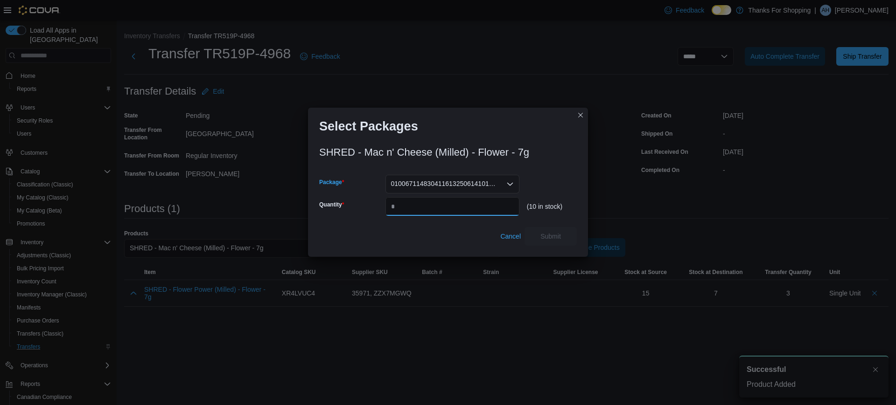
click at [474, 206] on input "Quantity" at bounding box center [452, 206] width 134 height 19
type input "*"
click at [548, 235] on span "Submit" at bounding box center [550, 235] width 21 height 9
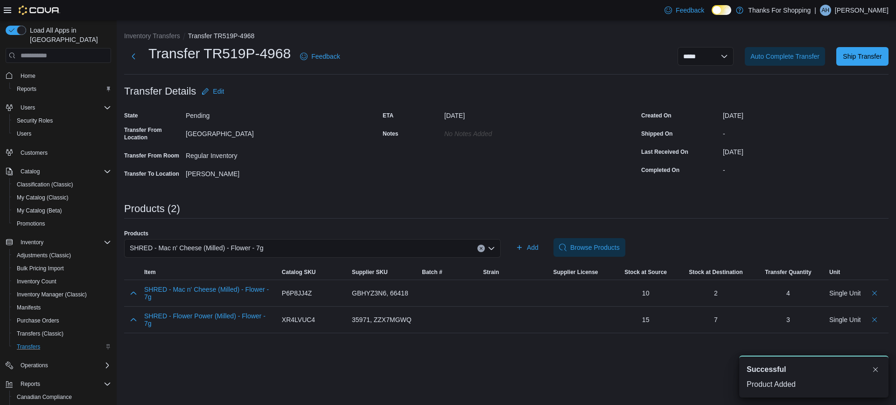
click at [274, 240] on div "SHRED - Mac n' Cheese (Milled) - Flower - 7g" at bounding box center [312, 248] width 377 height 19
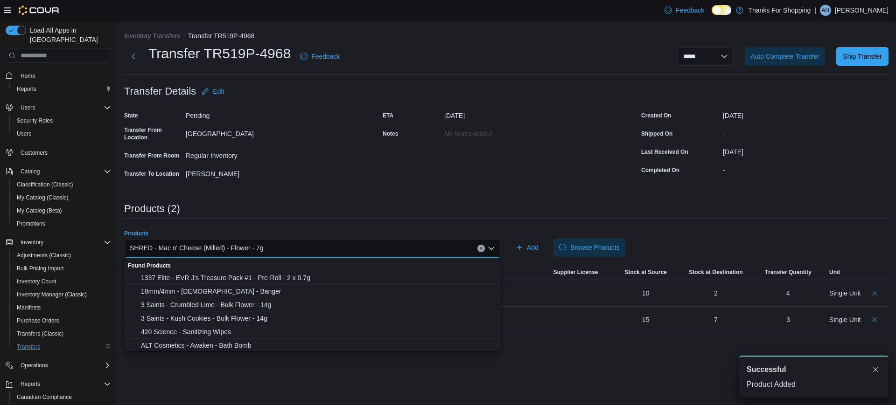
paste input "********"
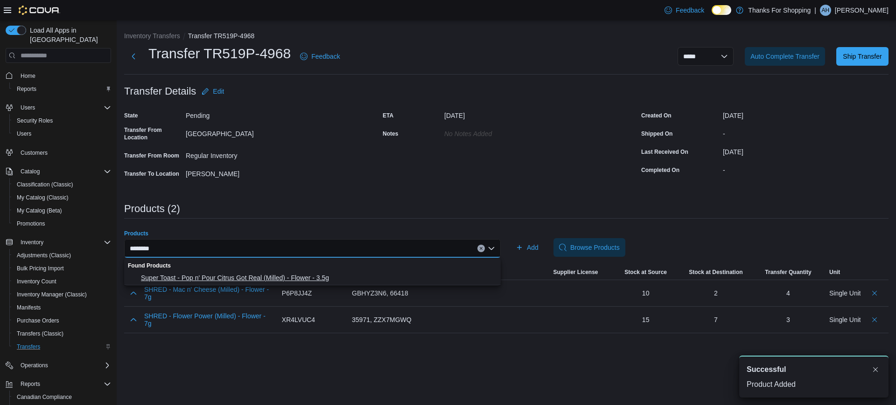
type input "********"
click at [229, 275] on span "Super Toast - Pop n' Pour Citrus Got Real (Milled) - Flower - 3.5g" at bounding box center [318, 277] width 354 height 9
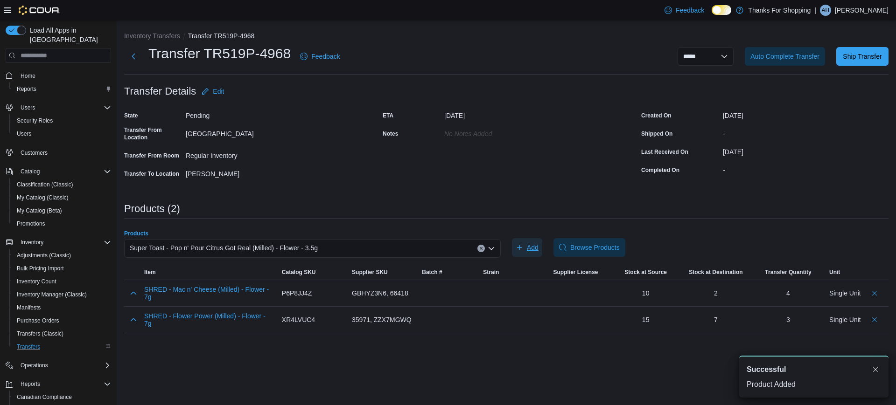
click at [521, 242] on span "Add" at bounding box center [527, 247] width 23 height 19
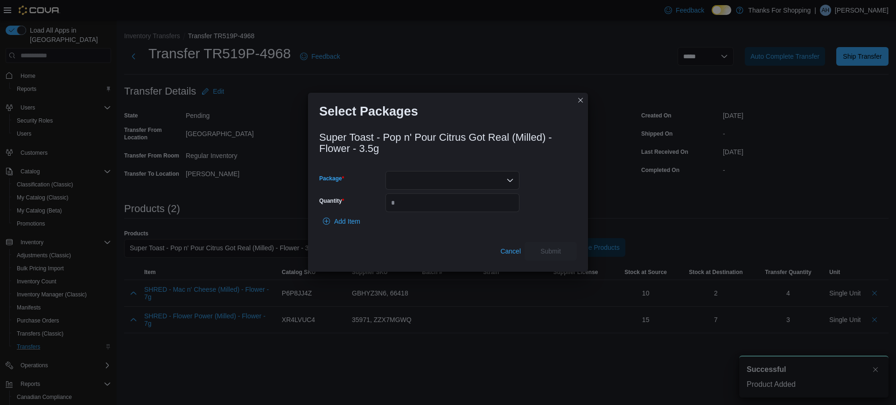
click at [513, 171] on div at bounding box center [452, 180] width 134 height 19
click at [480, 208] on span "0100628188003905132508061000009931" at bounding box center [458, 209] width 112 height 9
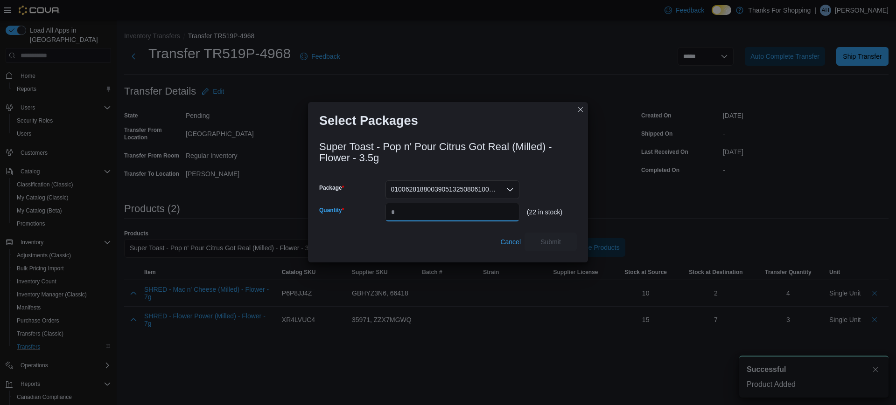
click at [479, 209] on input "Quantity" at bounding box center [452, 212] width 134 height 19
type input "*"
click at [551, 247] on span "Submit" at bounding box center [550, 241] width 41 height 19
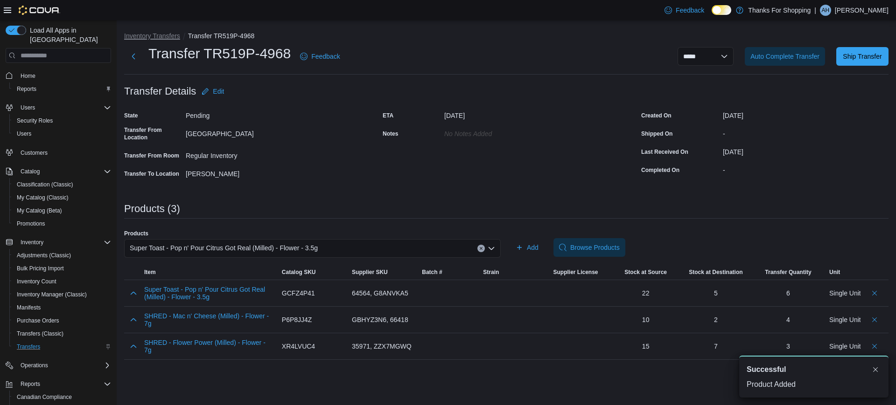
click at [161, 37] on button "Inventory Transfers" at bounding box center [152, 35] width 56 height 7
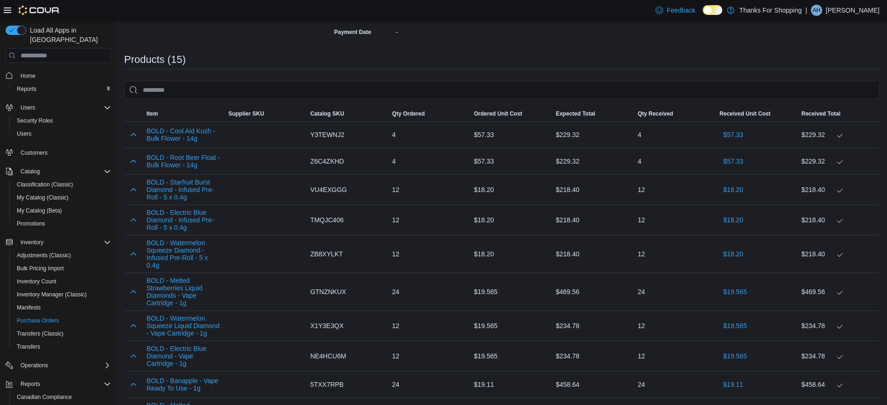
scroll to position [175, 0]
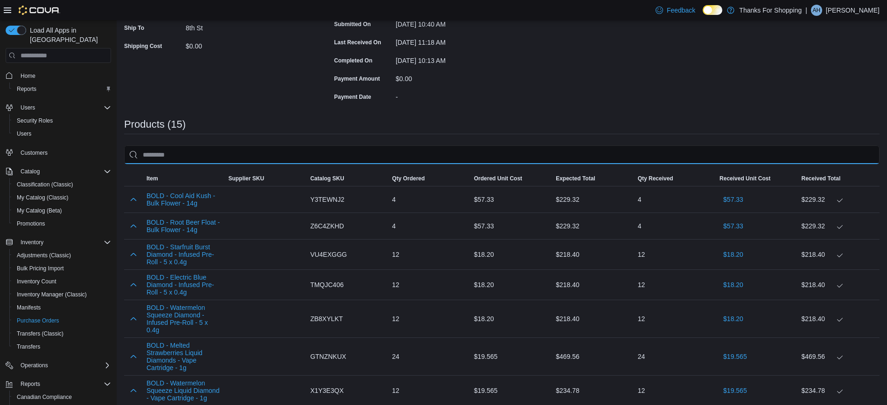
click at [240, 154] on input "search" at bounding box center [501, 155] width 755 height 19
paste input "********"
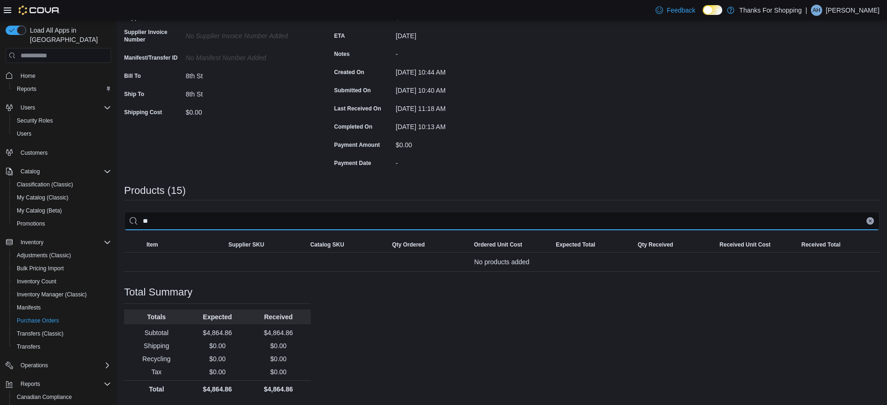
type input "*"
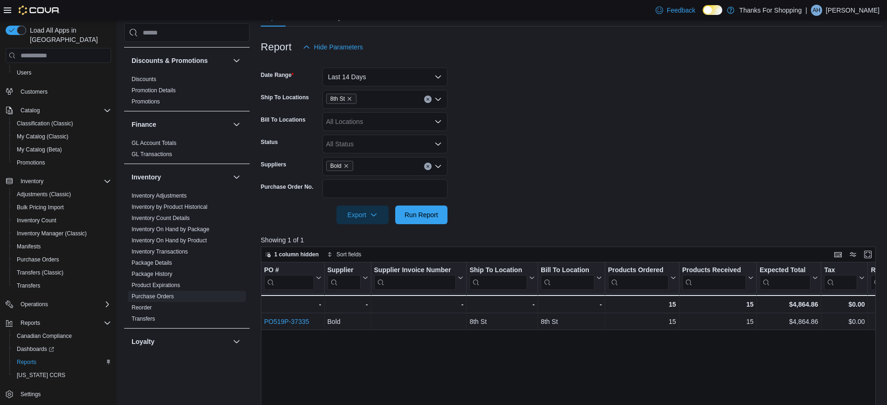
scroll to position [96, 0]
click at [351, 100] on icon "Remove 8th St from selection in this group" at bounding box center [350, 101] width 6 height 6
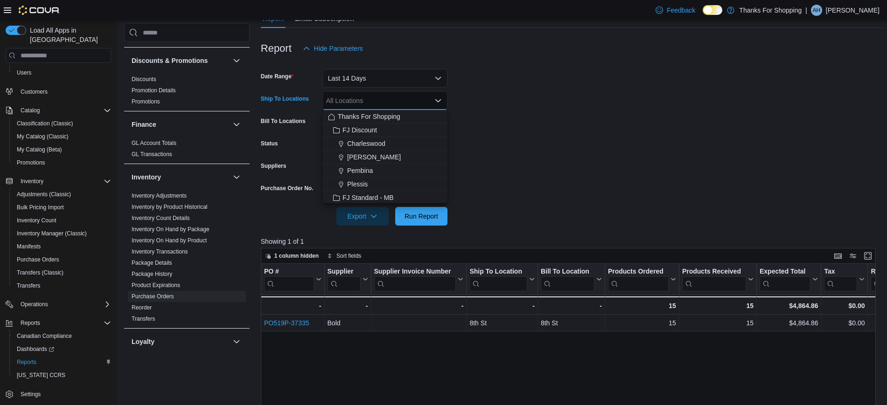
click at [364, 98] on div "All Locations Combo box. Selected. Combo box input. All Locations. Type some te…" at bounding box center [384, 100] width 125 height 19
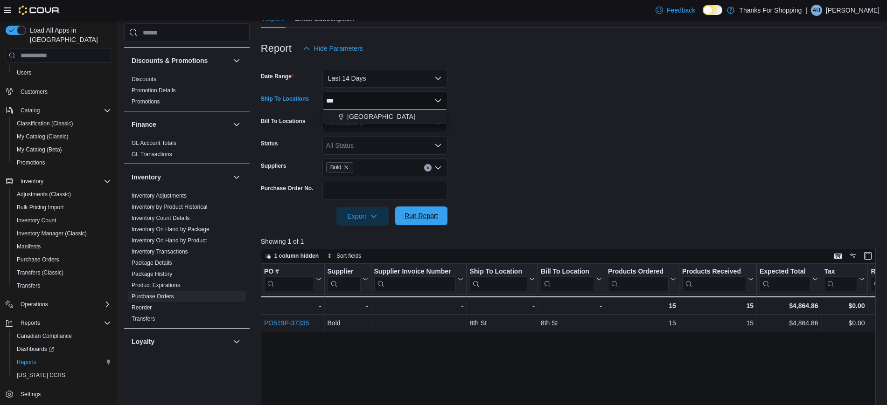
type input "***"
click at [436, 214] on span "Run Report" at bounding box center [422, 215] width 34 height 9
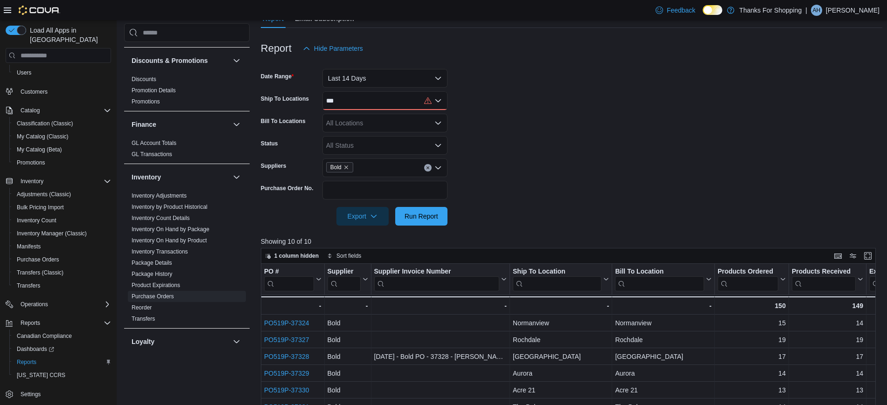
click at [356, 100] on div "***" at bounding box center [384, 100] width 125 height 19
click at [359, 119] on span "[GEOGRAPHIC_DATA]" at bounding box center [381, 116] width 68 height 9
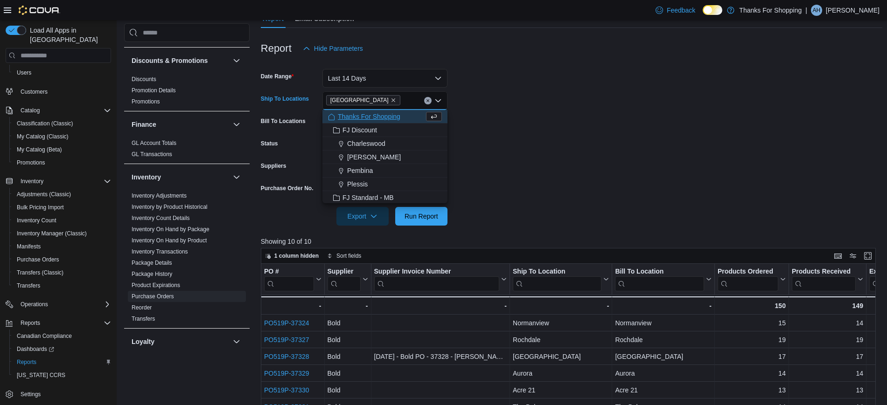
click at [469, 188] on form "Date Range Last 14 Days Ship To Locations University Heights Combo box. Selecte…" at bounding box center [572, 142] width 622 height 168
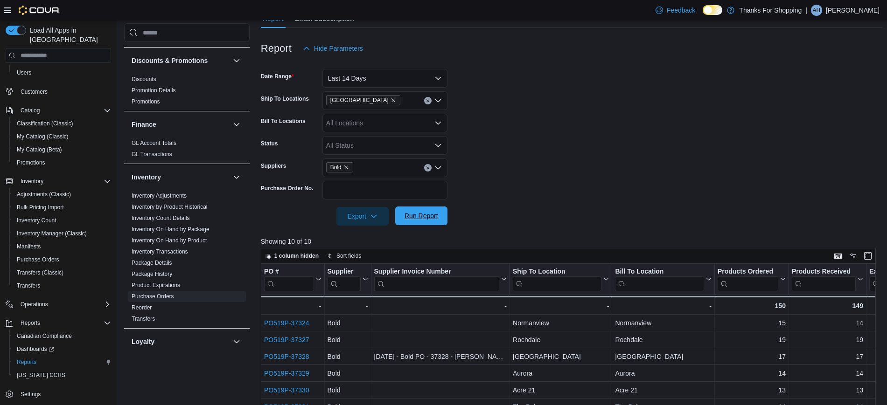
click at [431, 210] on span "Run Report" at bounding box center [421, 216] width 41 height 19
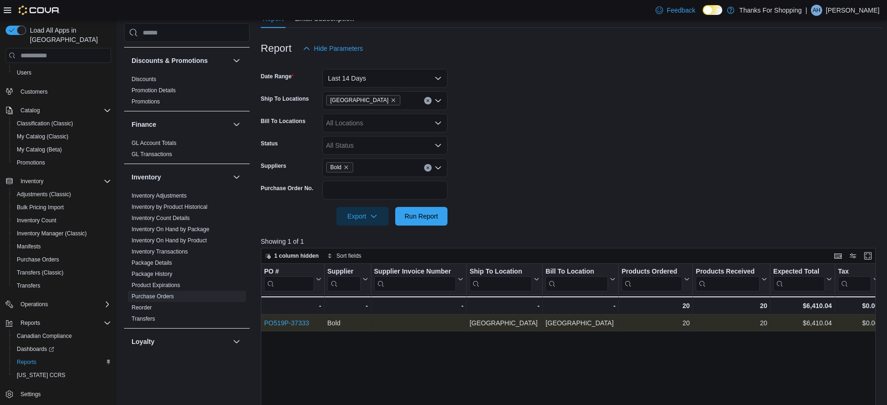
click at [300, 323] on link "PO519P-37333" at bounding box center [286, 323] width 45 height 7
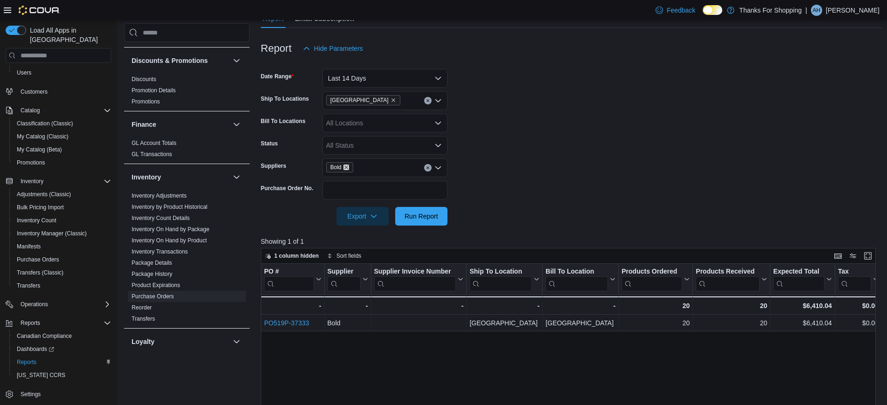
click at [348, 168] on icon "Remove Bold from selection in this group" at bounding box center [346, 168] width 4 height 4
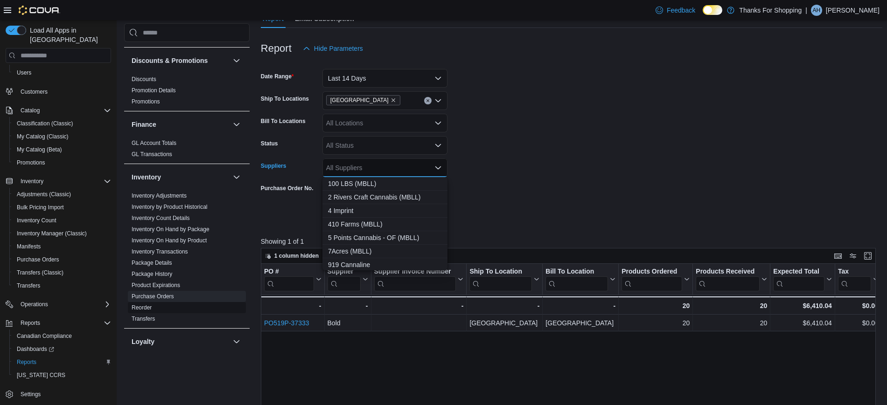
click at [143, 305] on link "Reorder" at bounding box center [142, 308] width 20 height 7
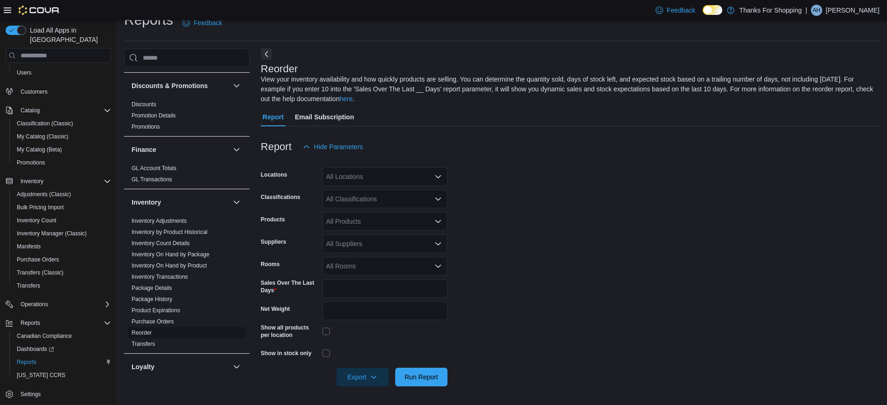
scroll to position [17, 0]
click at [377, 200] on div "All Classifications" at bounding box center [384, 199] width 125 height 19
type input "***"
click at [371, 210] on span "Accessories" at bounding box center [359, 214] width 35 height 9
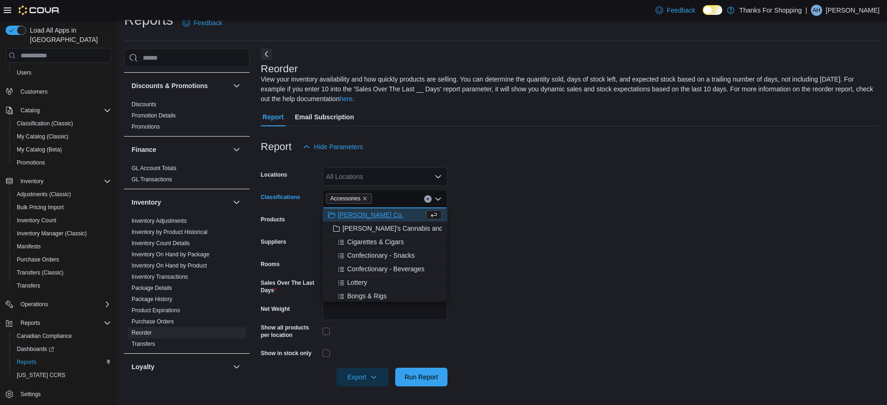
click at [545, 236] on form "Locations All Locations Classifications Accessories Combo box. Selected. Access…" at bounding box center [570, 271] width 619 height 231
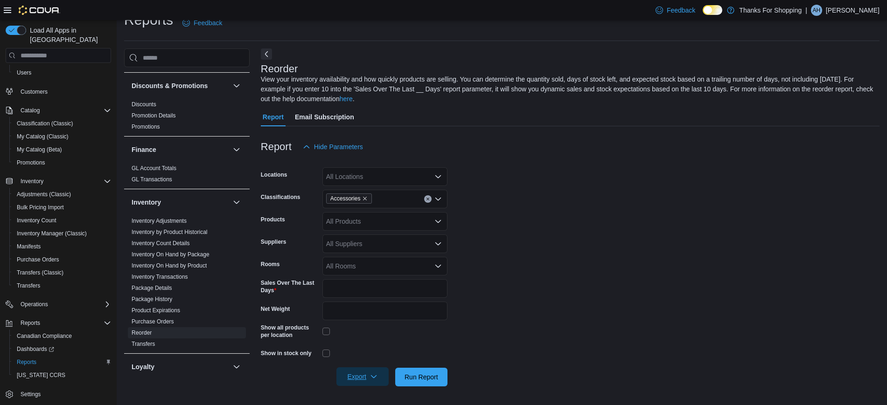
click at [359, 380] on span "Export" at bounding box center [362, 377] width 41 height 19
click at [376, 326] on button "Export to Excel" at bounding box center [363, 321] width 53 height 19
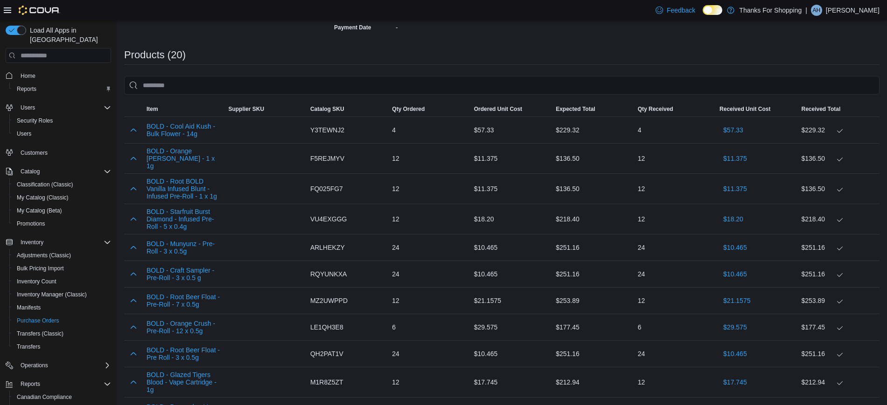
scroll to position [175, 0]
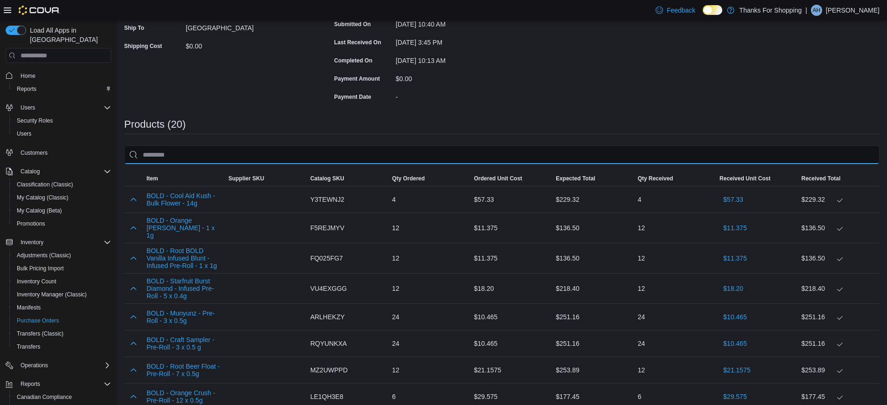
click at [246, 156] on input "search" at bounding box center [501, 155] width 755 height 19
paste input "********"
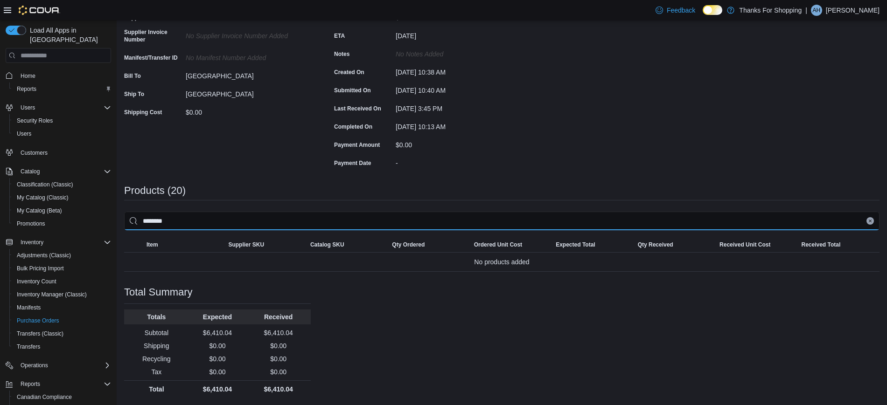
scroll to position [109, 0]
type input "*"
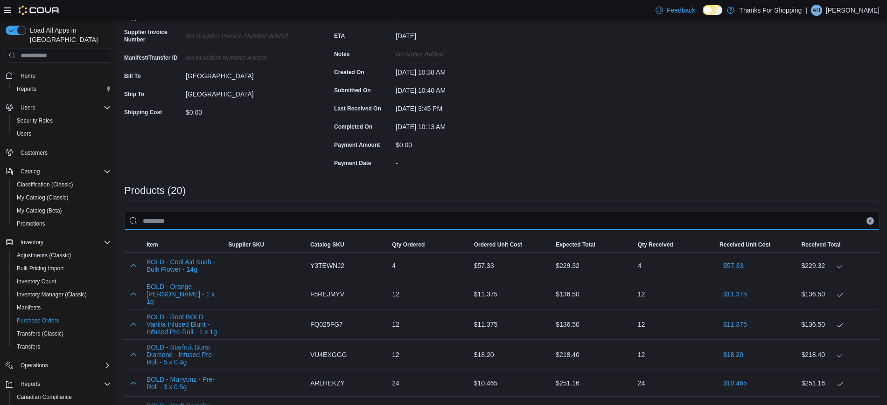
scroll to position [175, 0]
